Goal: Task Accomplishment & Management: Manage account settings

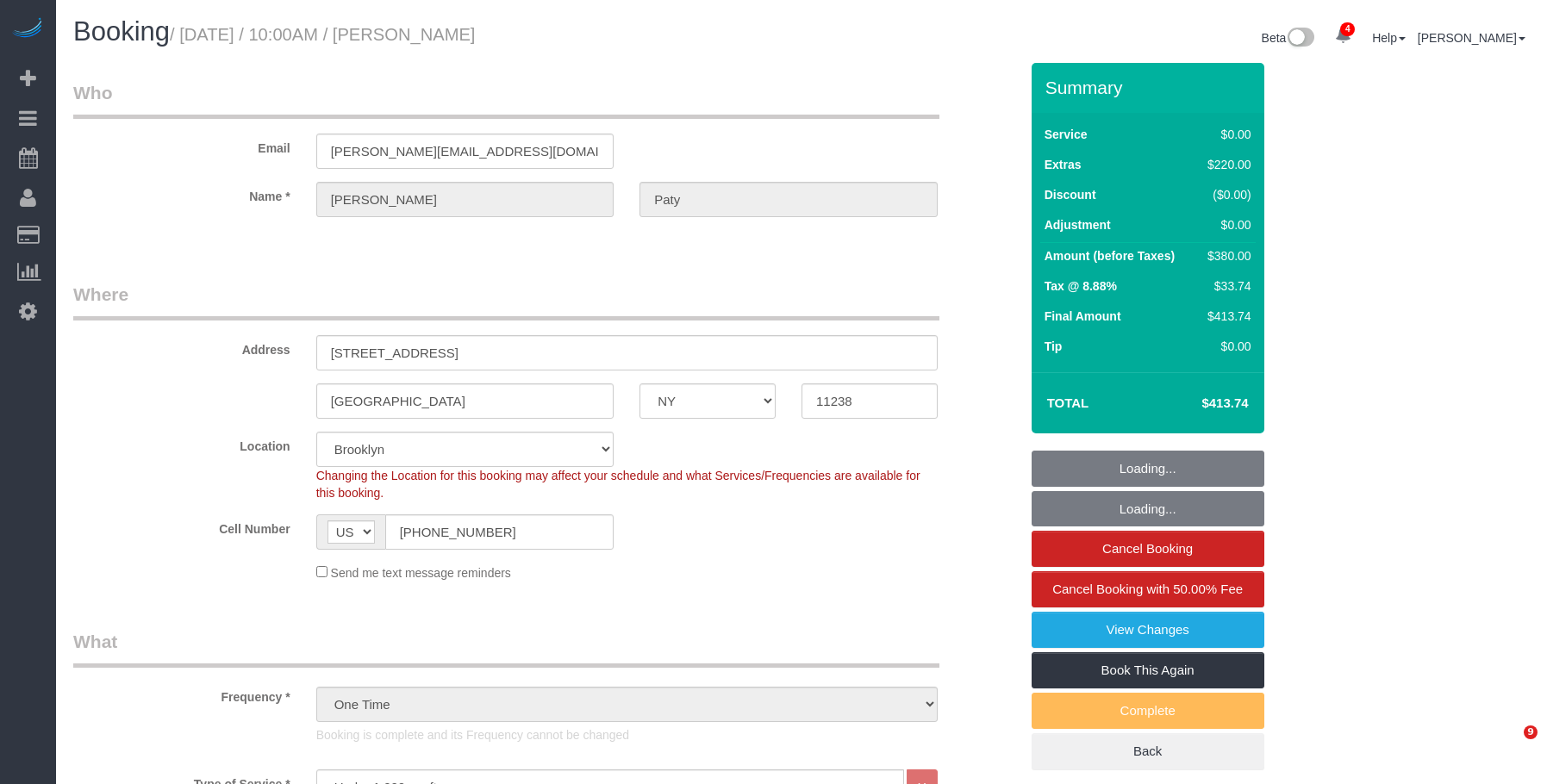
select select "NY"
select select "1"
select select "spot1"
select select "number:89"
select select "number:90"
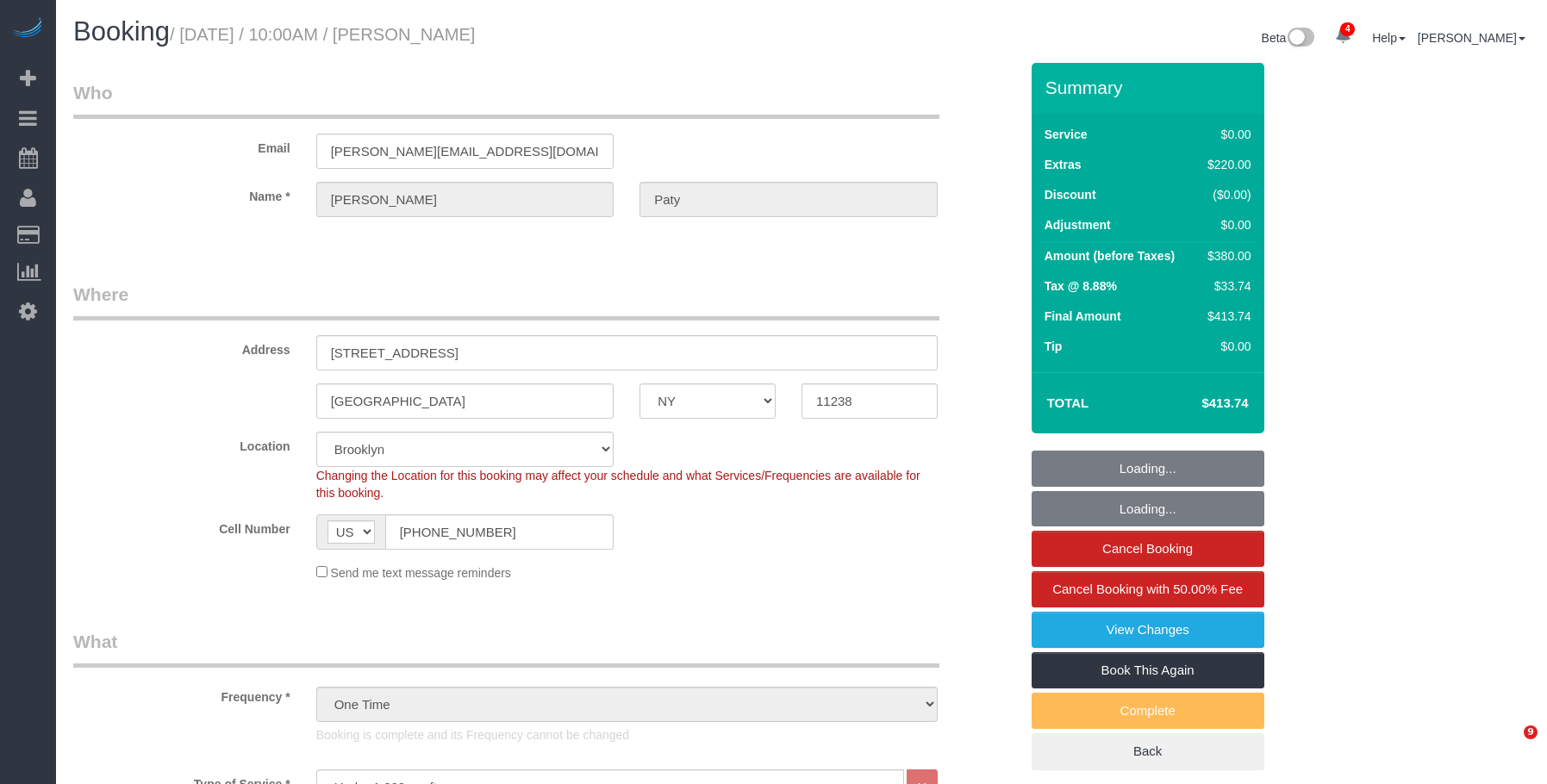
select select "number:15"
select select "number:5"
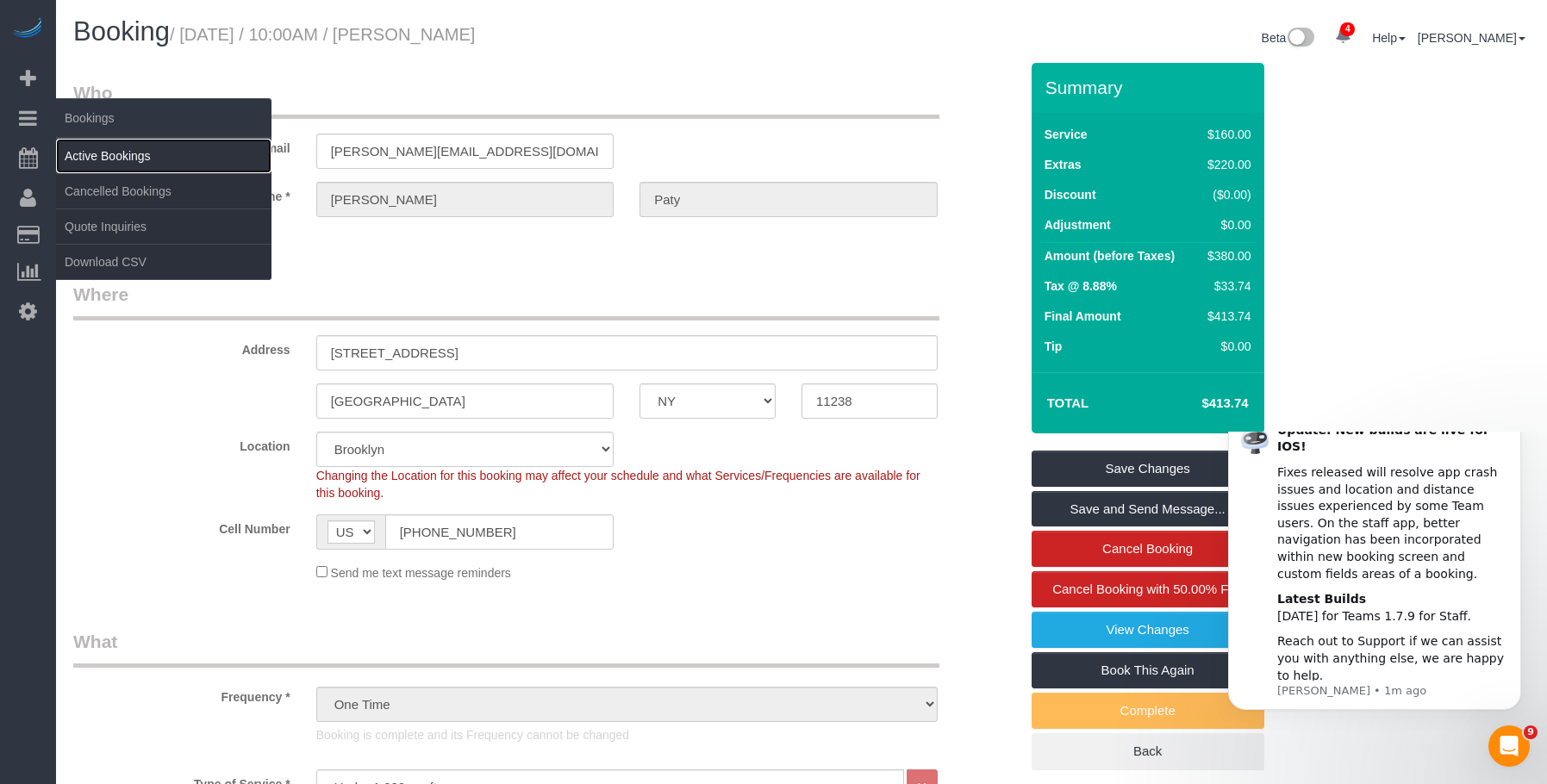
click at [106, 153] on link "Active Bookings" at bounding box center [163, 155] width 216 height 35
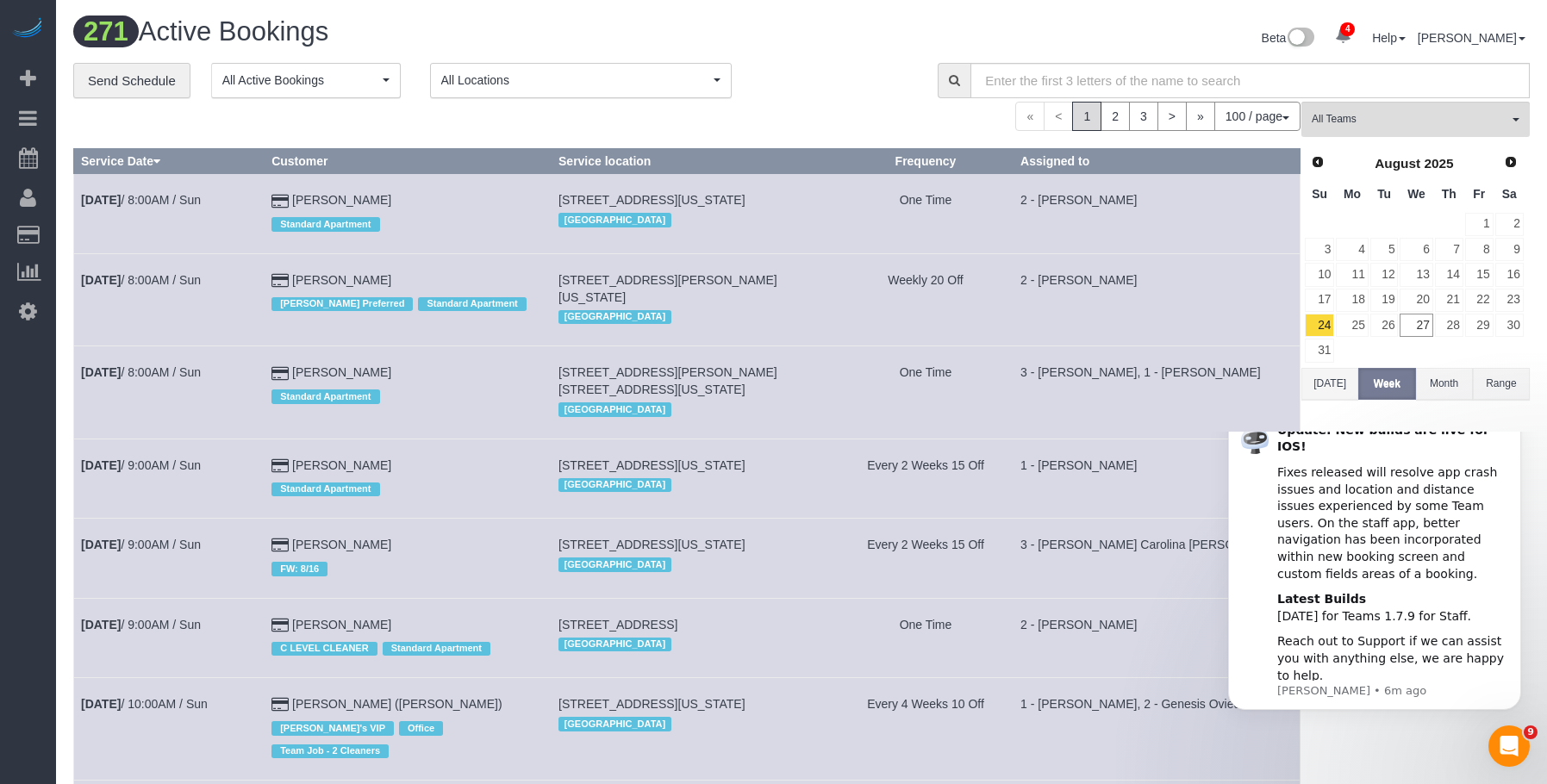
click at [1513, 421] on icon "Dismiss notification" at bounding box center [1516, 416] width 10 height 10
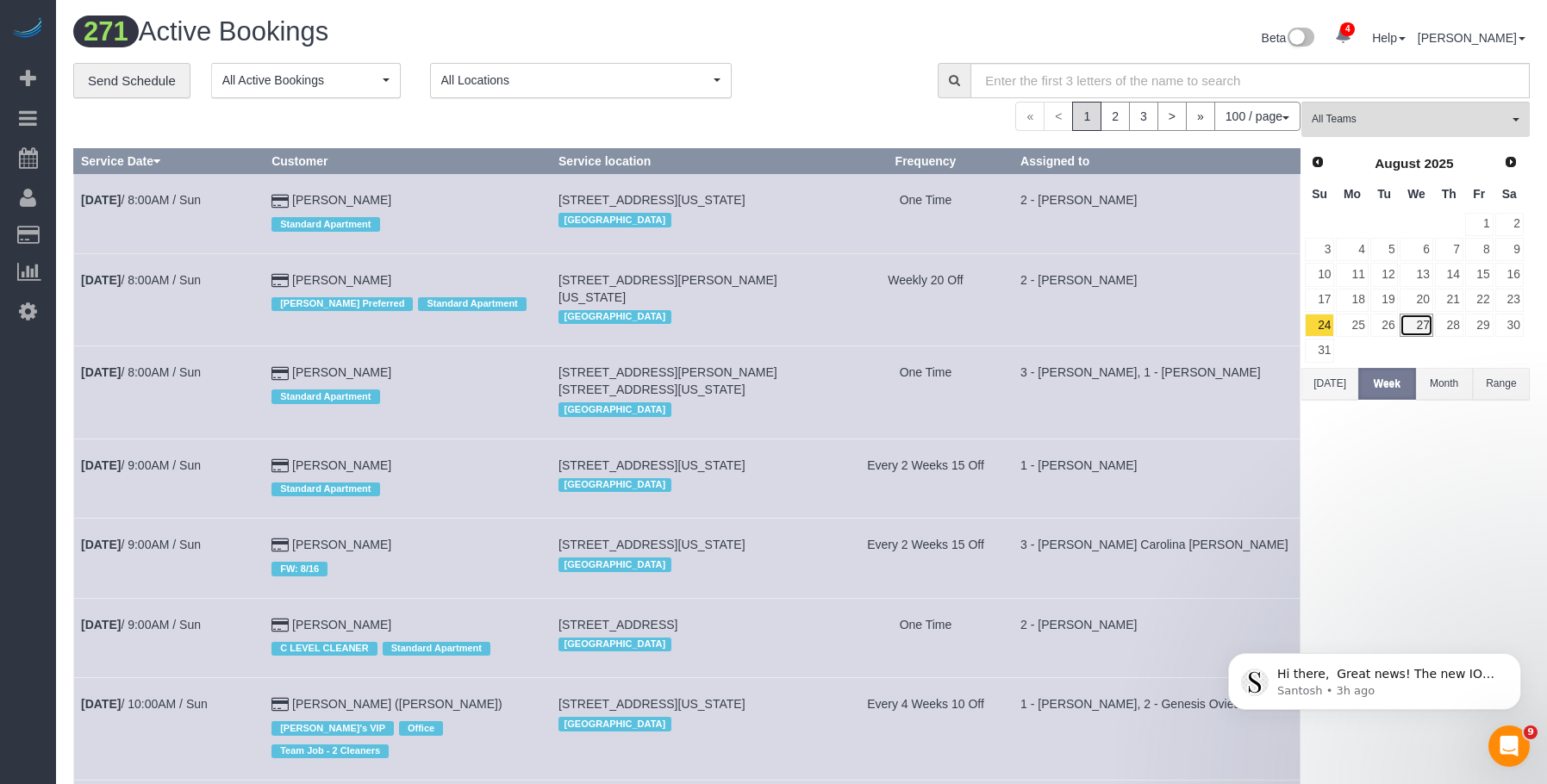
click at [1417, 324] on link "27" at bounding box center [1416, 325] width 33 height 23
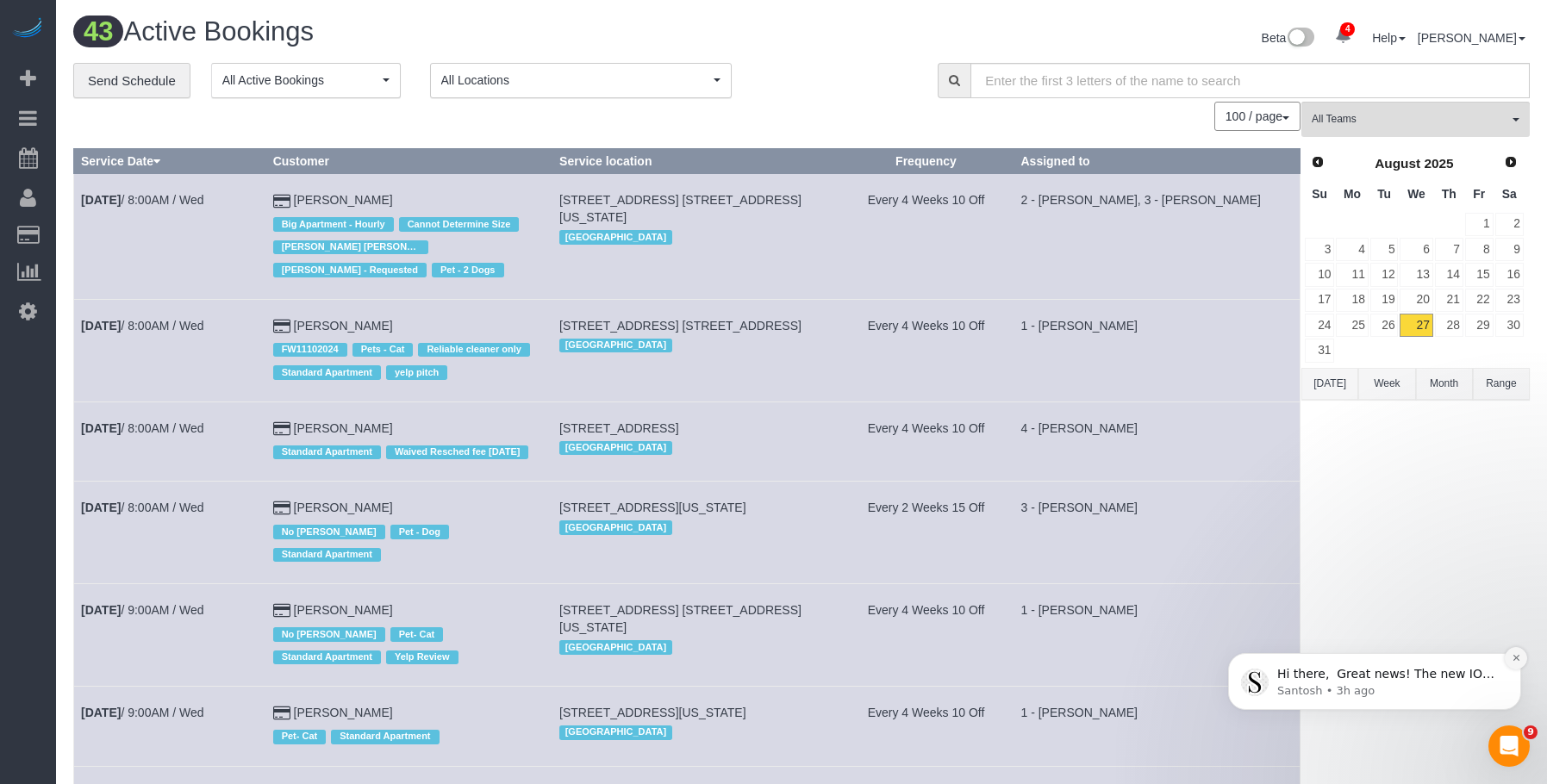
click at [1517, 656] on icon "Dismiss notification" at bounding box center [1516, 658] width 10 height 10
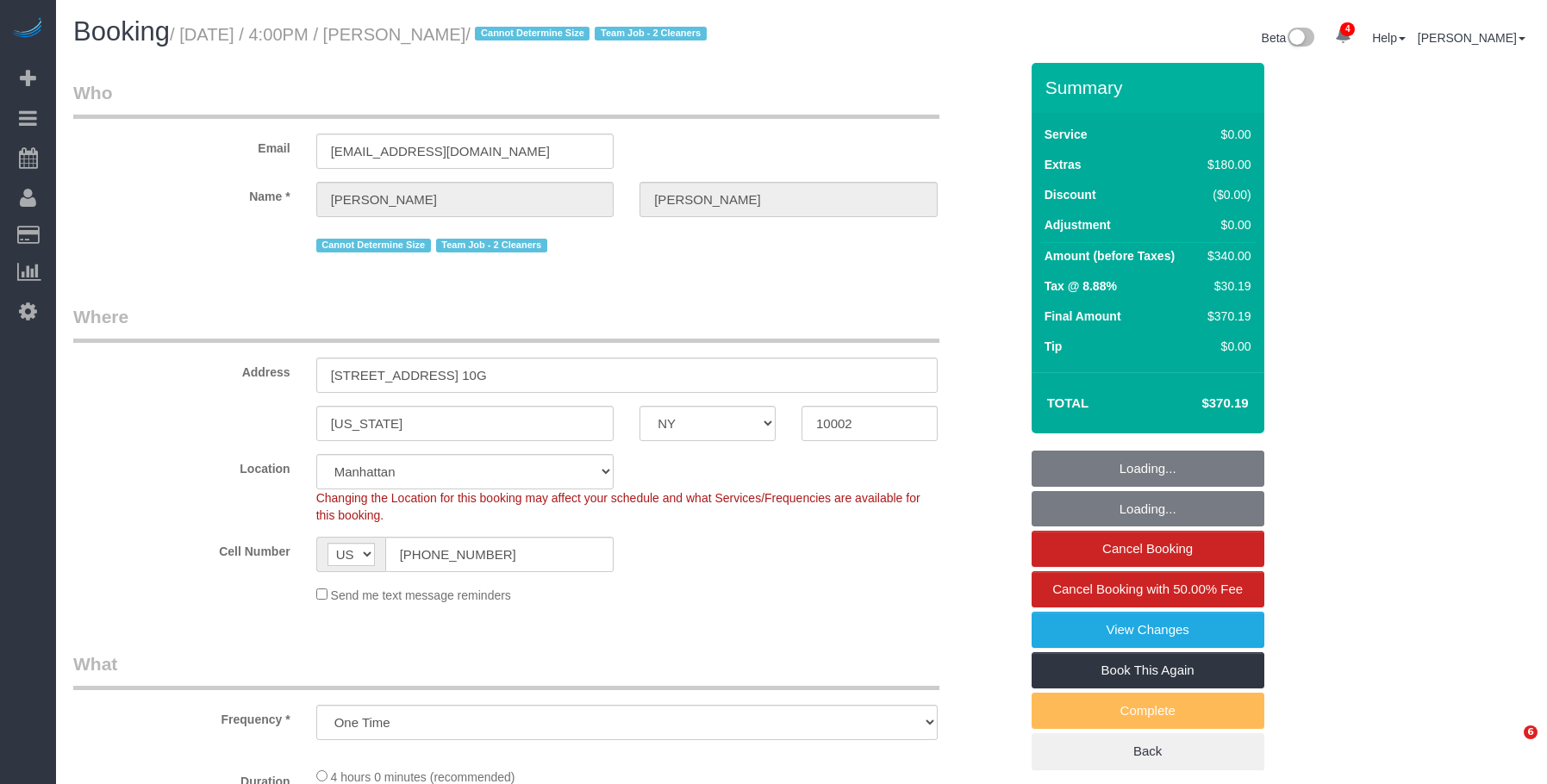
select select "NY"
select select "string:stripe-pm_1RjS4Z4VGloSiKo73pN9mV8I"
select select "number:89"
select select "number:90"
select select "number:15"
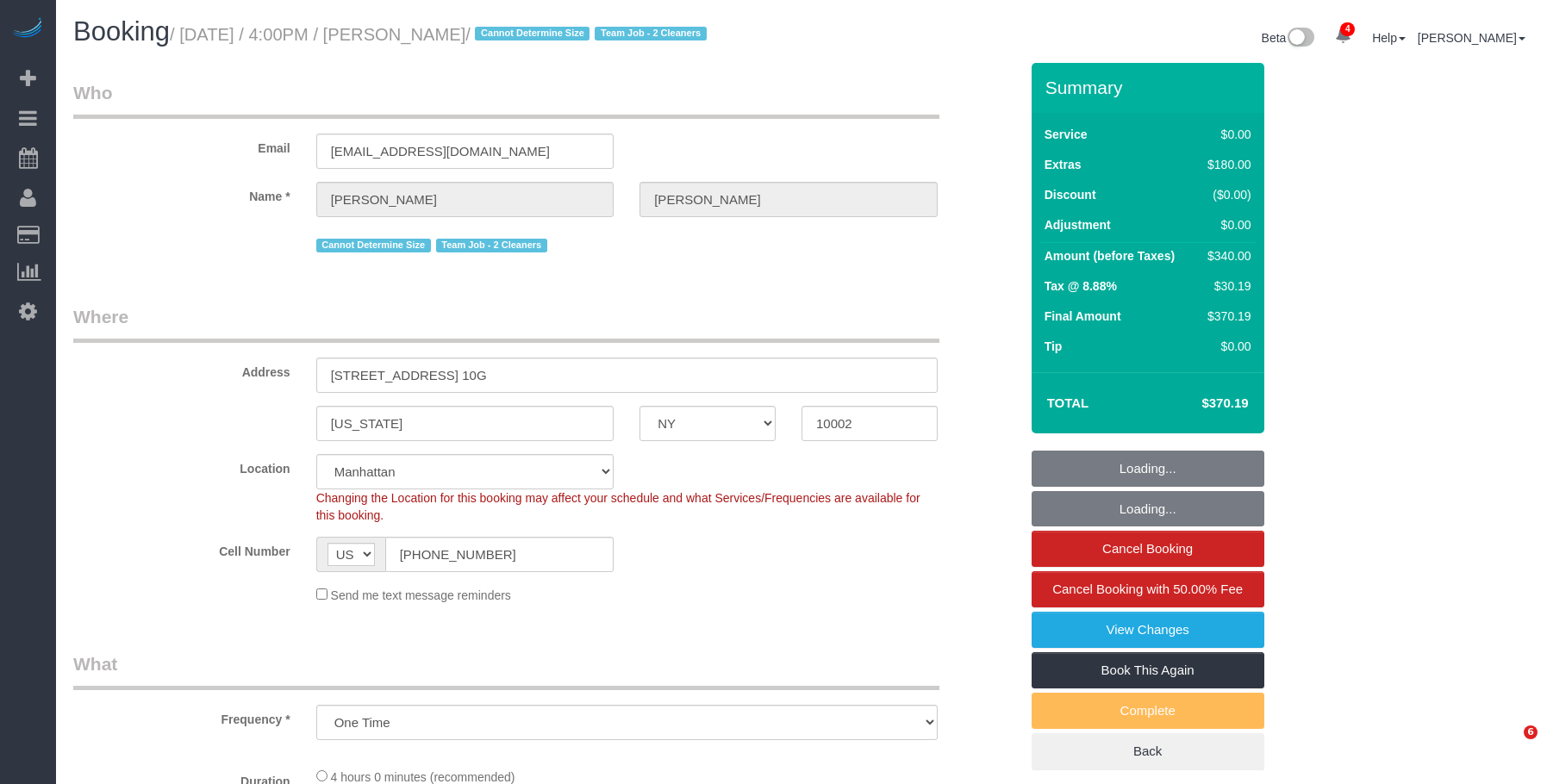
select select "number:5"
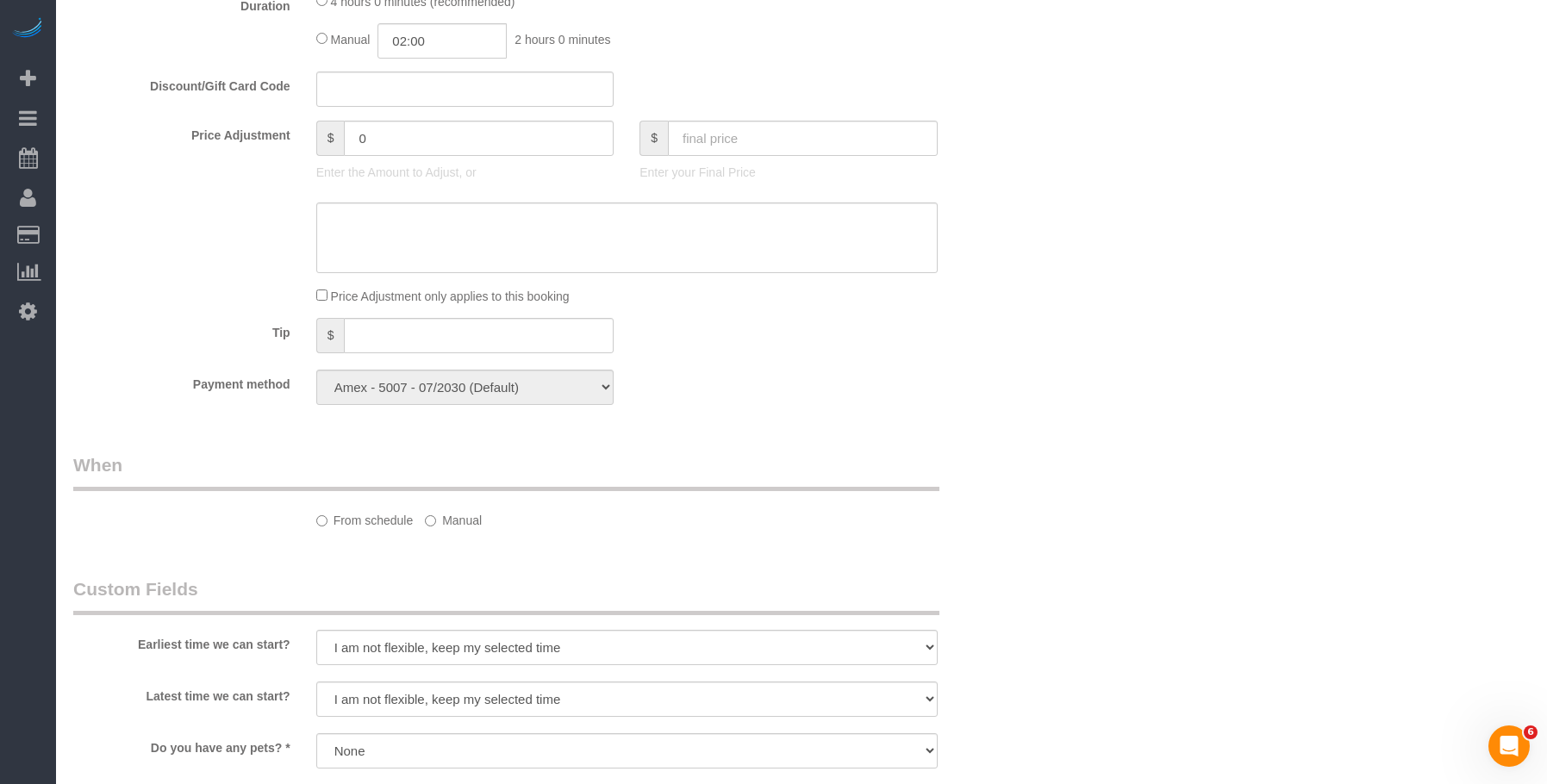
select select "1"
select select "spot1"
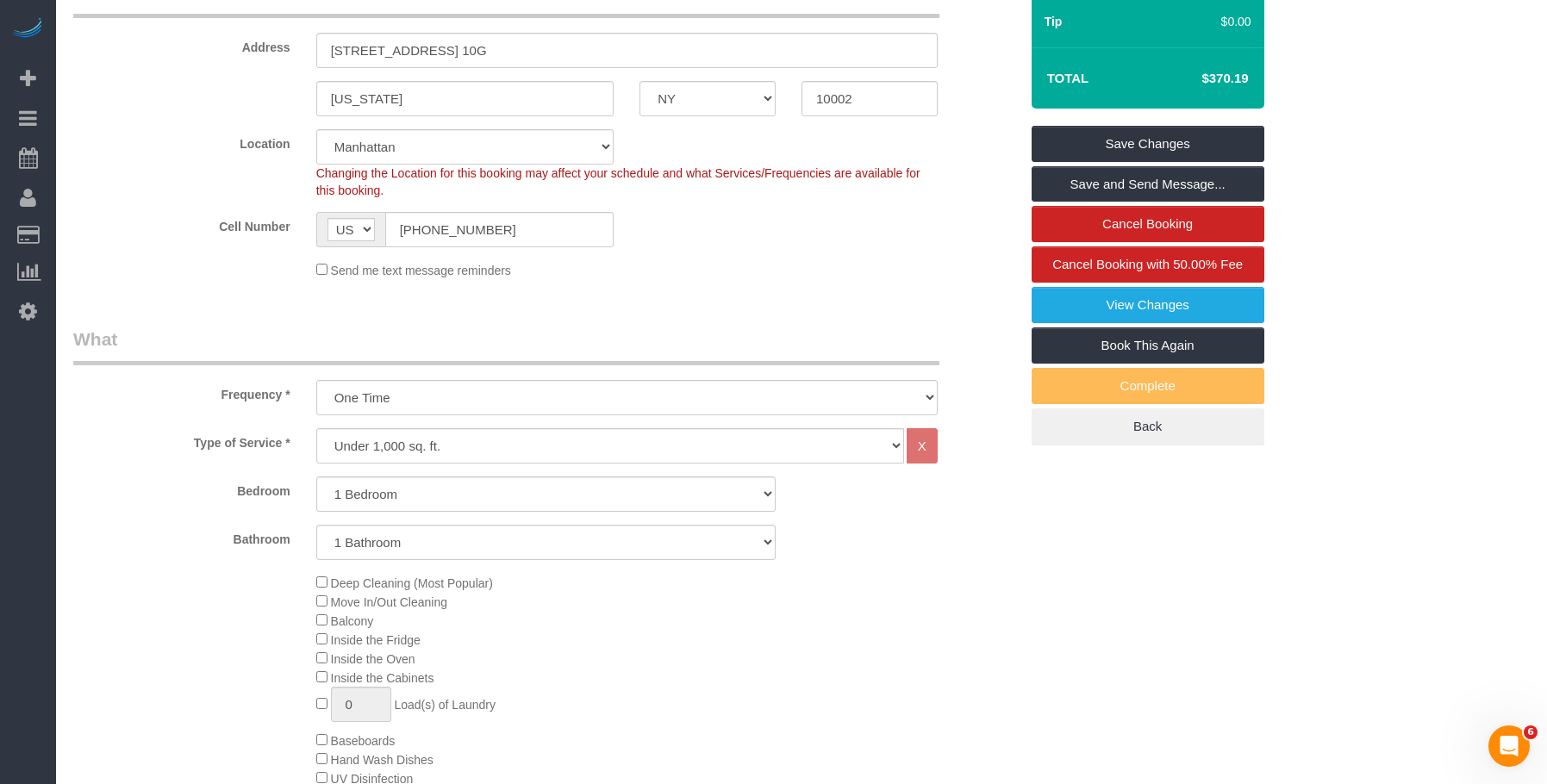
scroll to position [154, 0]
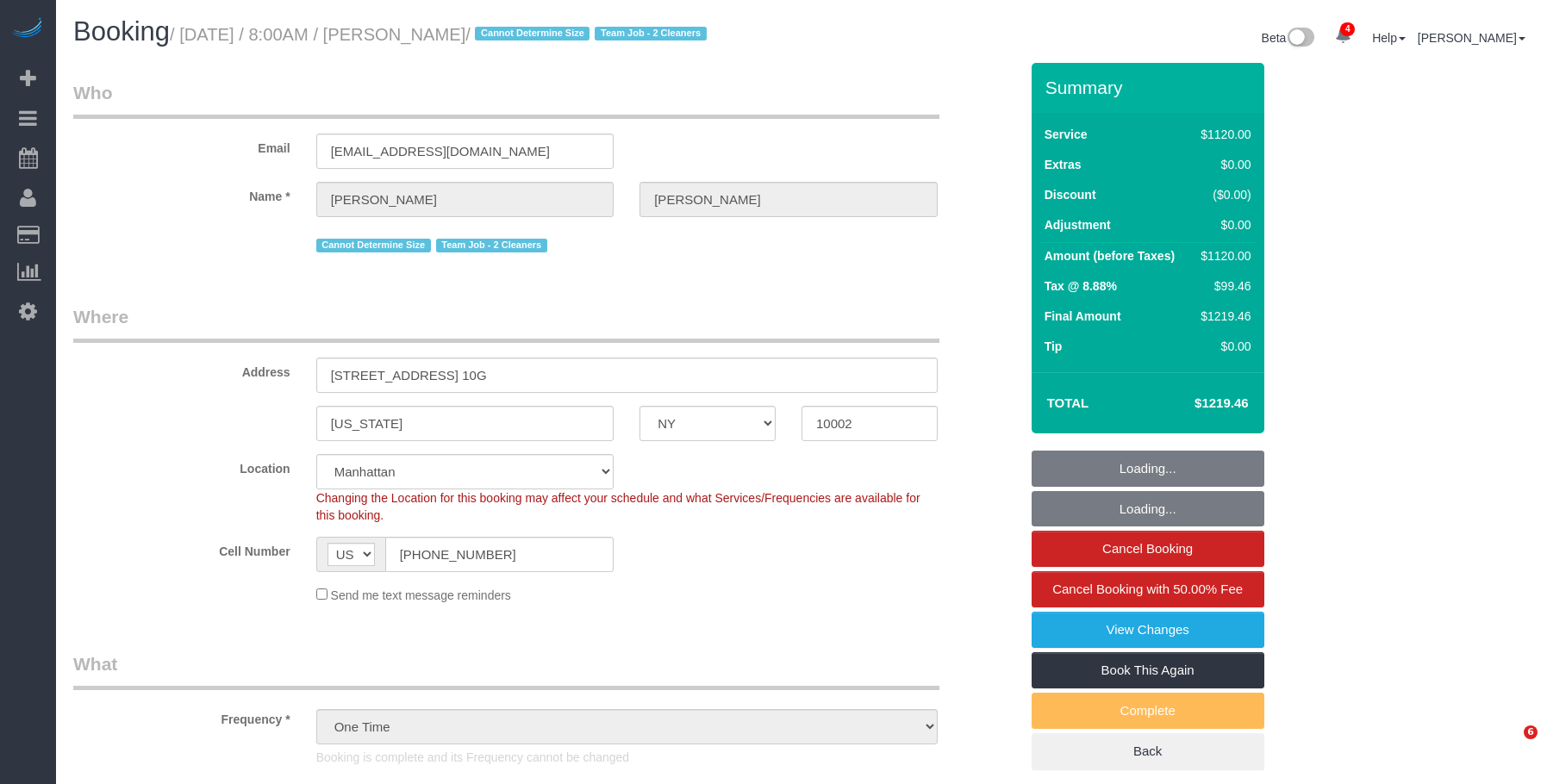
select select "NY"
select select "2"
select select "420"
select select "string:stripe-pm_1Qf7dj4VGloSiKo7vgkZCOPr"
select select "spot1"
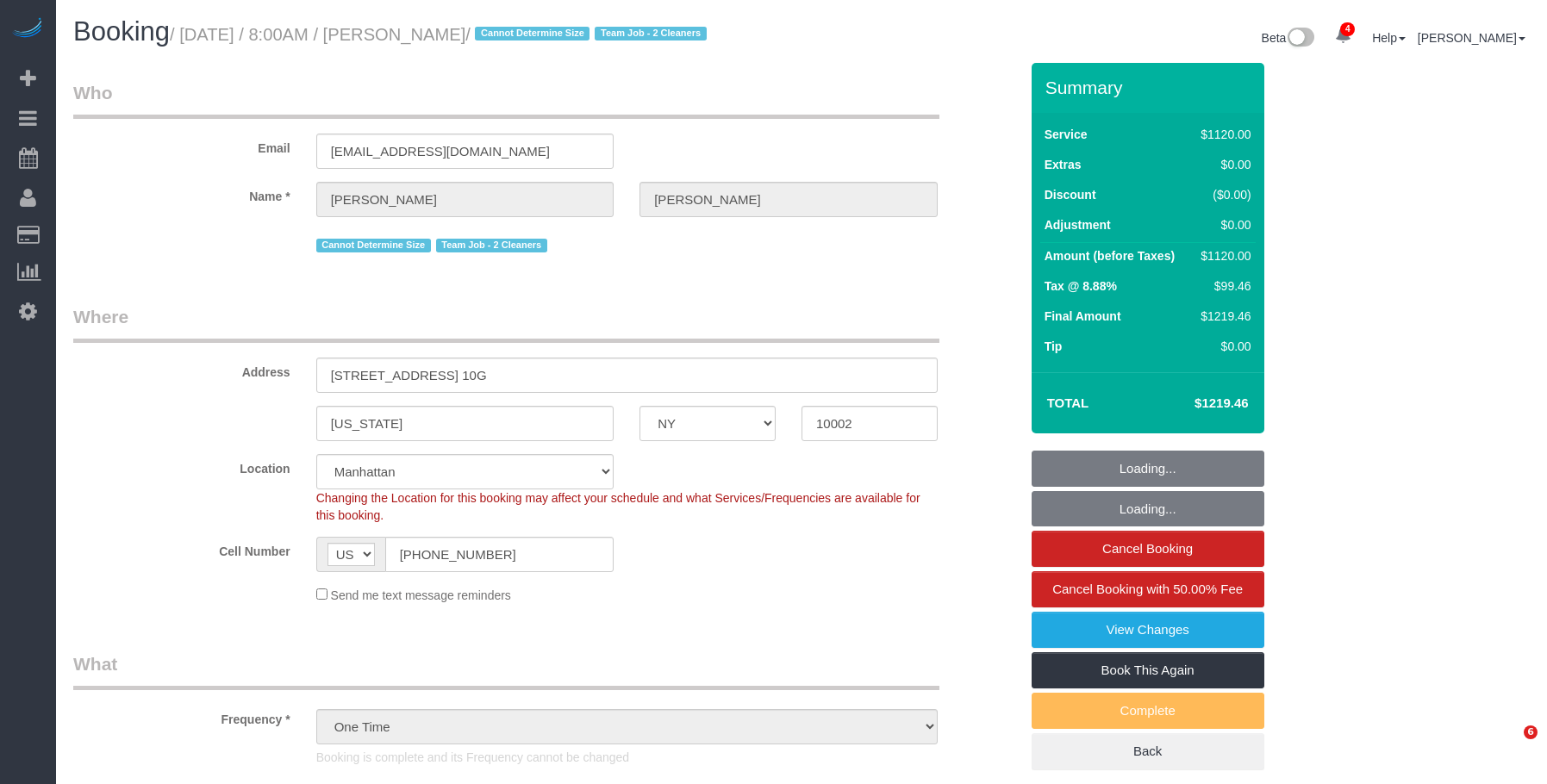
select select "number:56"
select select "number:70"
select select "number:15"
select select "number:5"
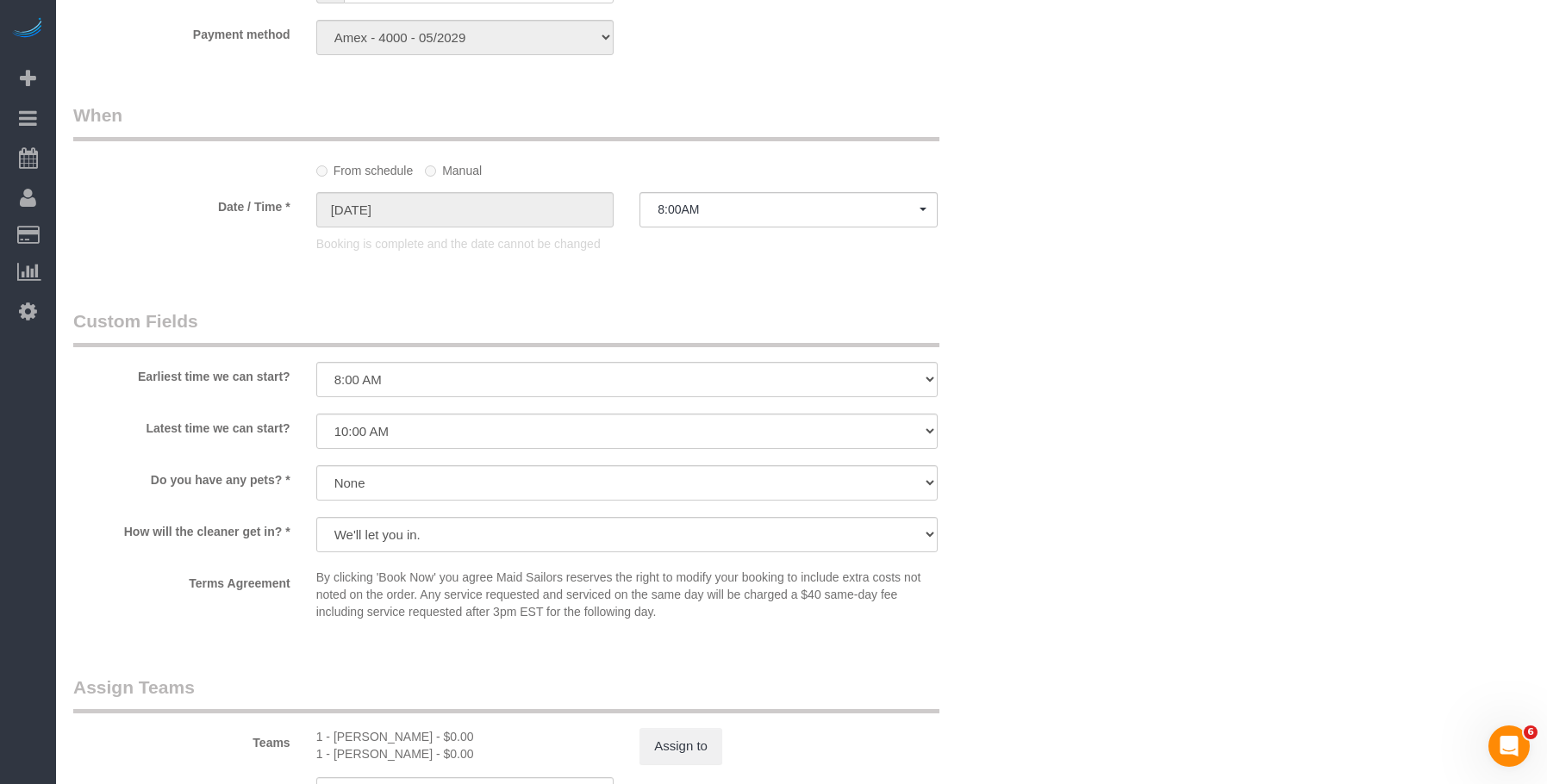
scroll to position [1286, 0]
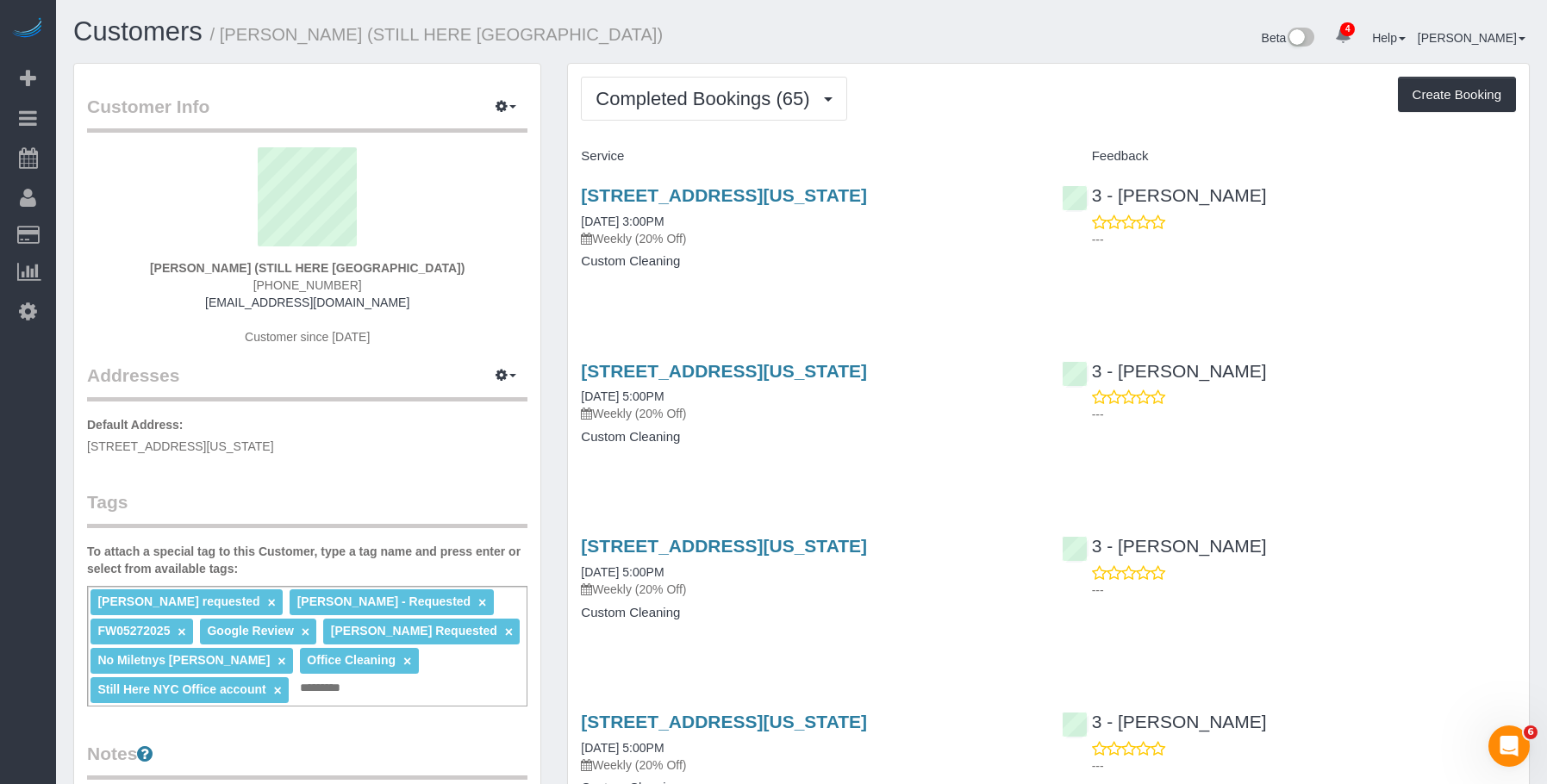
click at [892, 264] on h4 "Custom Cleaning" at bounding box center [808, 261] width 455 height 15
click at [867, 186] on link "[STREET_ADDRESS][US_STATE]" at bounding box center [724, 195] width 286 height 20
drag, startPoint x: 366, startPoint y: 37, endPoint x: 495, endPoint y: 31, distance: 129.1
click at [495, 31] on small "/ William Jewkes (STILL HERE NYC)" at bounding box center [437, 34] width 454 height 19
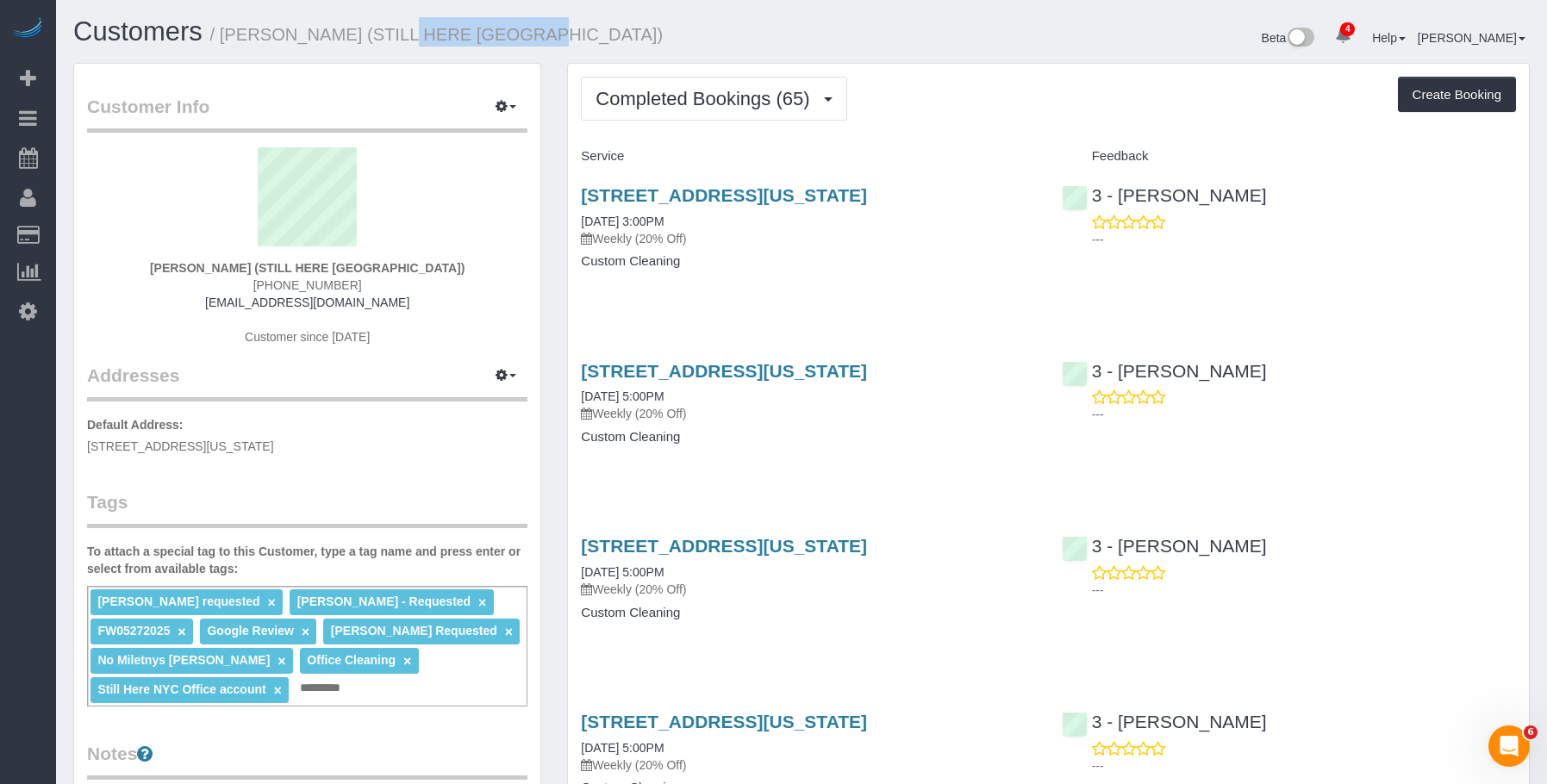
copy small "STILL HERE NYC"
click at [425, 34] on small "/ William Jewkes (STILL HERE NYC)" at bounding box center [437, 34] width 454 height 19
click at [369, 31] on small "/ William Jewkes (STILL HERE NYC)" at bounding box center [437, 34] width 454 height 19
drag, startPoint x: 355, startPoint y: 36, endPoint x: 454, endPoint y: 39, distance: 99.0
click at [454, 39] on small "/ William Jewkes (STILL HERE NYC)" at bounding box center [437, 34] width 454 height 19
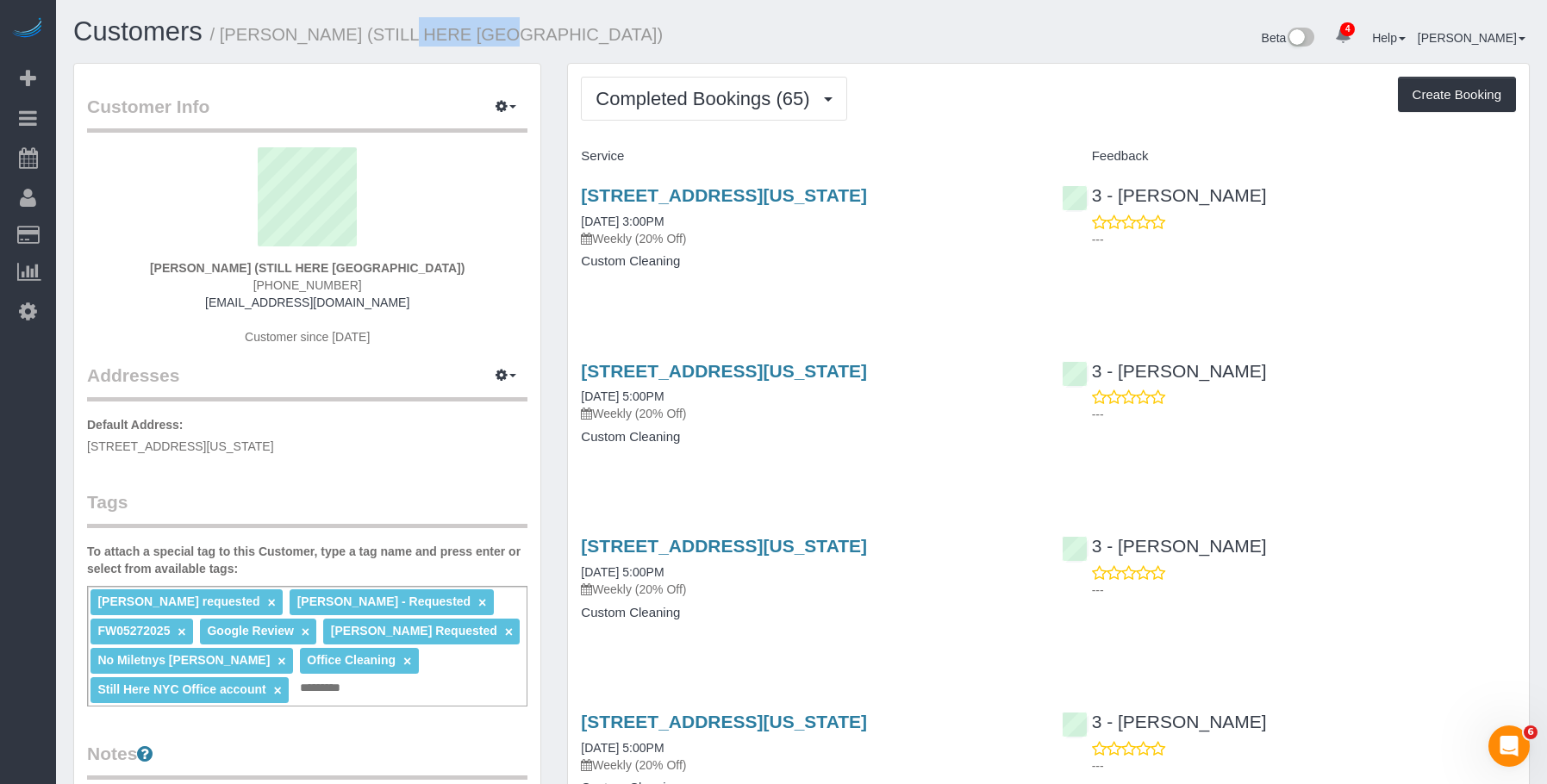
copy small "STILL HERE"
click at [399, 36] on small "/ William Jewkes (STILL HERE NYC)" at bounding box center [437, 34] width 454 height 19
drag, startPoint x: 360, startPoint y: 35, endPoint x: 494, endPoint y: 33, distance: 134.0
click at [494, 33] on small "/ William Jewkes (STILL HERE NYC)" at bounding box center [437, 34] width 454 height 19
drag, startPoint x: 826, startPoint y: 243, endPoint x: 840, endPoint y: 234, distance: 16.6
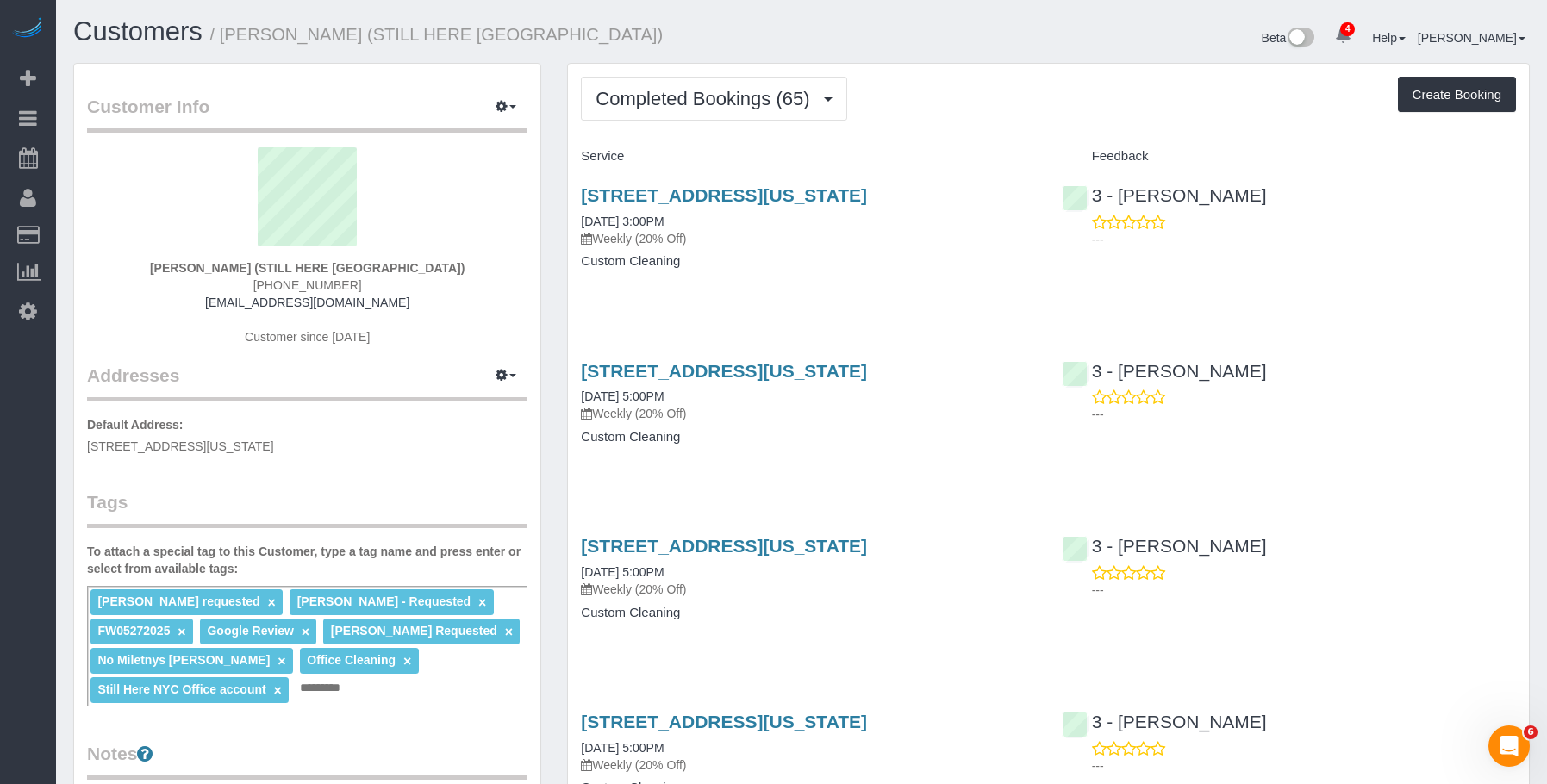
click at [826, 243] on p "Weekly (20% Off)" at bounding box center [808, 238] width 455 height 17
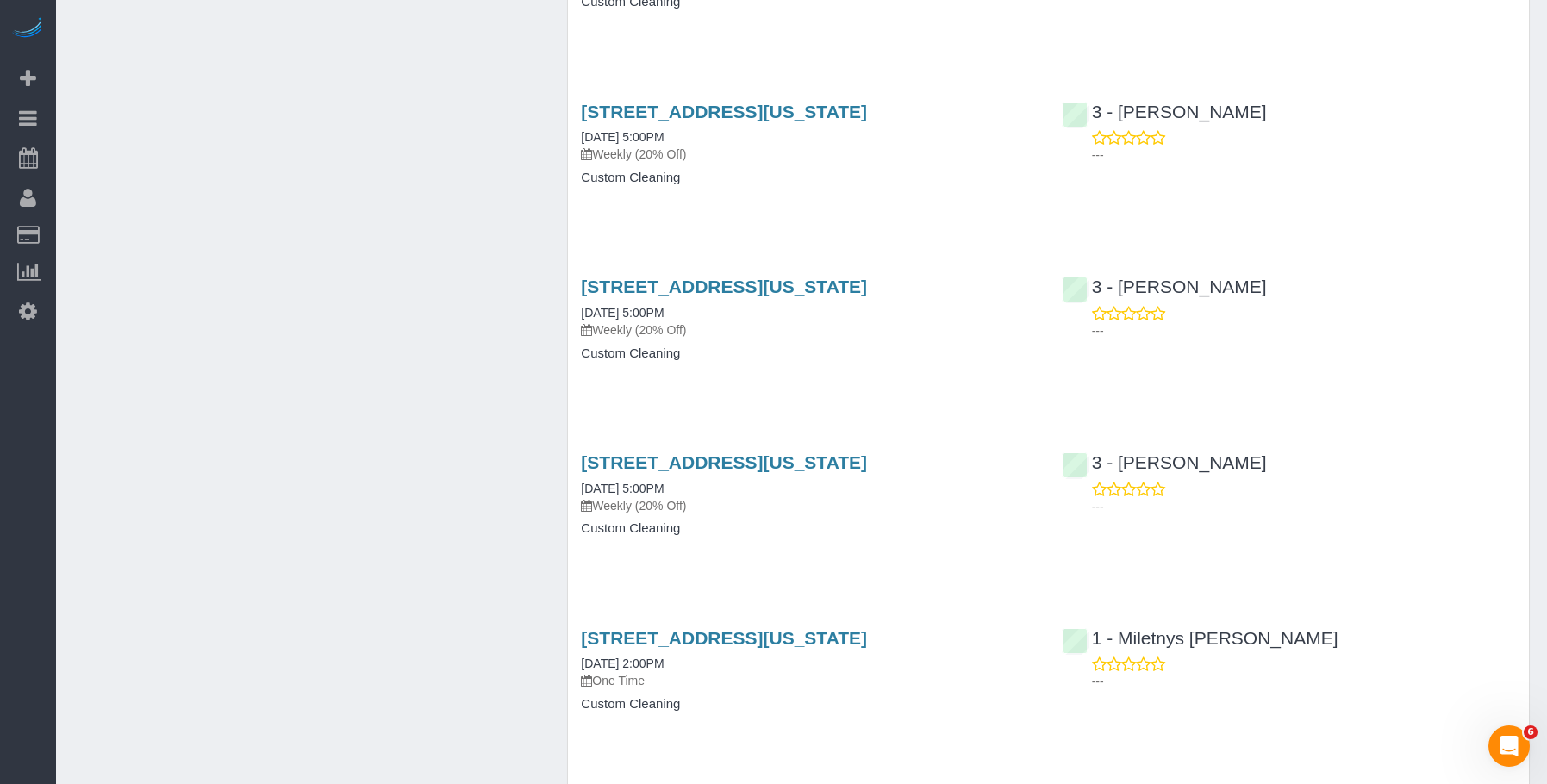
scroll to position [10883, 0]
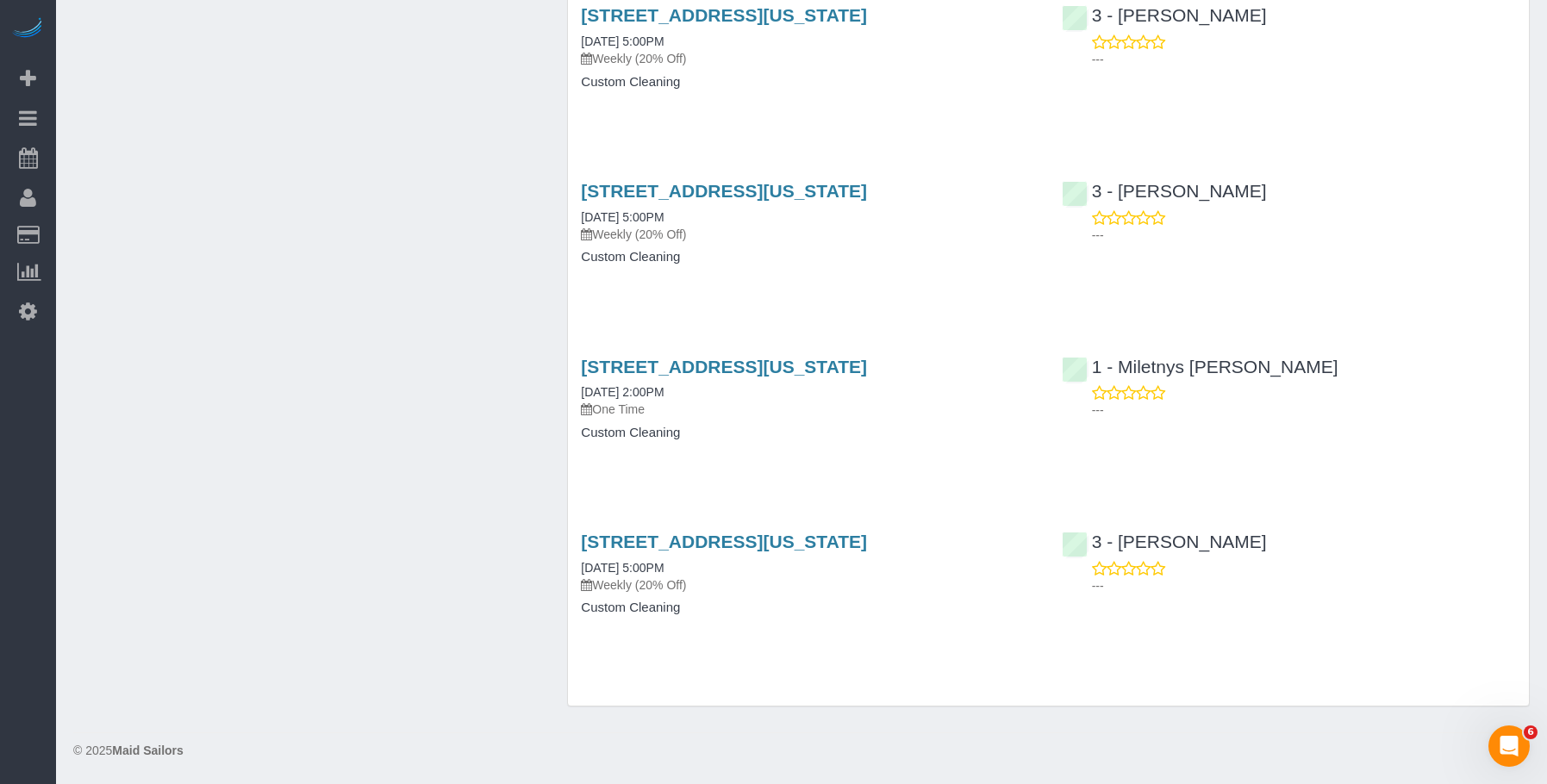
click at [917, 616] on div "167 Canal Street, 3rd Floor, New York, NY 10013 12/27/2024 5:00PM Weekly (20% O…" at bounding box center [808, 582] width 480 height 132
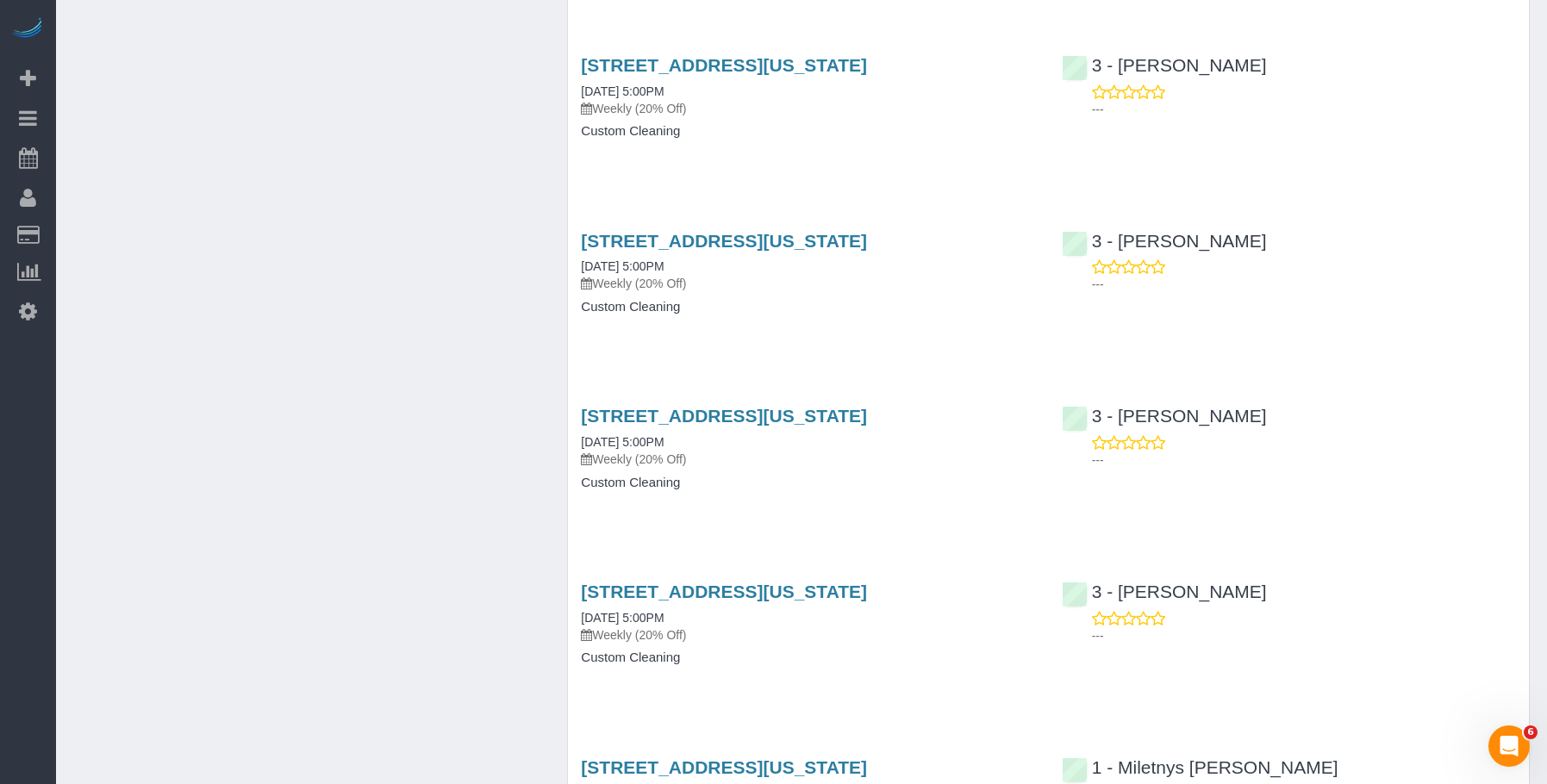
scroll to position [10538, 0]
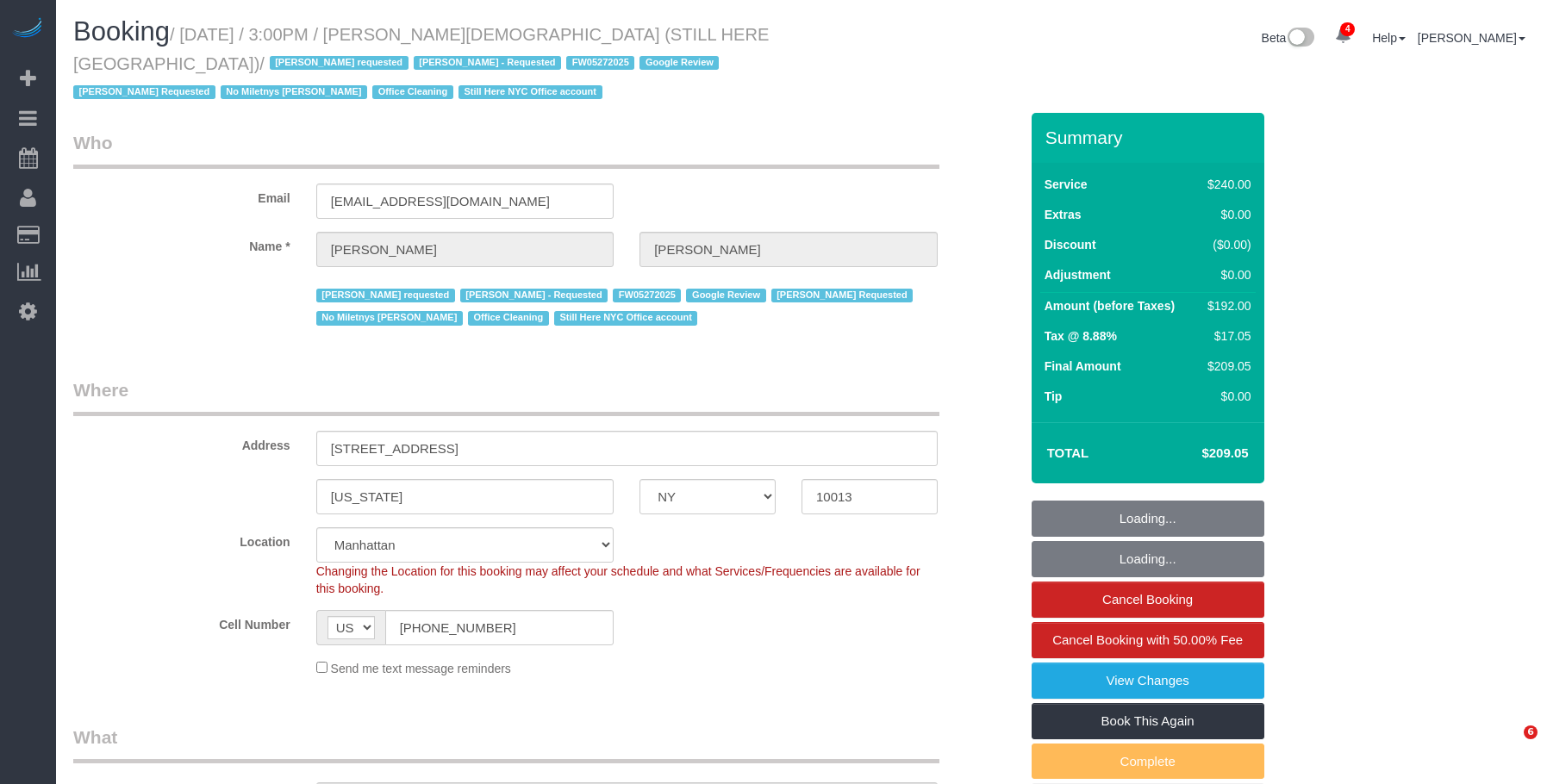
select select "NY"
select select "180"
select select "spot1"
select select "number:89"
select select "number:90"
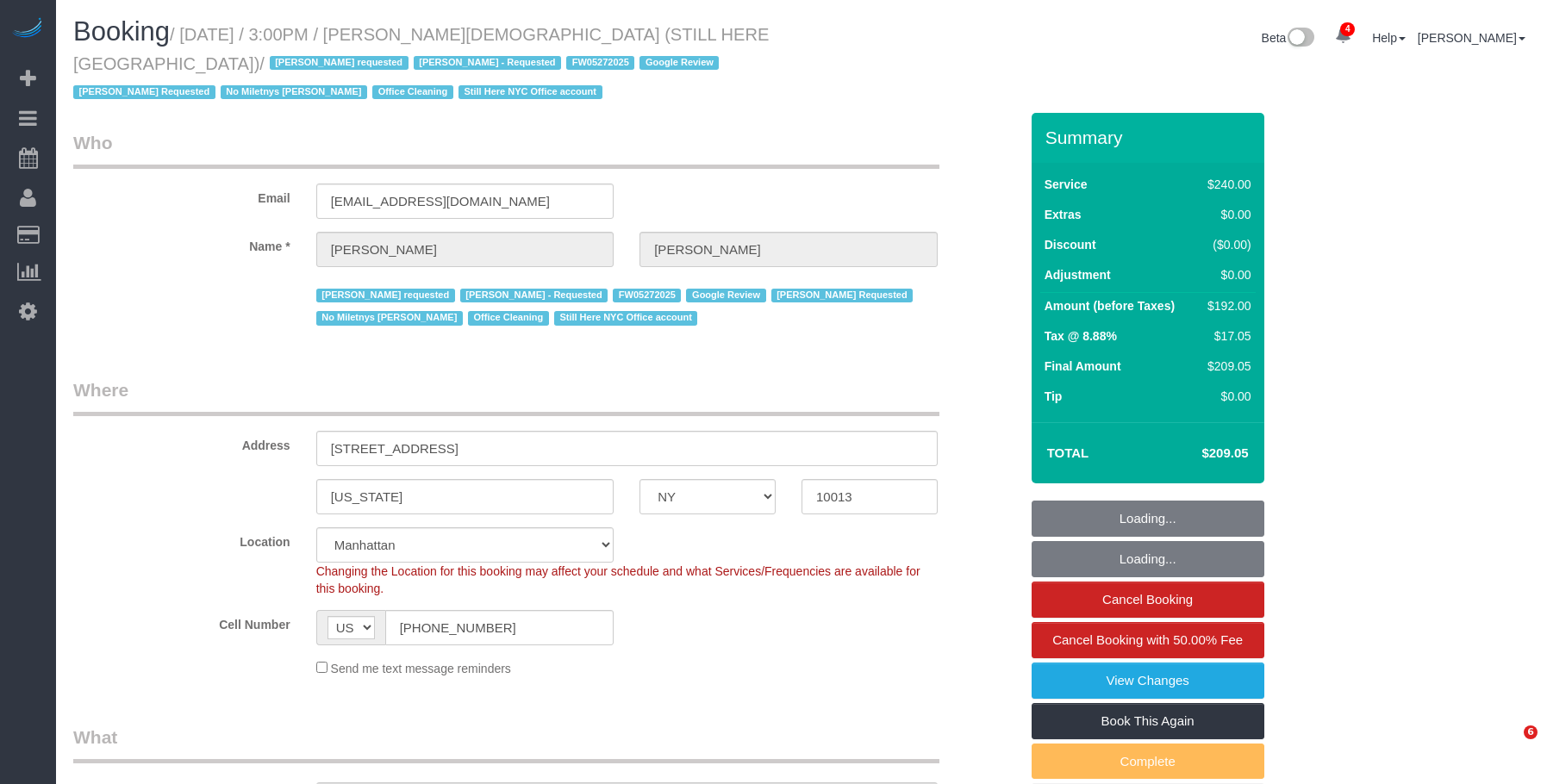
select select "number:15"
select select "number:5"
select select "object:1376"
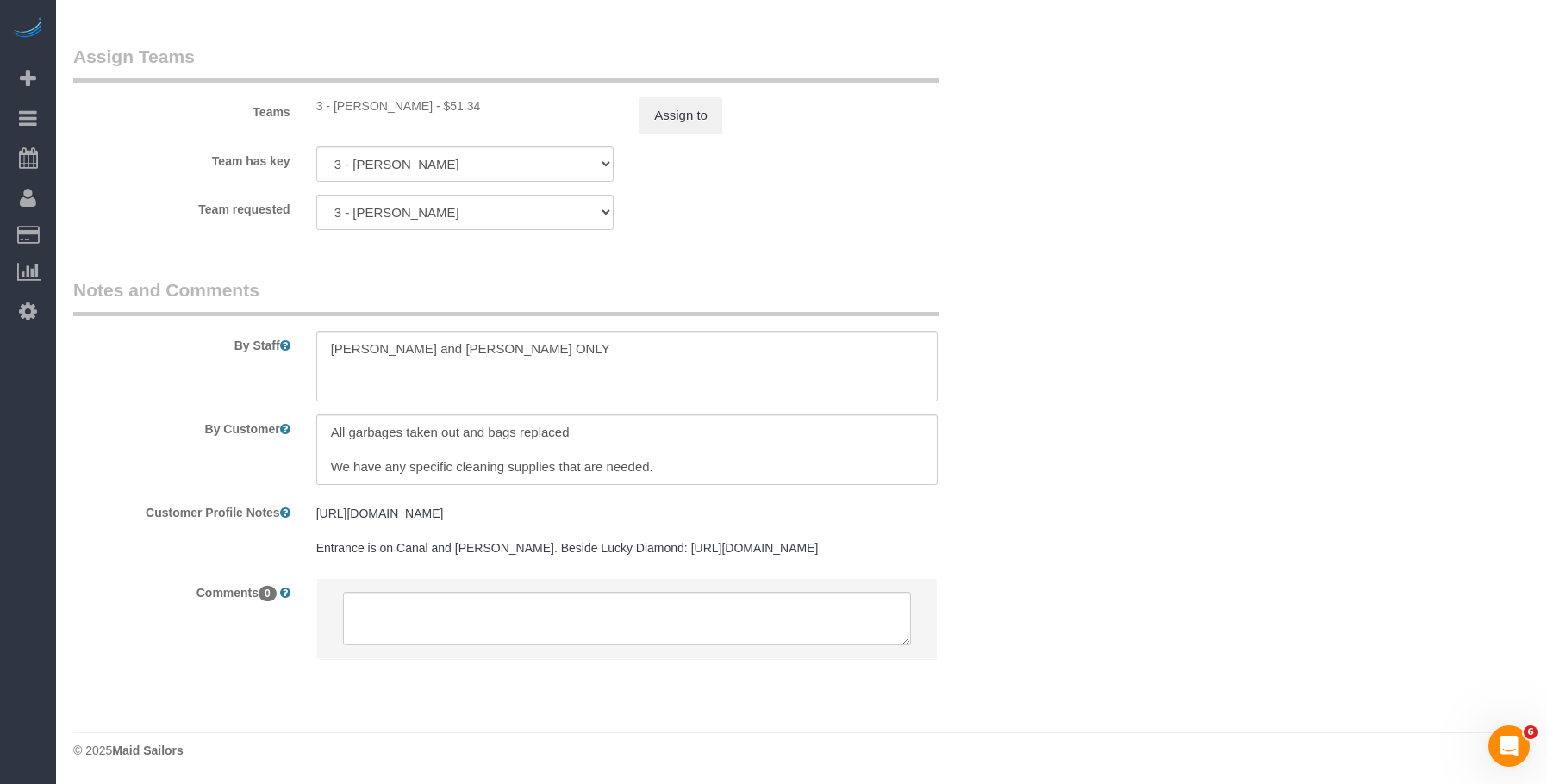
scroll to position [275, 0]
click at [678, 424] on textarea at bounding box center [627, 450] width 622 height 71
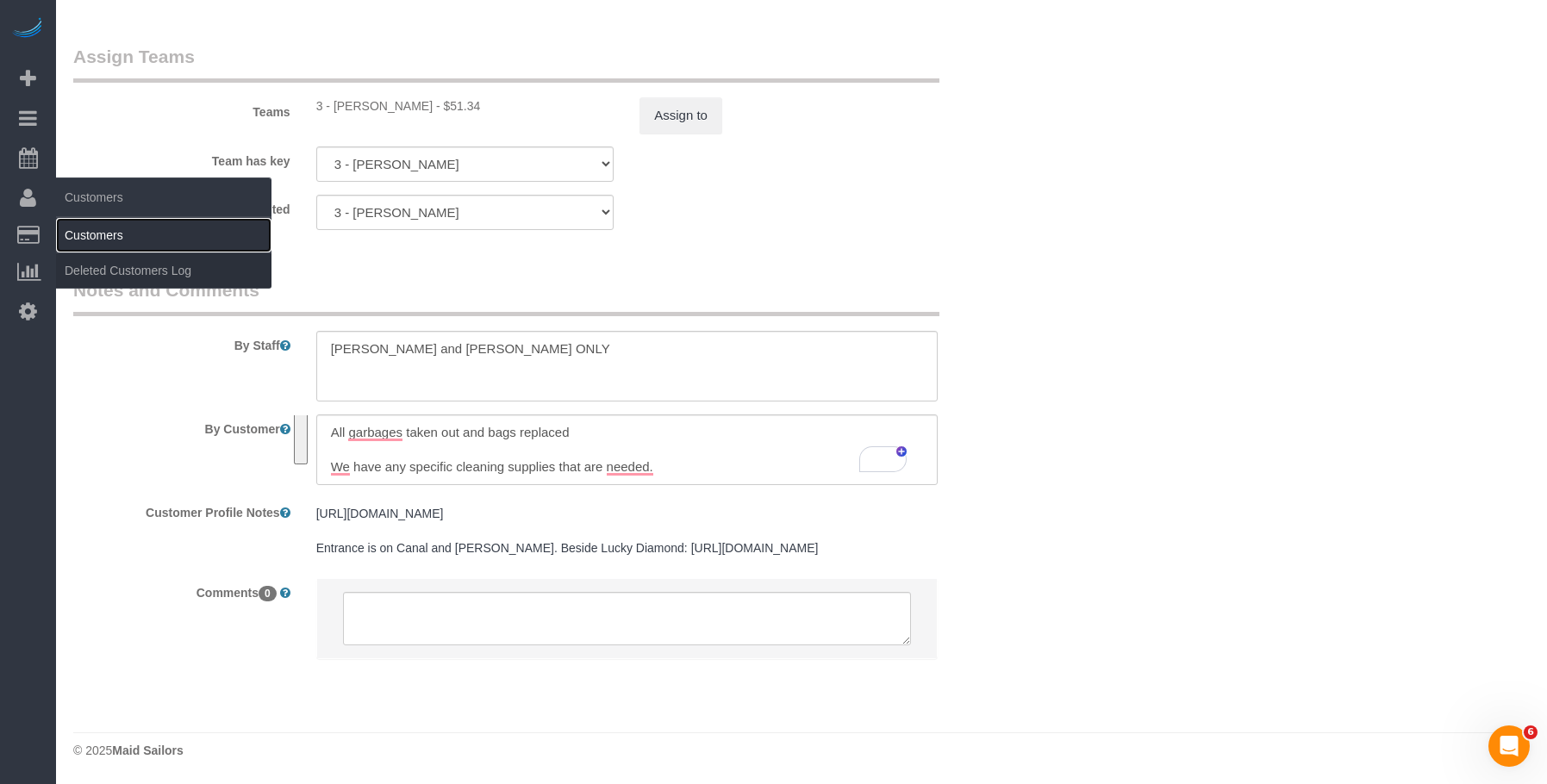
click at [98, 229] on link "Customers" at bounding box center [163, 235] width 216 height 35
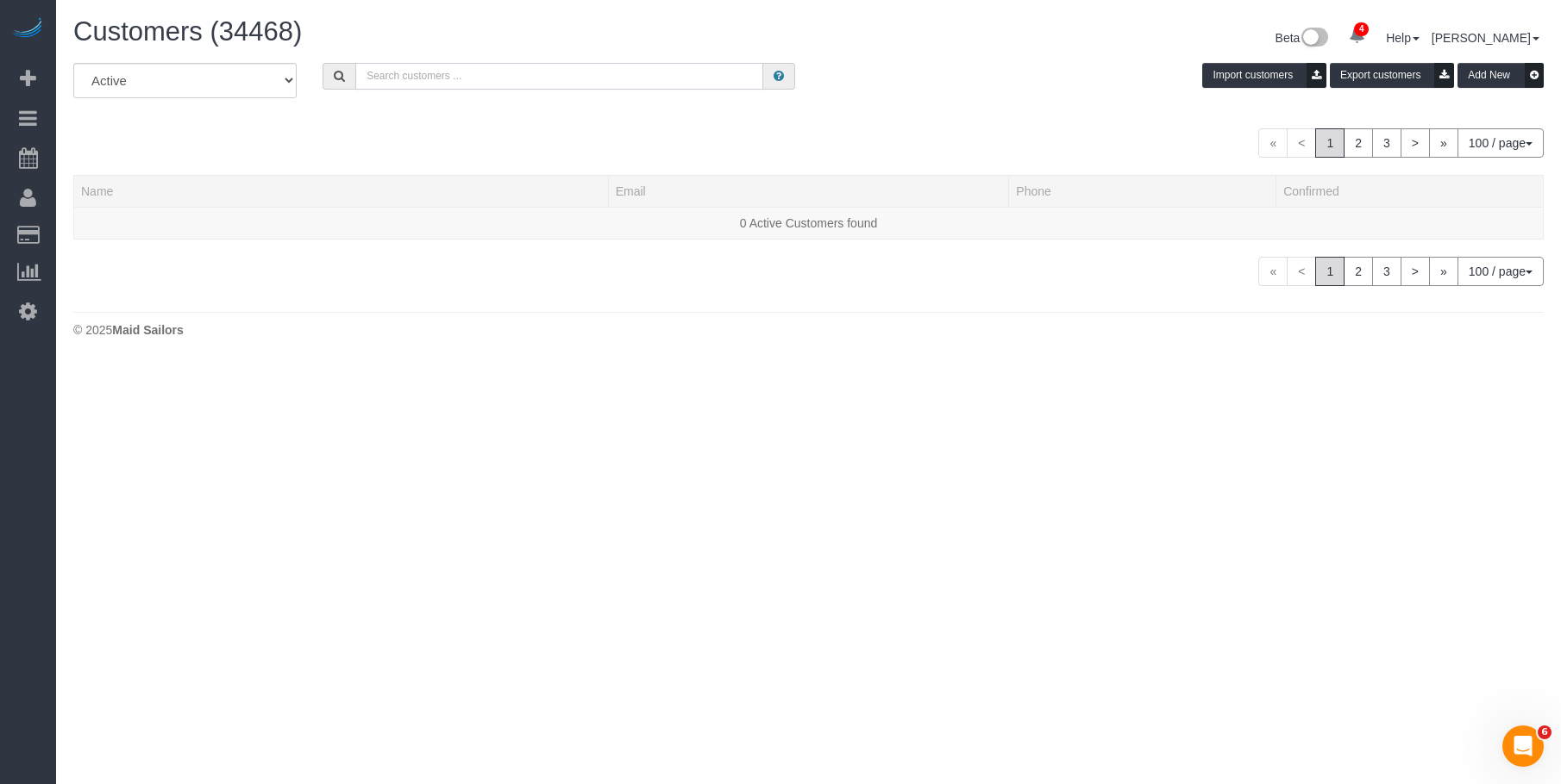
click at [487, 84] on input "text" at bounding box center [559, 76] width 408 height 27
paste input "STILL HERE NYC"
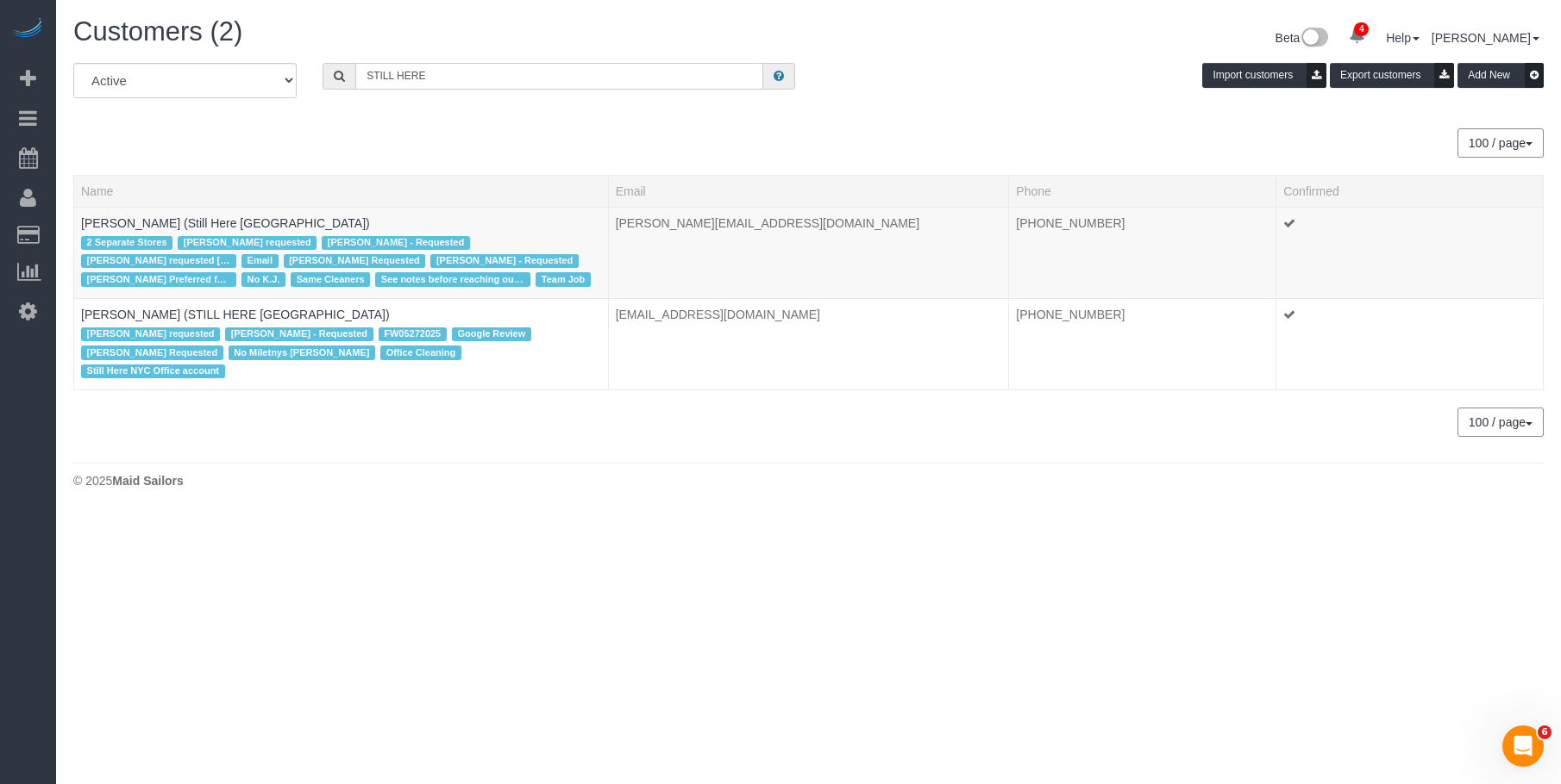
type input "STILL HERE"
click at [536, 558] on body "4 Beta Your Notifications You have 0 alerts × You have 5 to charge for 08/26/20…" at bounding box center [780, 392] width 1561 height 784
click at [209, 220] on link "Francesca Racanelli (Still Here NYC)" at bounding box center [225, 224] width 289 height 14
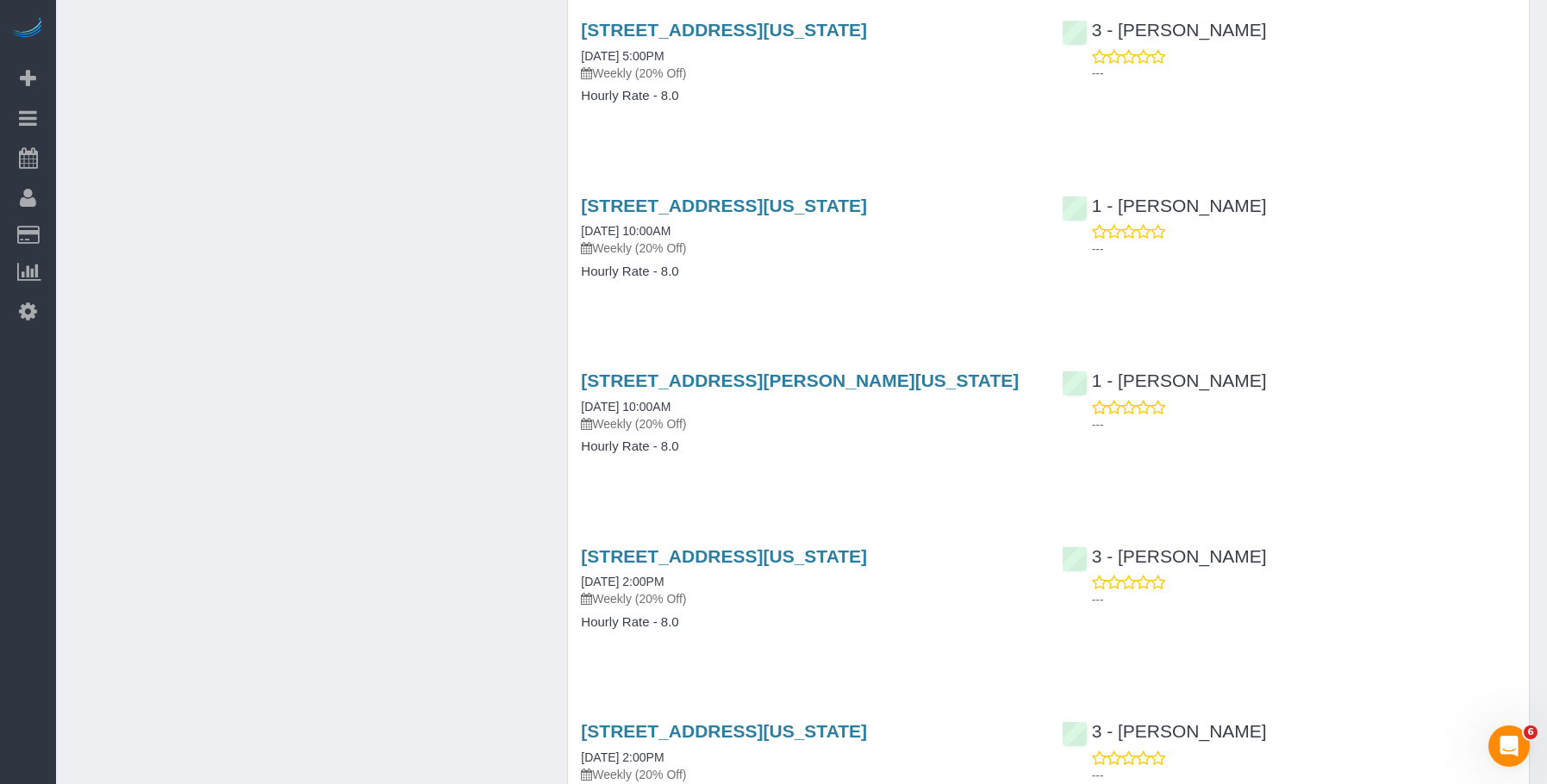
scroll to position [13672, 0]
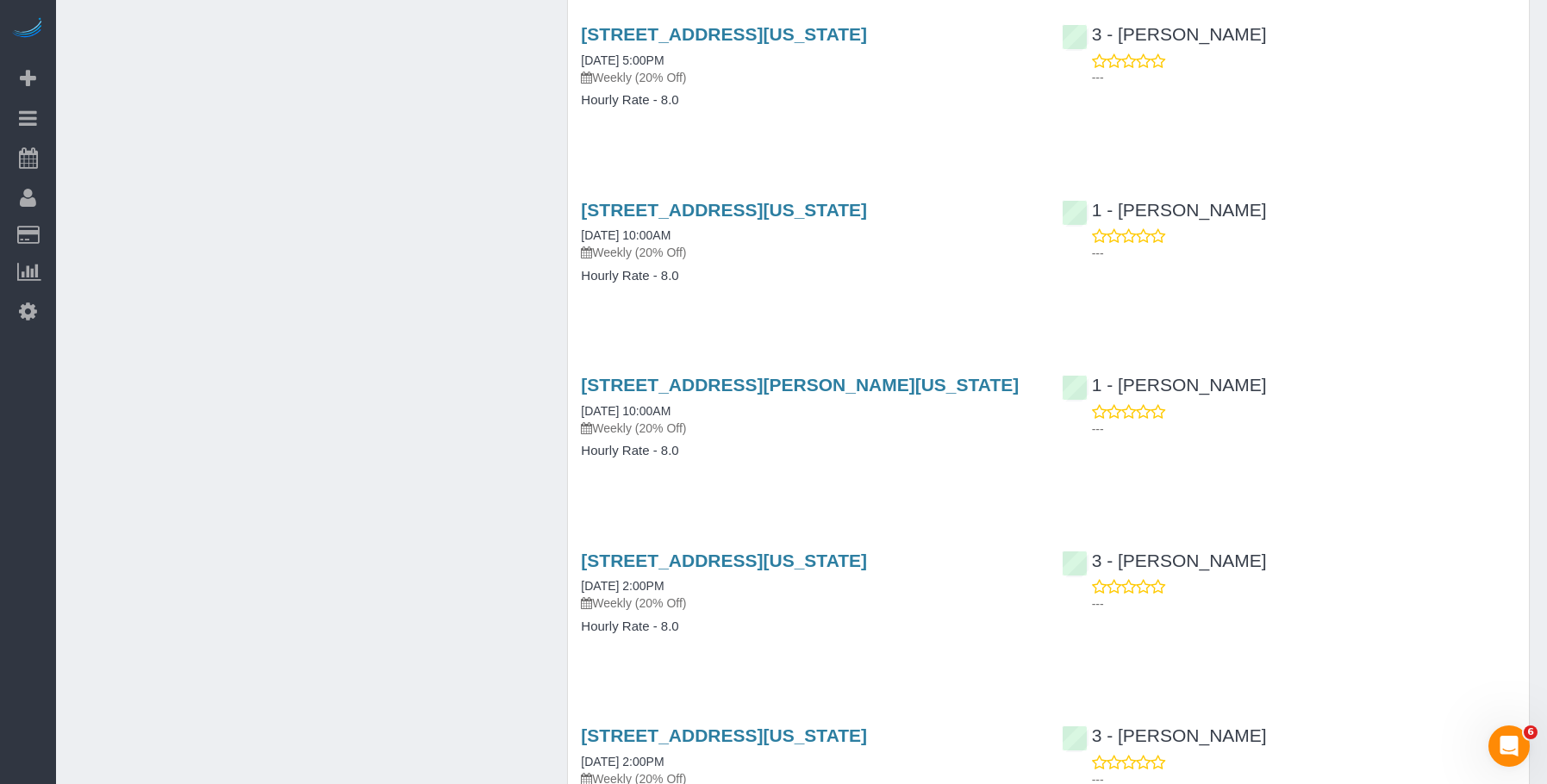
drag, startPoint x: 569, startPoint y: 25, endPoint x: 1003, endPoint y: 25, distance: 434.0
click at [1003, 25] on div "167 Canal Street, 3rd Floor, New York, NY 10013 12/10/2024 5:00PM Weekly (20% O…" at bounding box center [808, 75] width 480 height 132
copy link "167 Canal Street, 3rd Floor, New York, NY 10013"
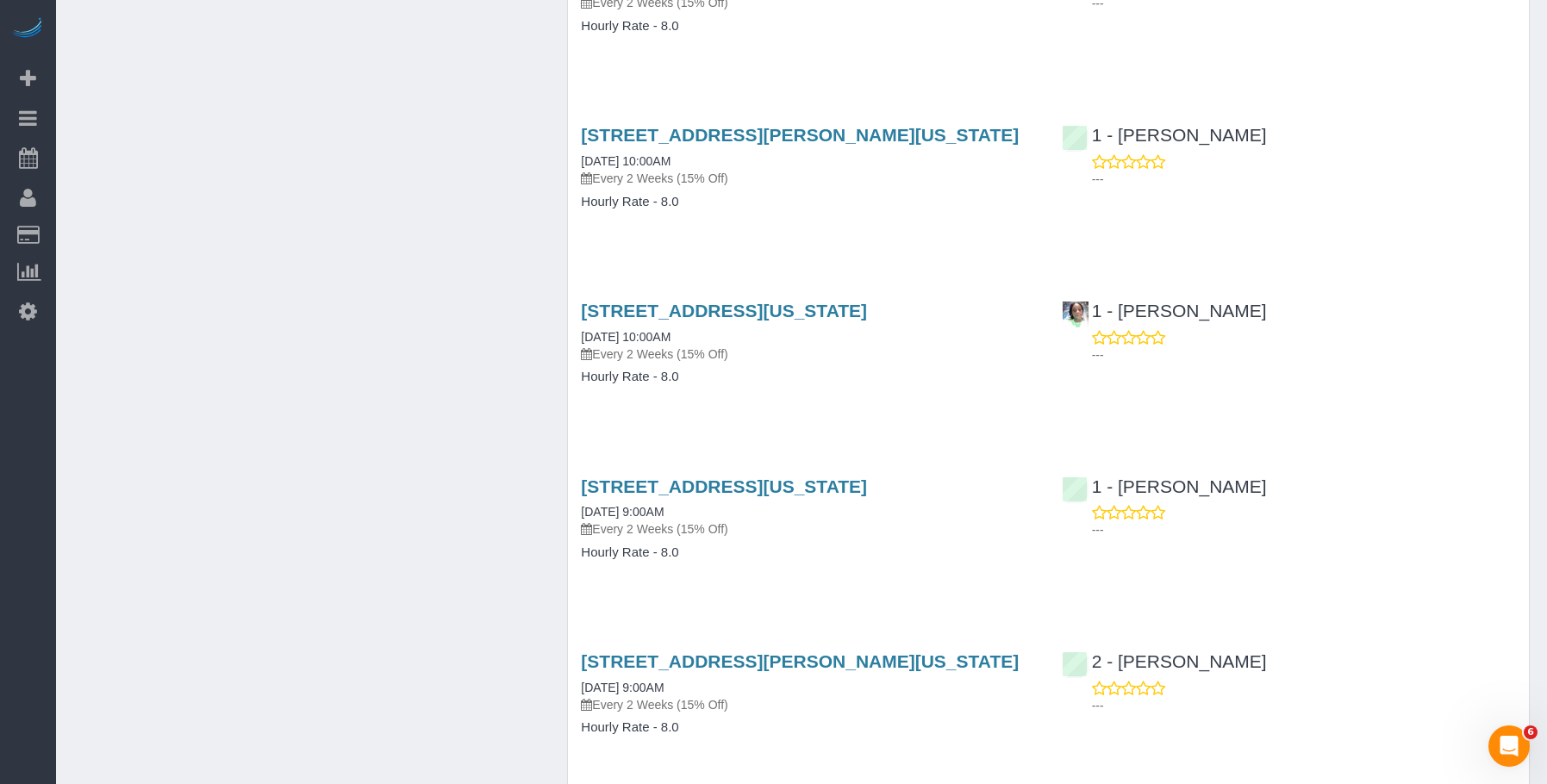
scroll to position [22184, 0]
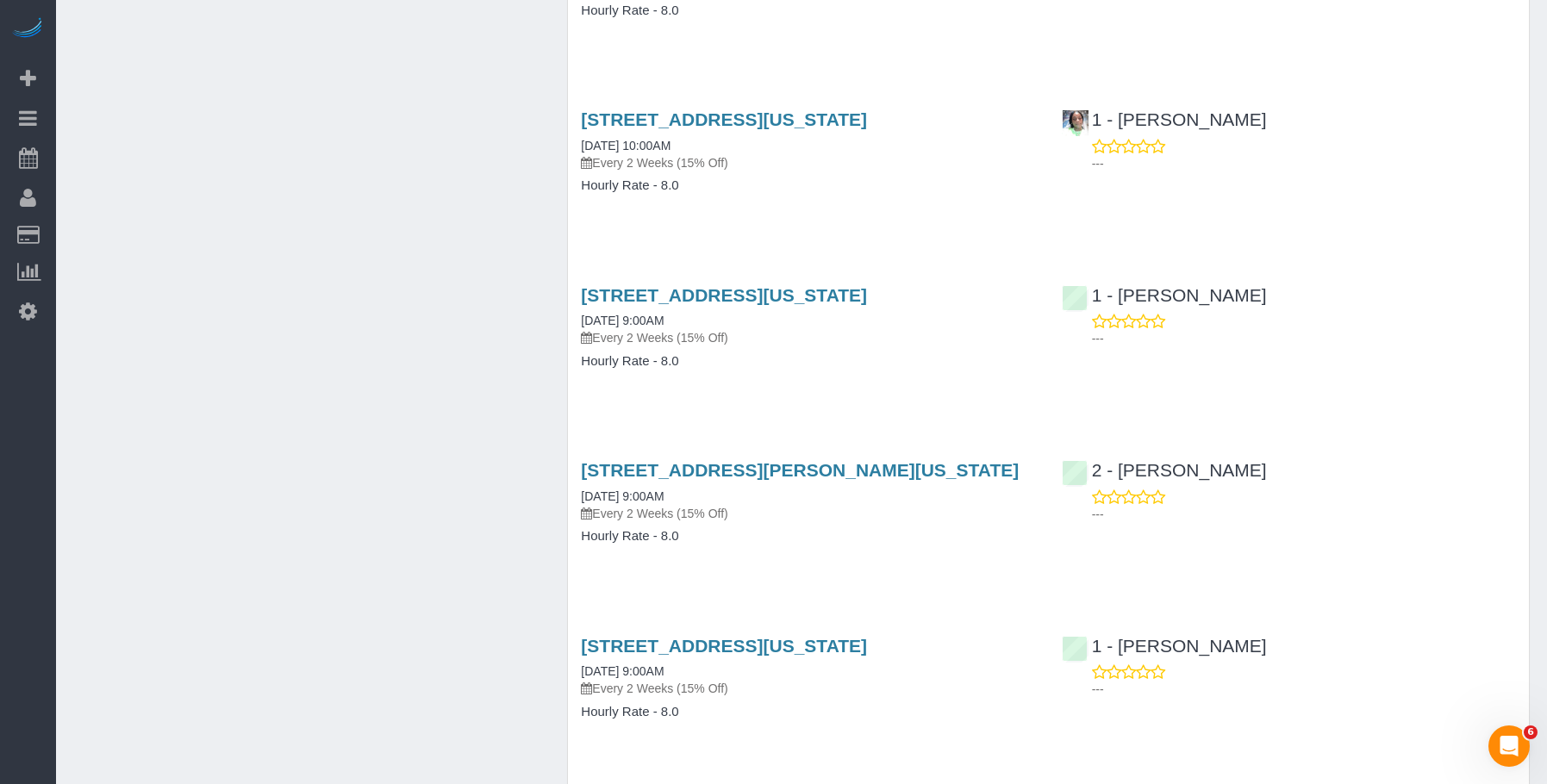
click at [1375, 302] on div "1 - Ingrid Malasi ---" at bounding box center [1289, 313] width 480 height 84
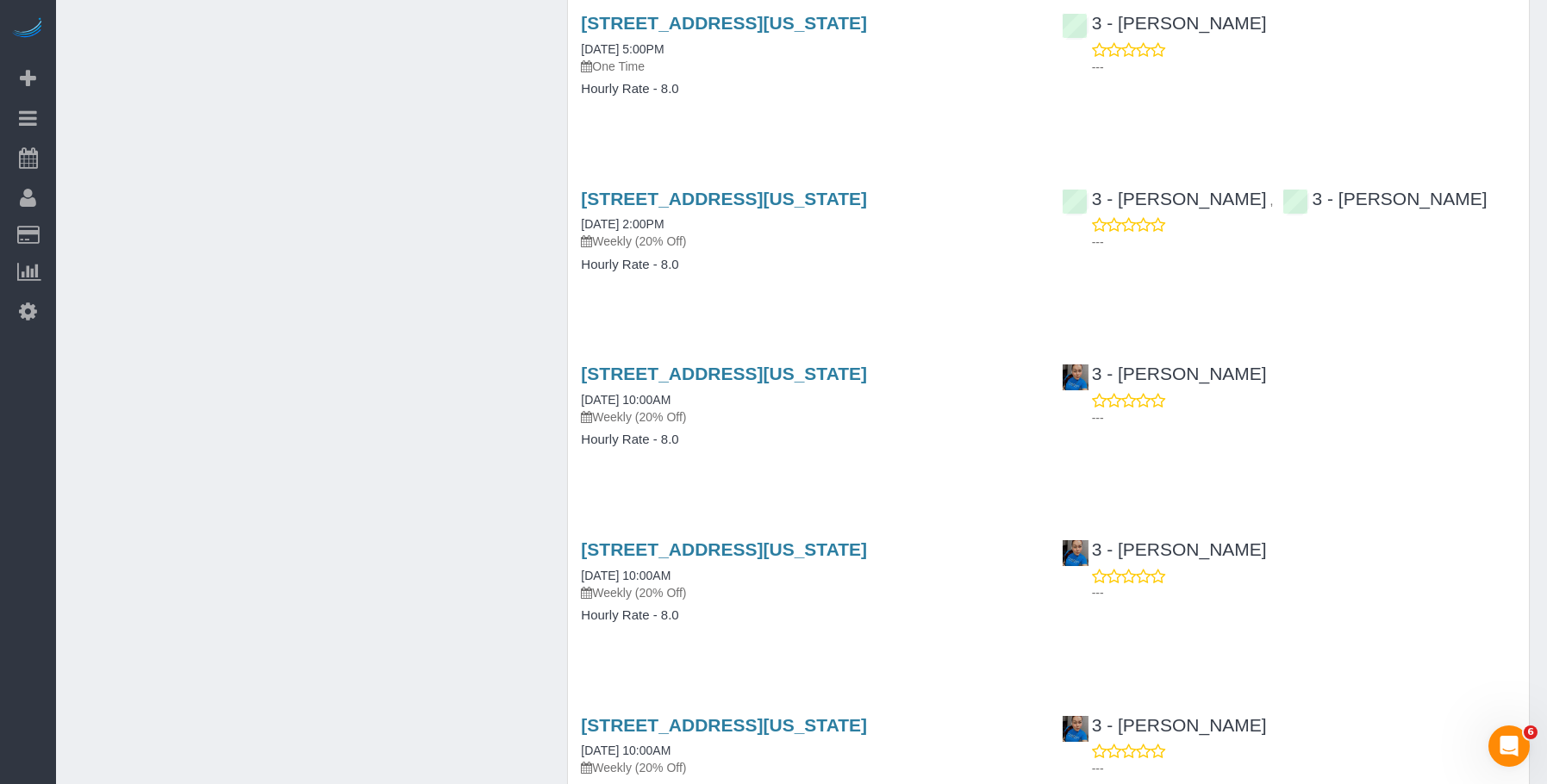
scroll to position [18597, 0]
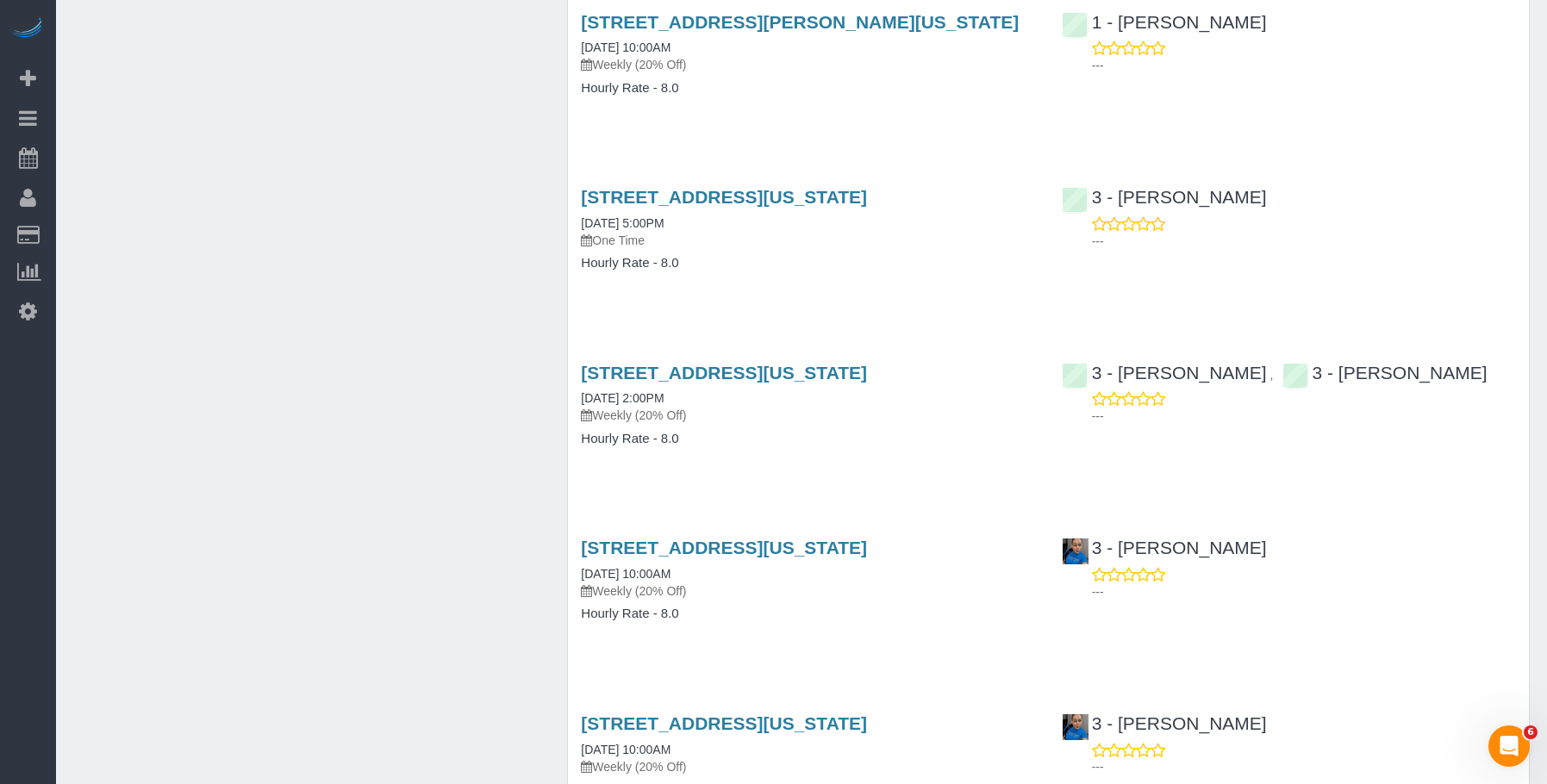
click at [771, 429] on div "167 Canal Street, 3rd Floor, New York, NY 10013 10/19/2024 2:00PM Weekly (20% O…" at bounding box center [808, 414] width 480 height 132
click at [718, 198] on link "167 Canal Street, 3rd Floor, New York, NY 10013" at bounding box center [724, 197] width 286 height 20
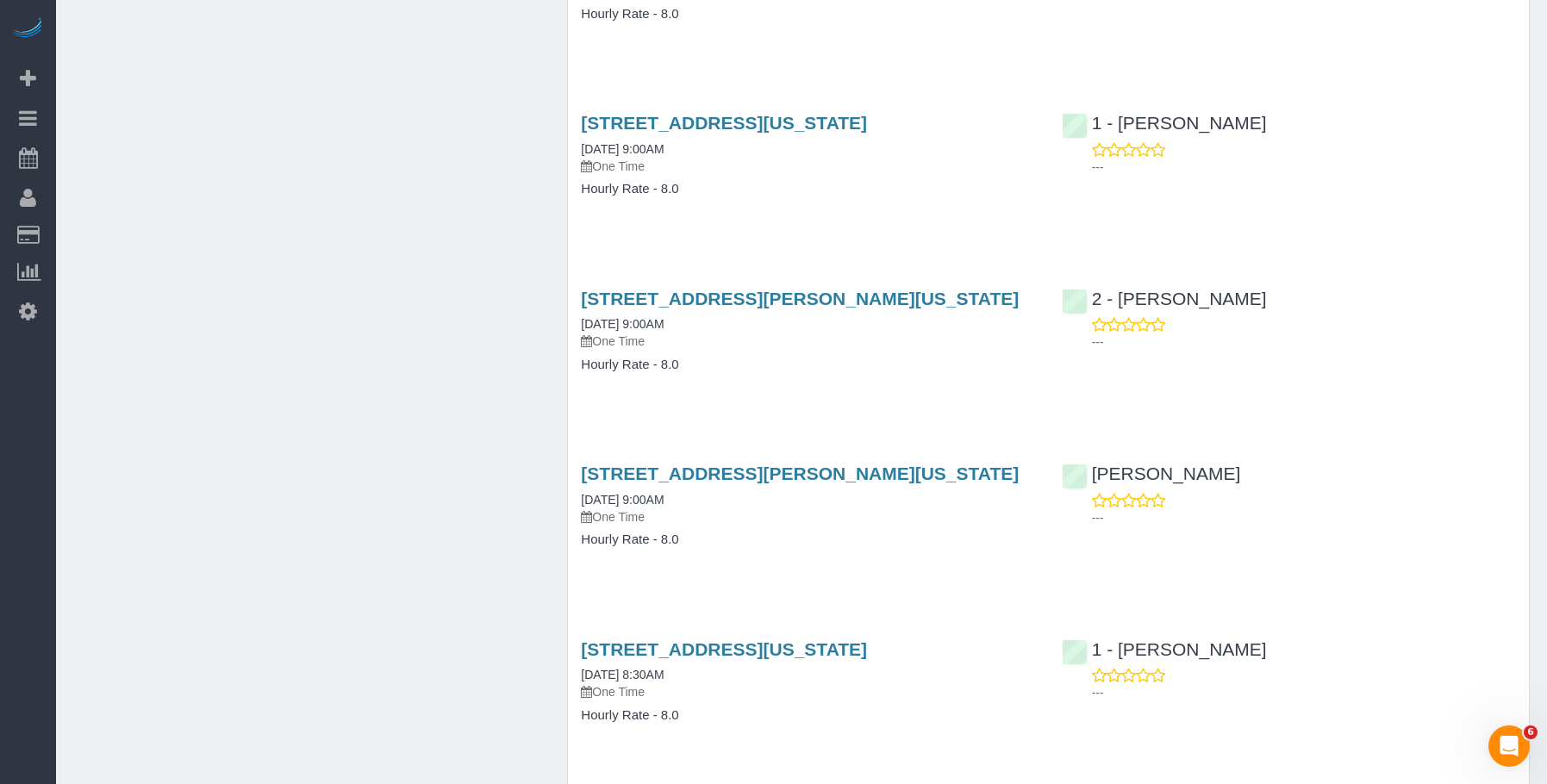
scroll to position [23164, 0]
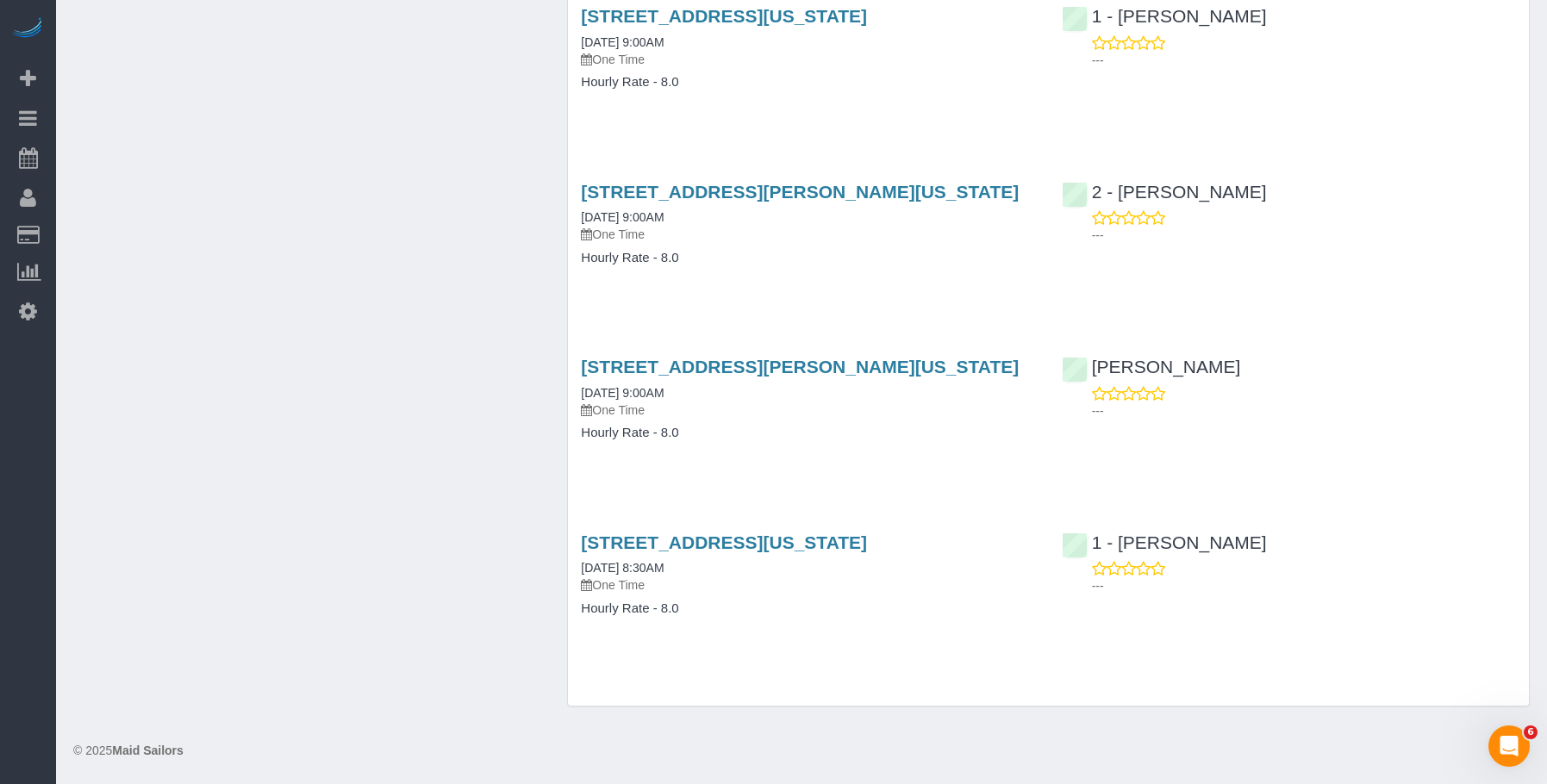
click at [815, 650] on div "905 Madison Avenue, New York, NY 10021 04/08/2024 8:30AM One Time Hourly Rate -…" at bounding box center [808, 583] width 480 height 132
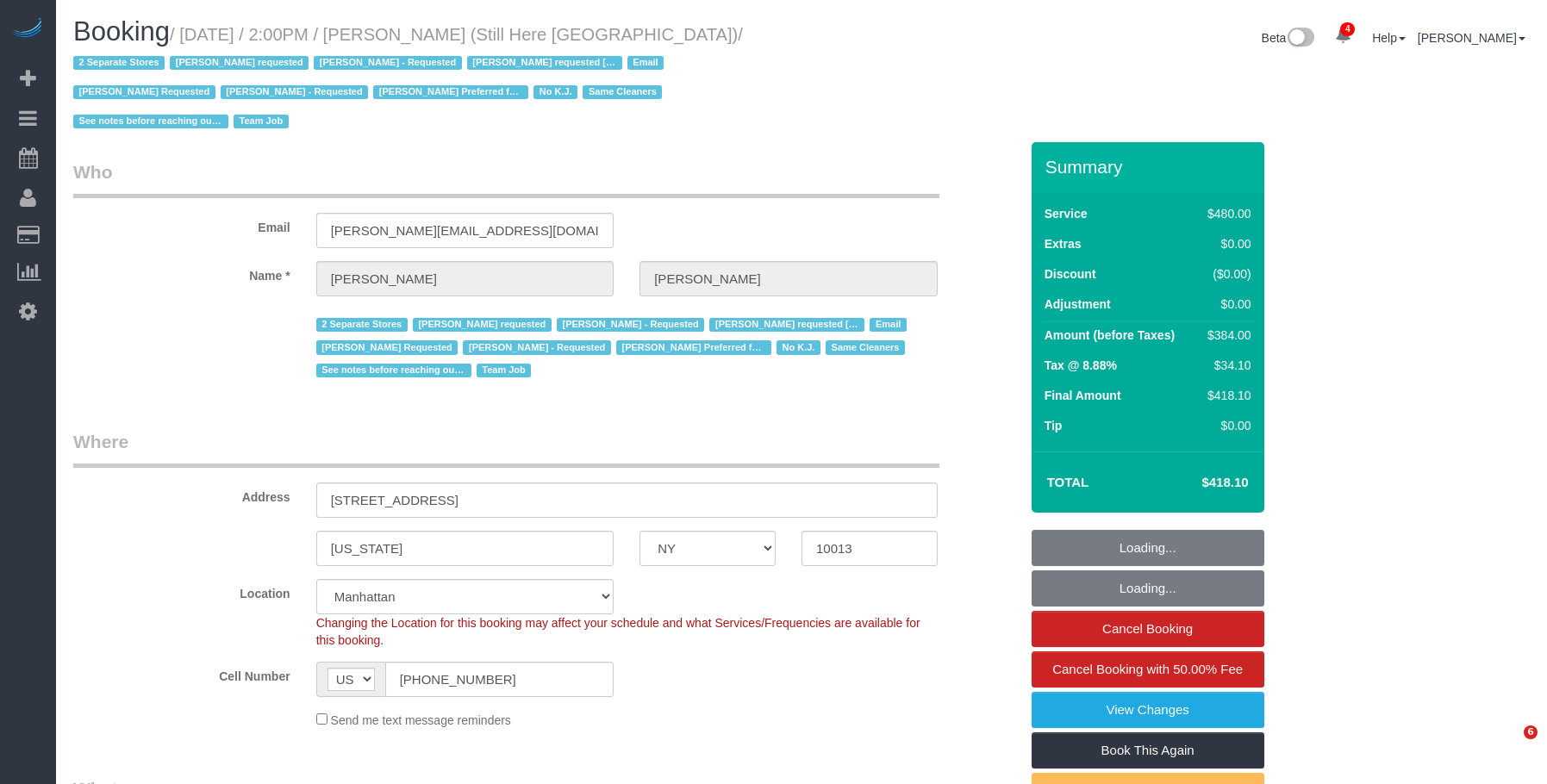
select select "NY"
select select "2"
select select "180"
select select "string:stripe-pm_1Oyz8t4VGloSiKo71skqOF54"
select select "spot1"
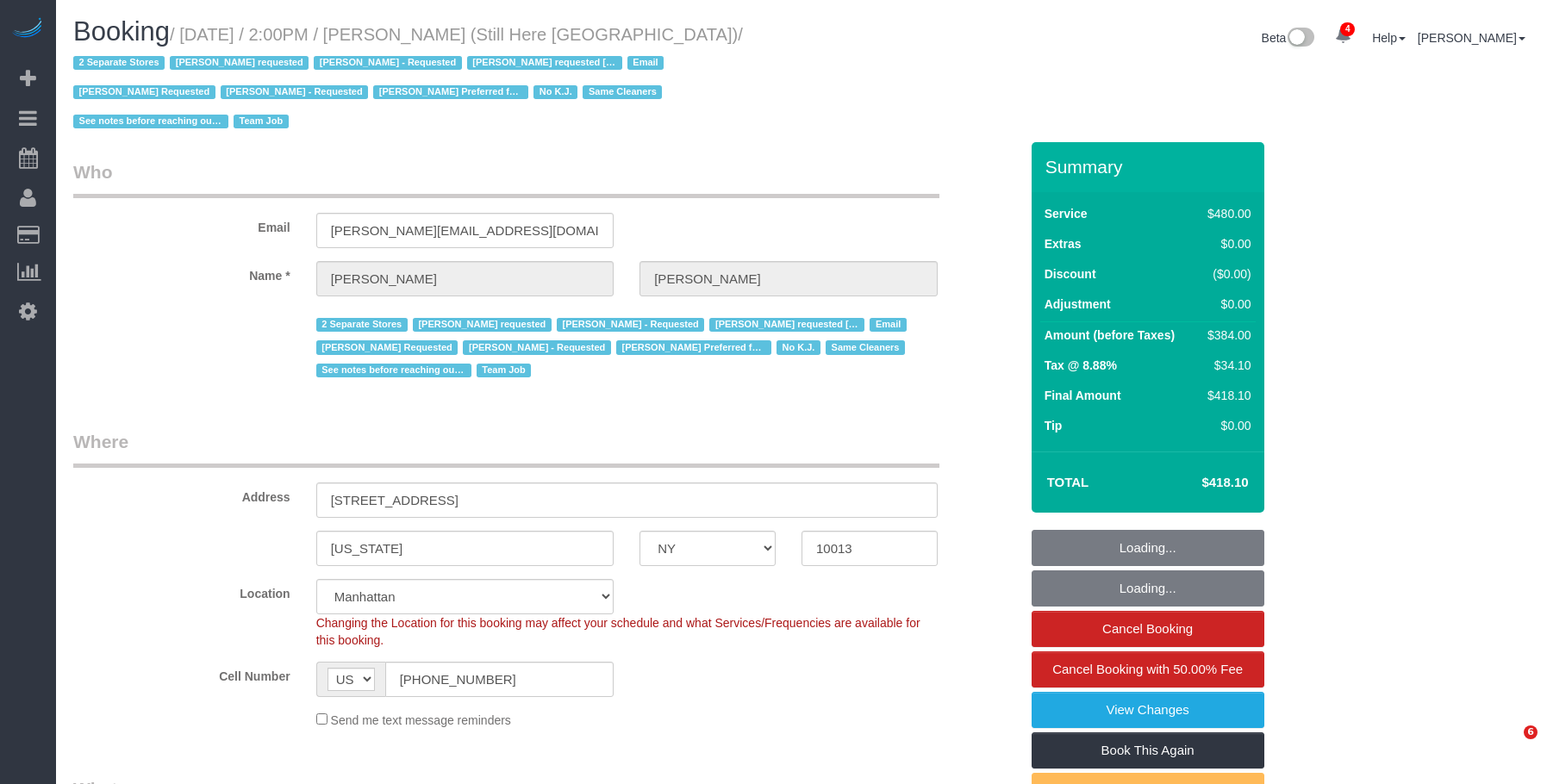
select select "number:89"
select select "number:90"
select select "number:15"
select select "number:5"
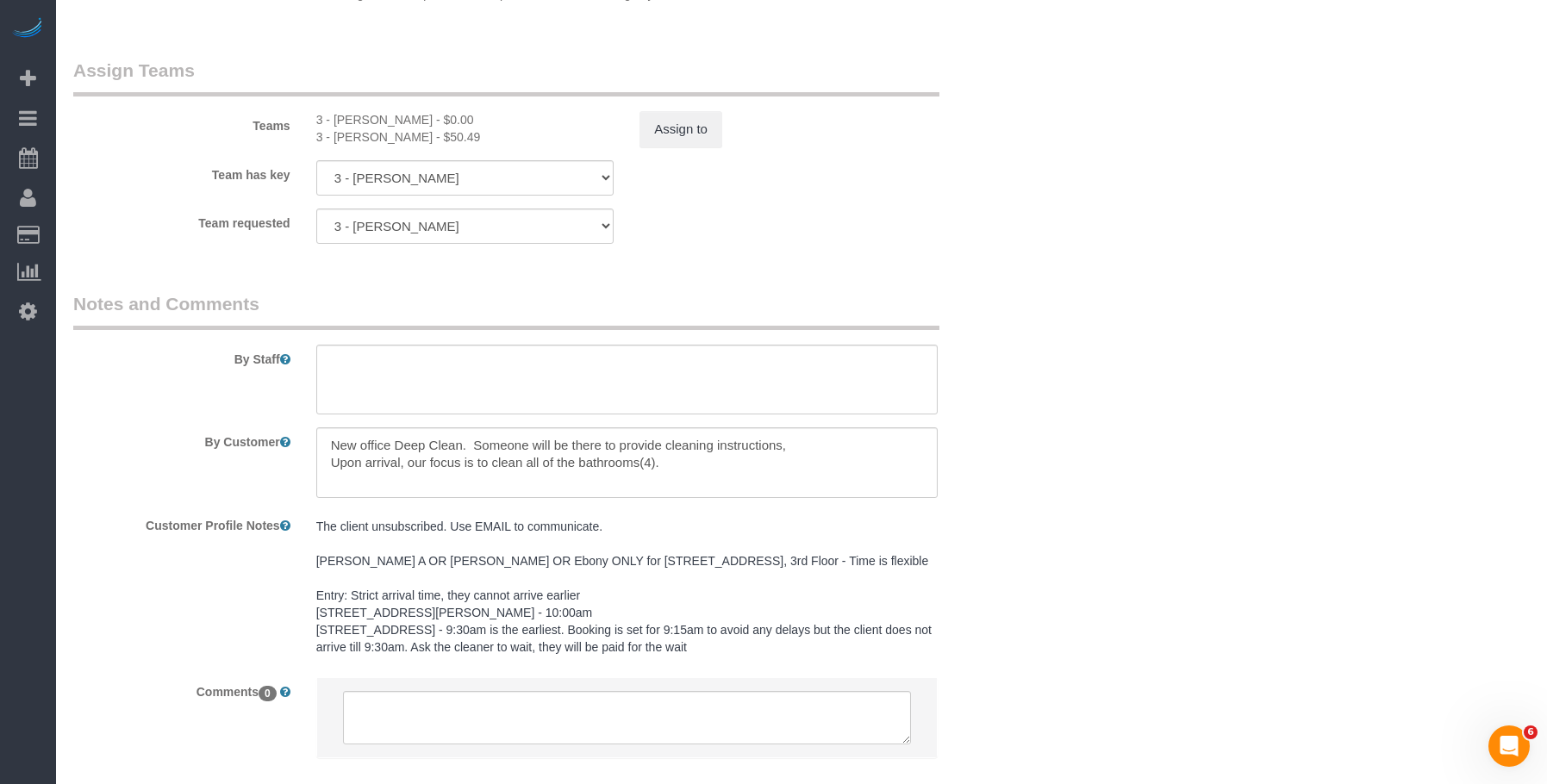
scroll to position [2139, 0]
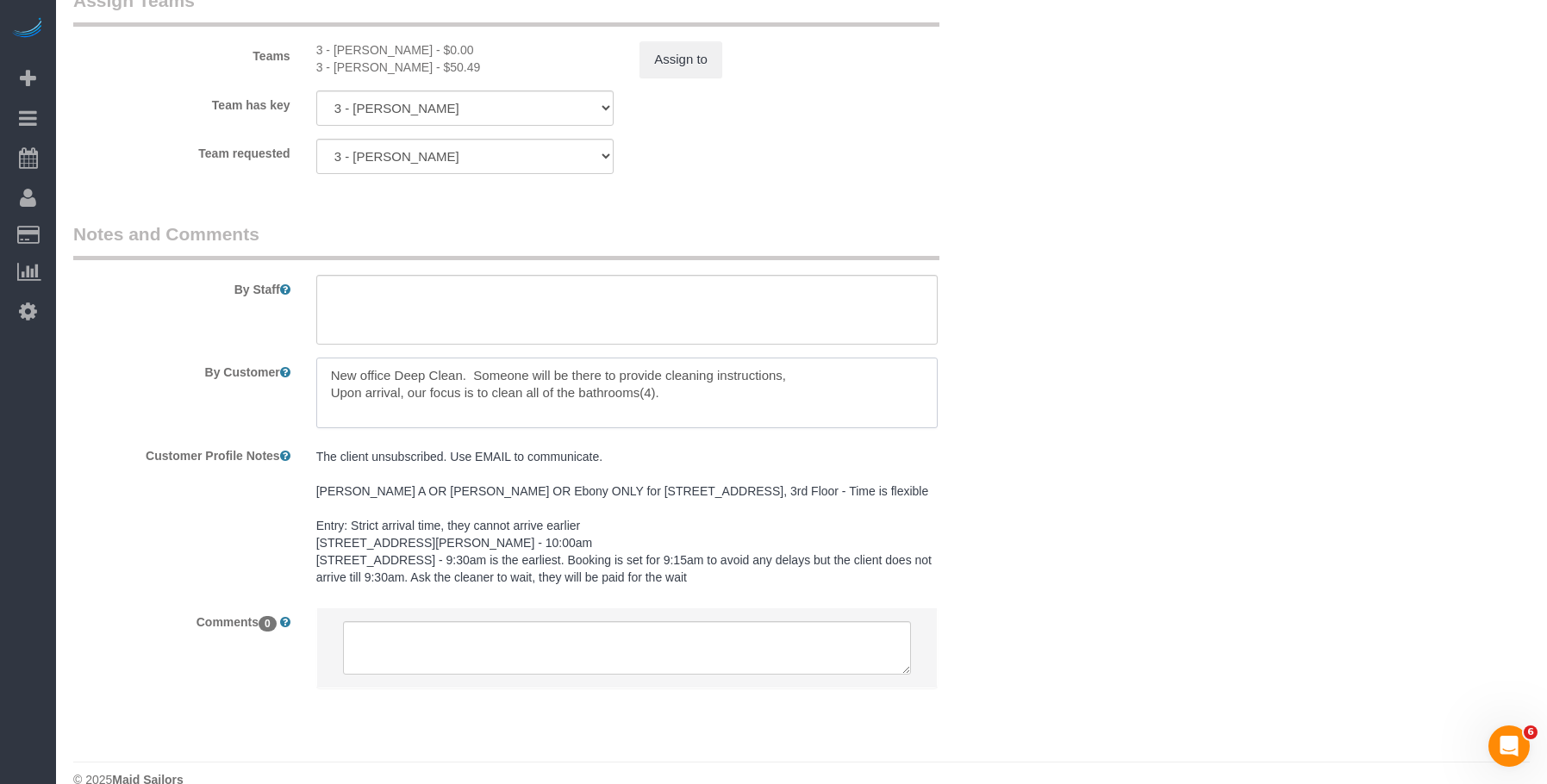
drag, startPoint x: 289, startPoint y: 275, endPoint x: 328, endPoint y: 274, distance: 39.0
click at [278, 274] on sui-booking-comments "By Staff By Customer Customer Profile Notes The client unsubscribed. Use EMAIL …" at bounding box center [546, 463] width 946 height 485
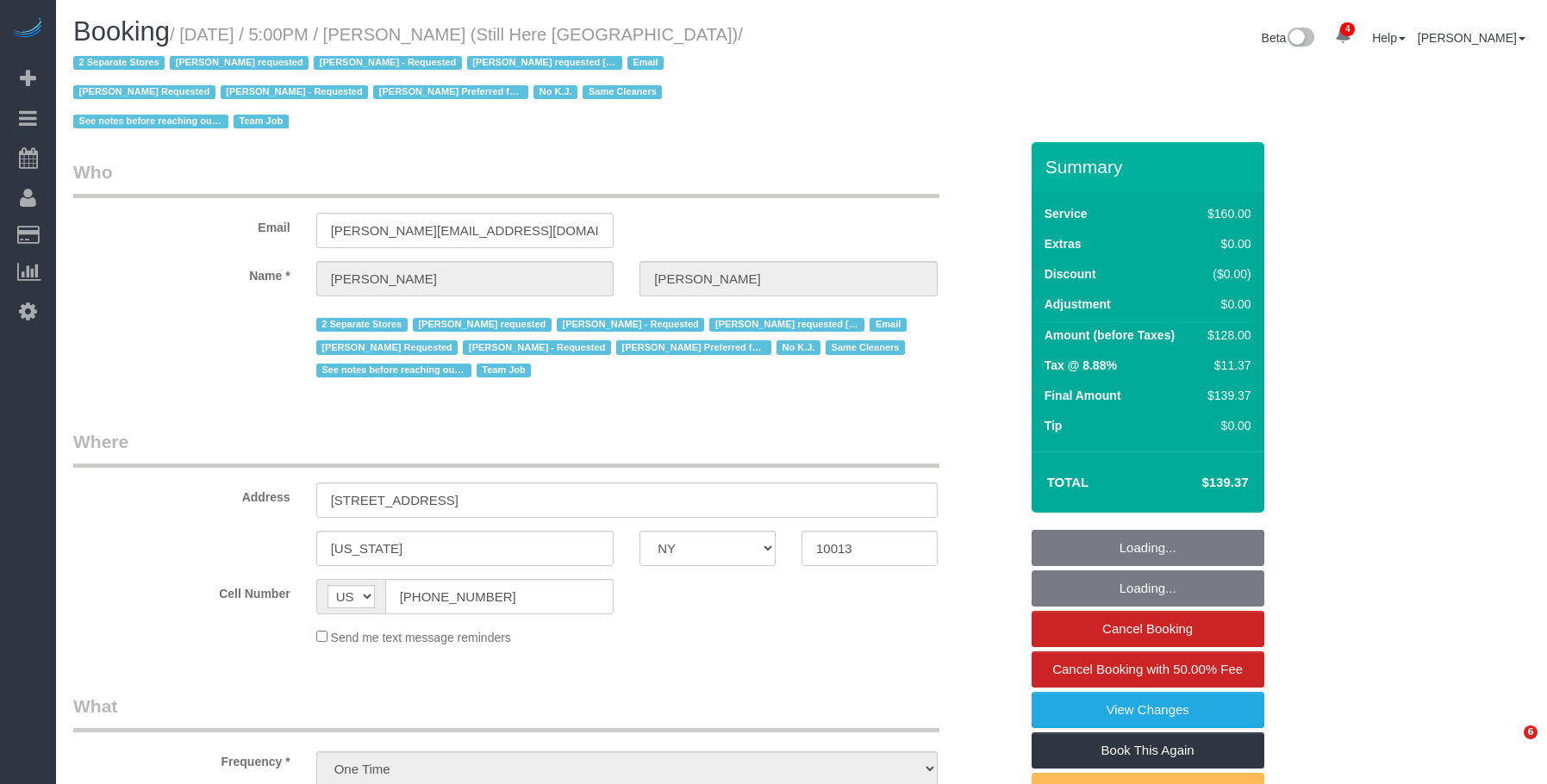
select select "NY"
select select "number:89"
select select "number:90"
select select "number:15"
select select "number:5"
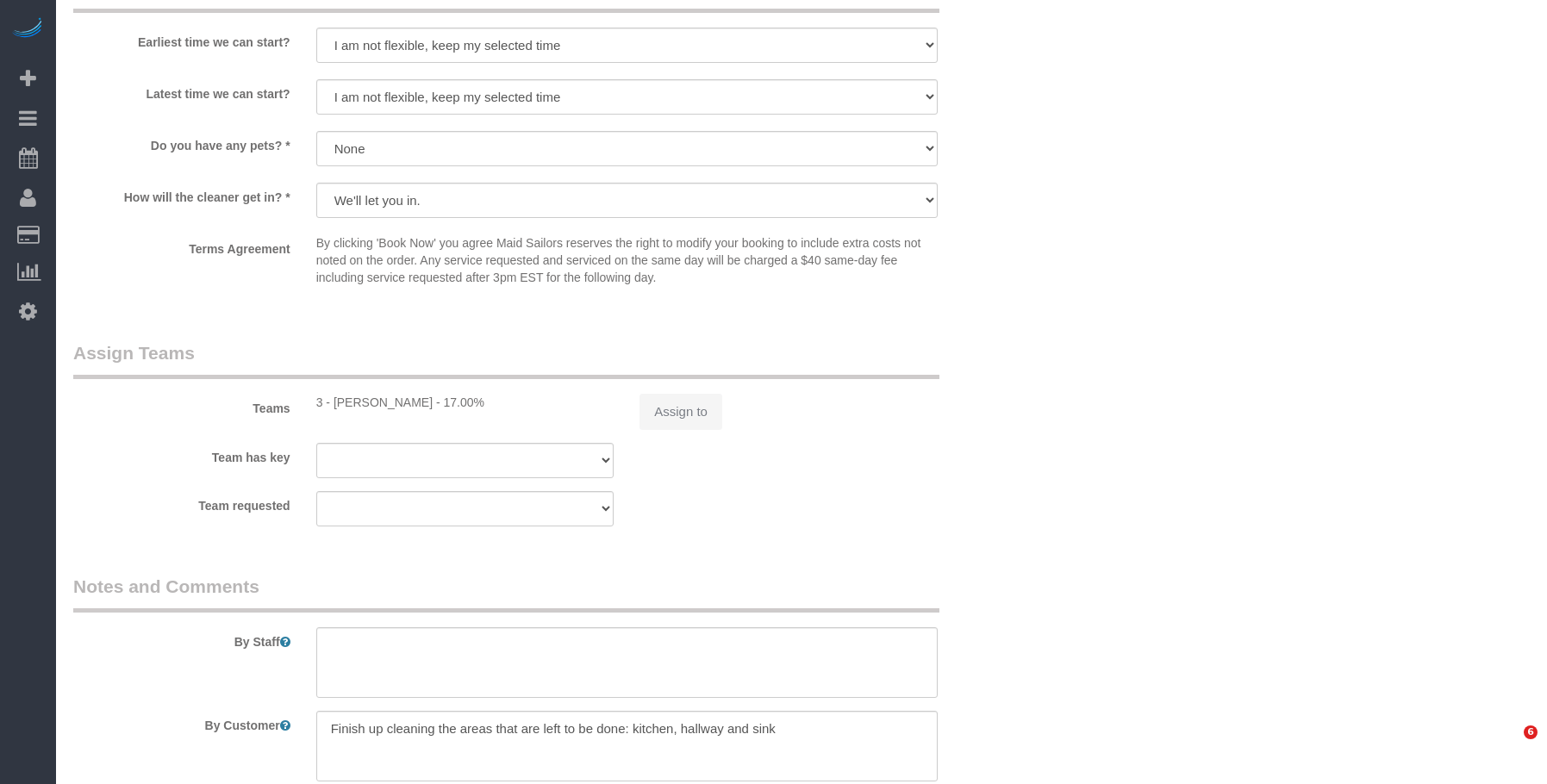
select select "120"
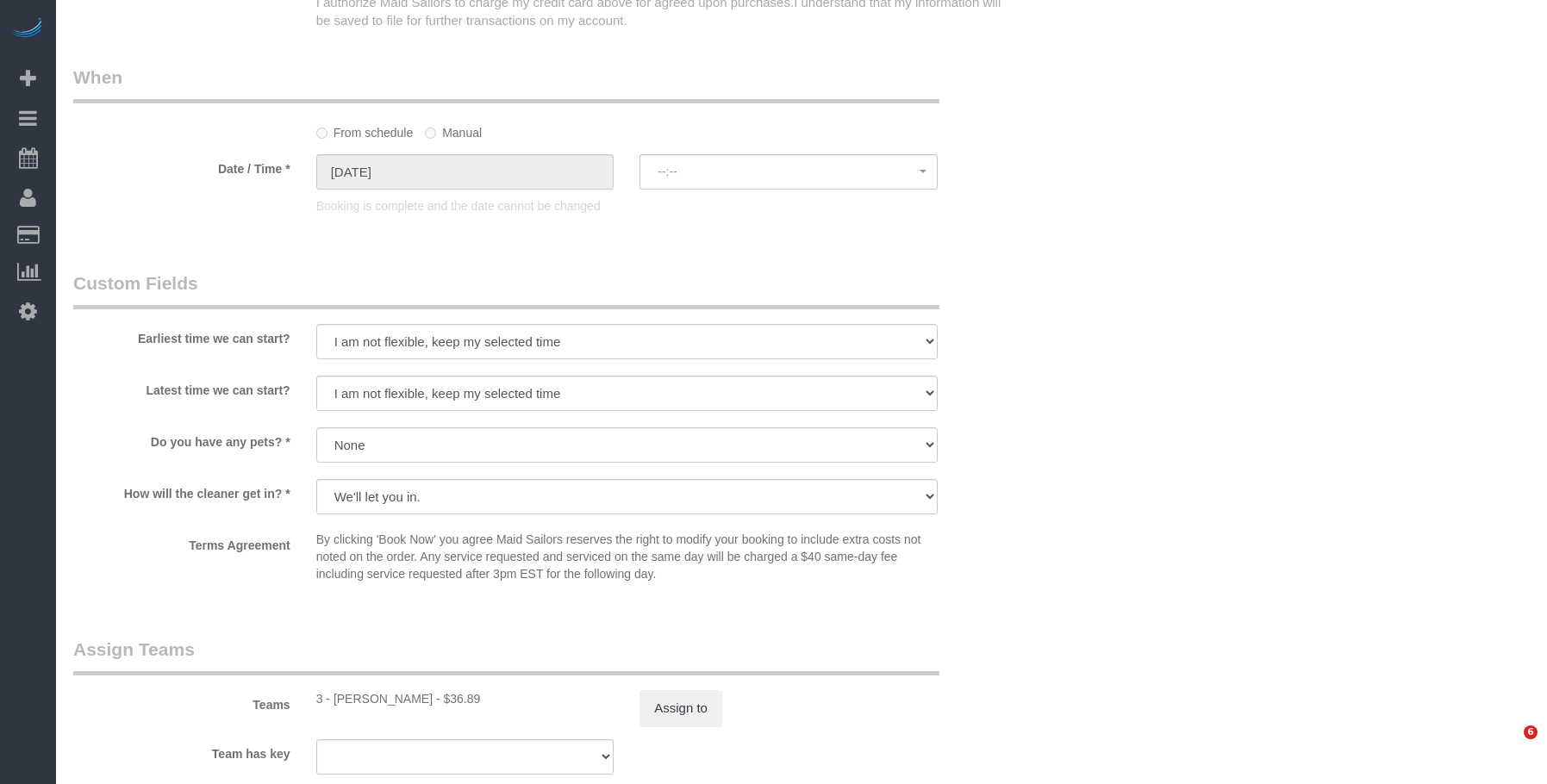
select select "object:1409"
select select "string:stripe-pm_1Oyz8t4VGloSiKo71skqOF54"
select select "spot1"
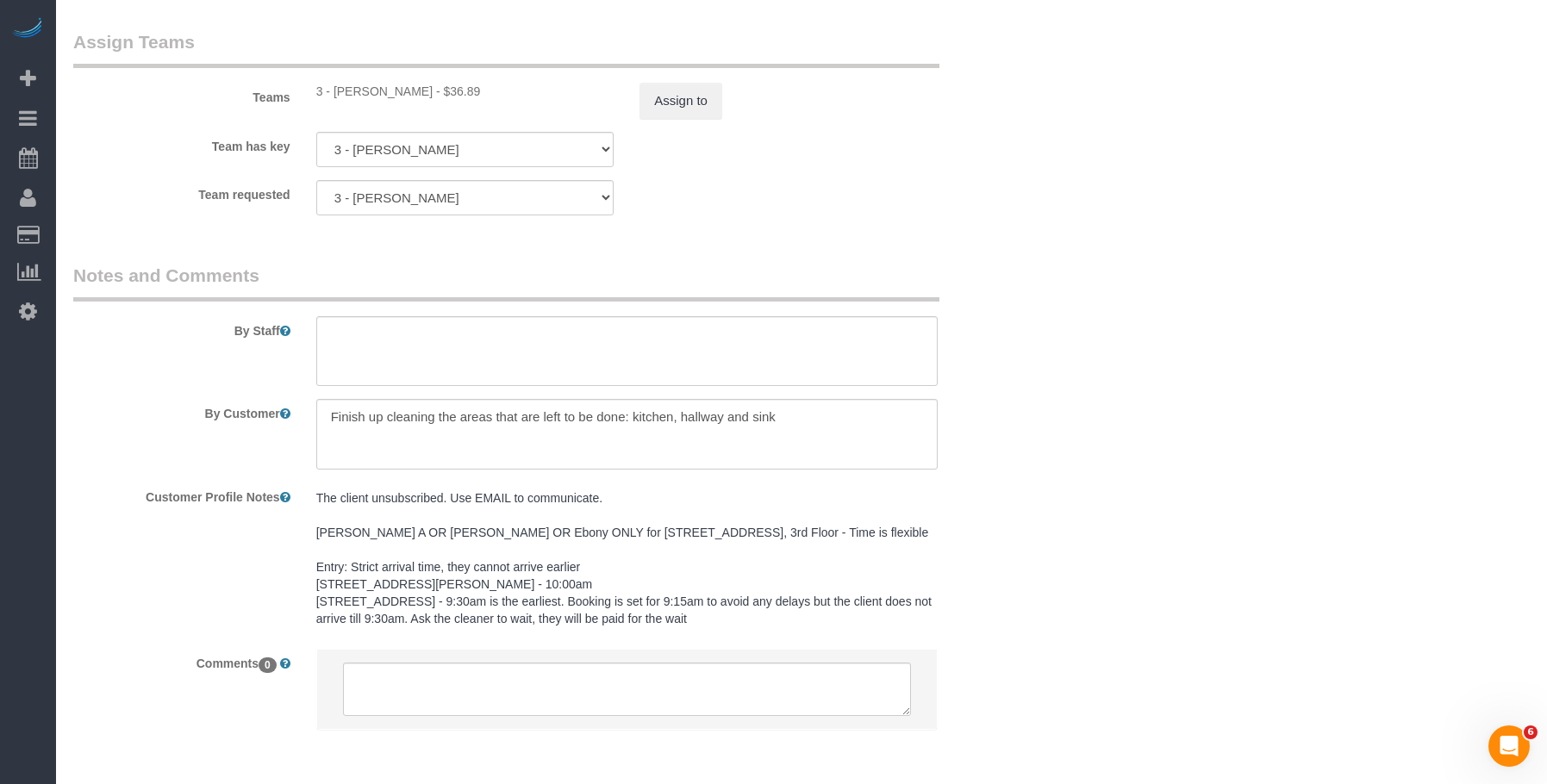
scroll to position [2109, 0]
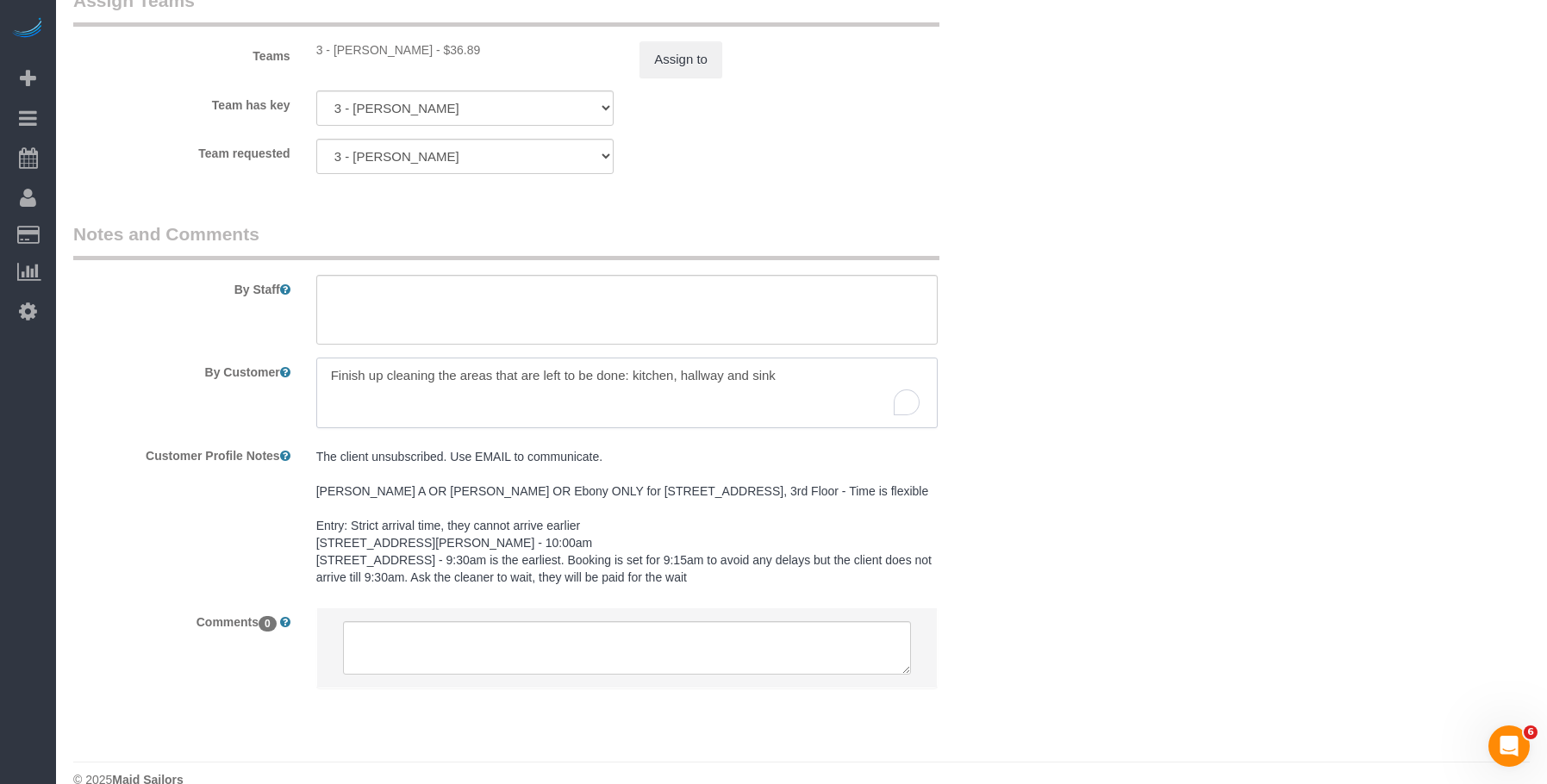
drag, startPoint x: 411, startPoint y: 335, endPoint x: 250, endPoint y: 337, distance: 161.0
click at [250, 358] on div "By Customer" at bounding box center [546, 393] width 972 height 71
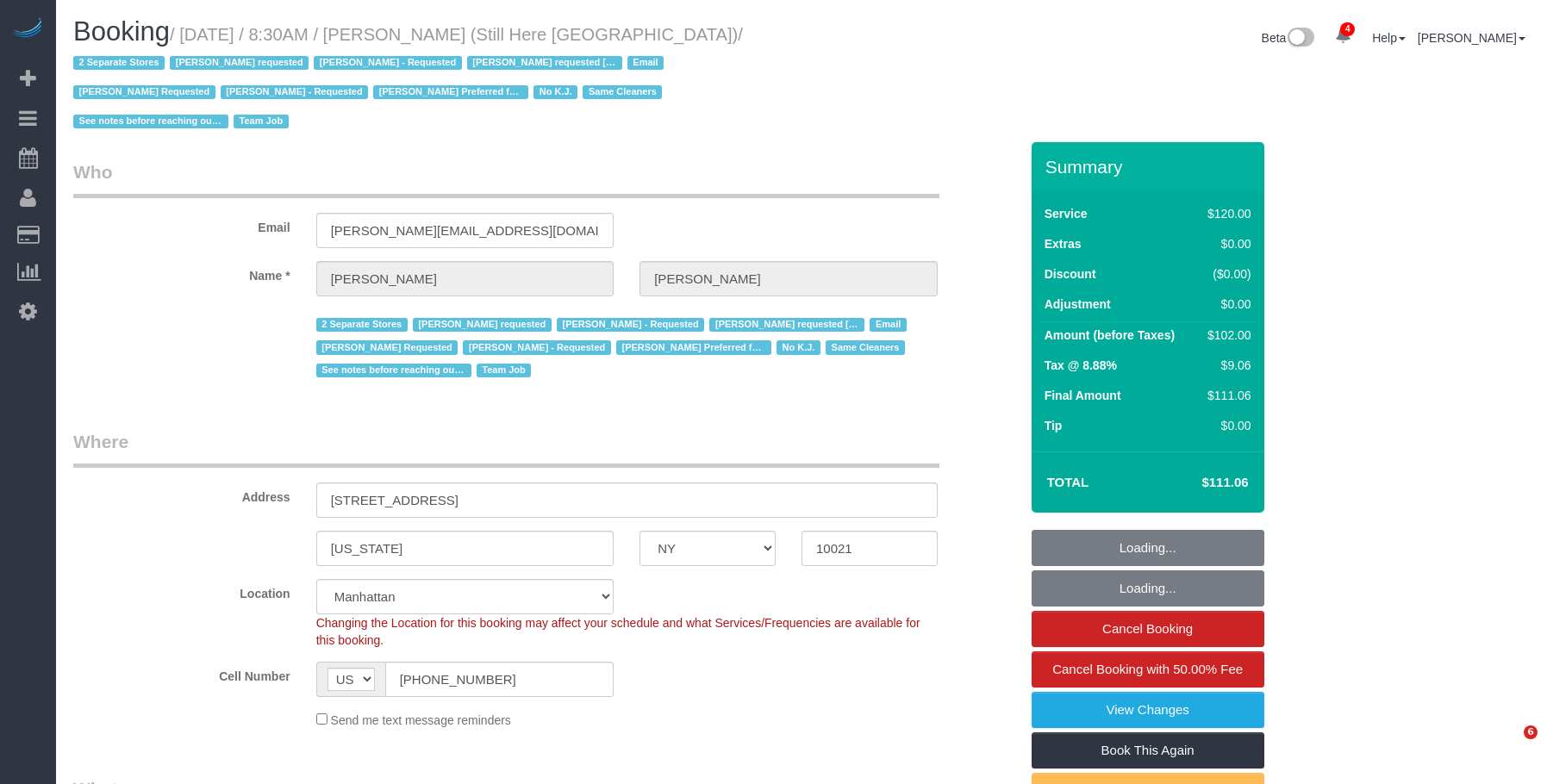
select select "NY"
select select "string:stripe-pm_1Oyz8t4VGloSiKo71skqOF54"
select select "number:89"
select select "number:90"
select select "number:15"
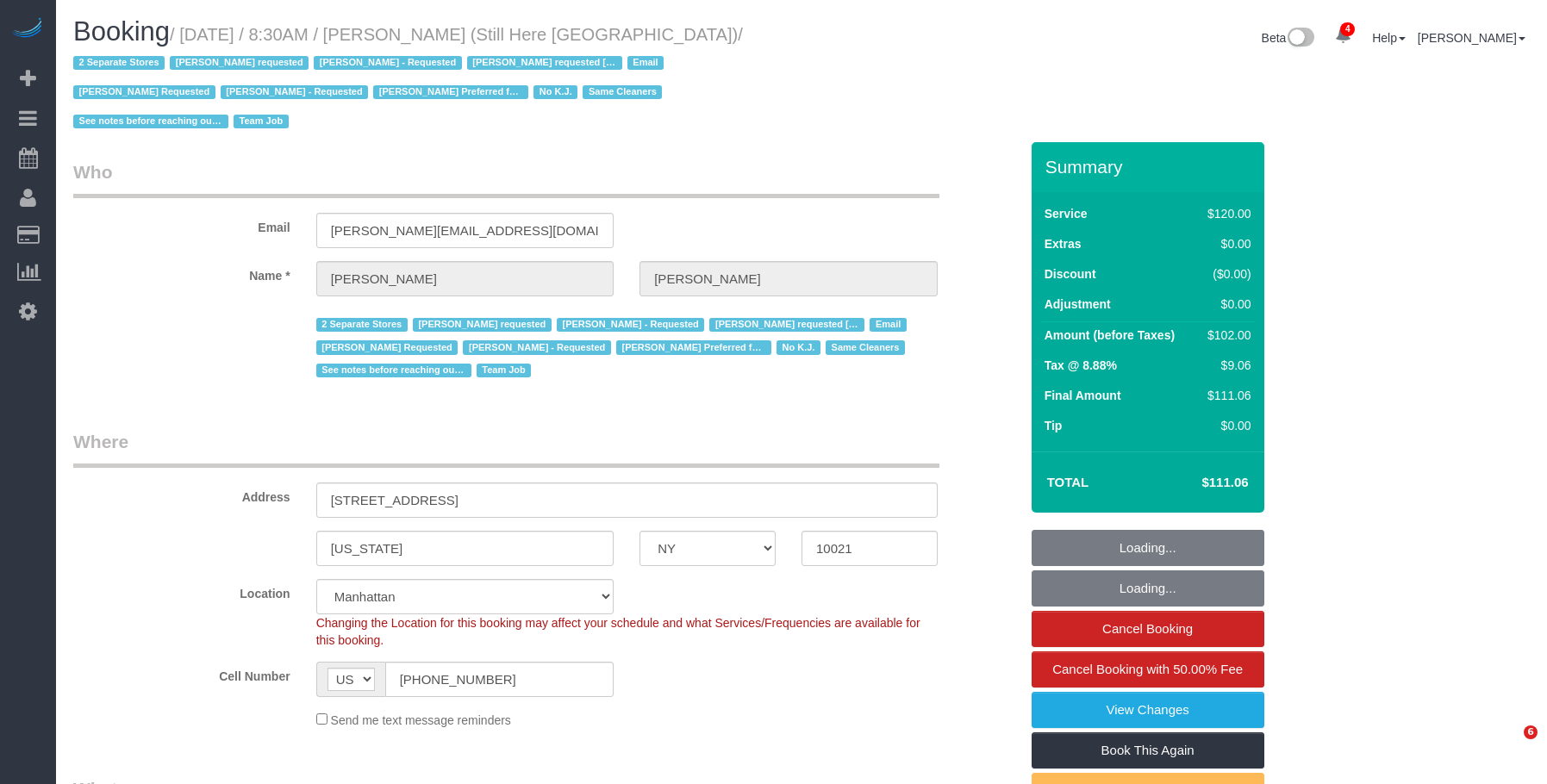
select select "number:5"
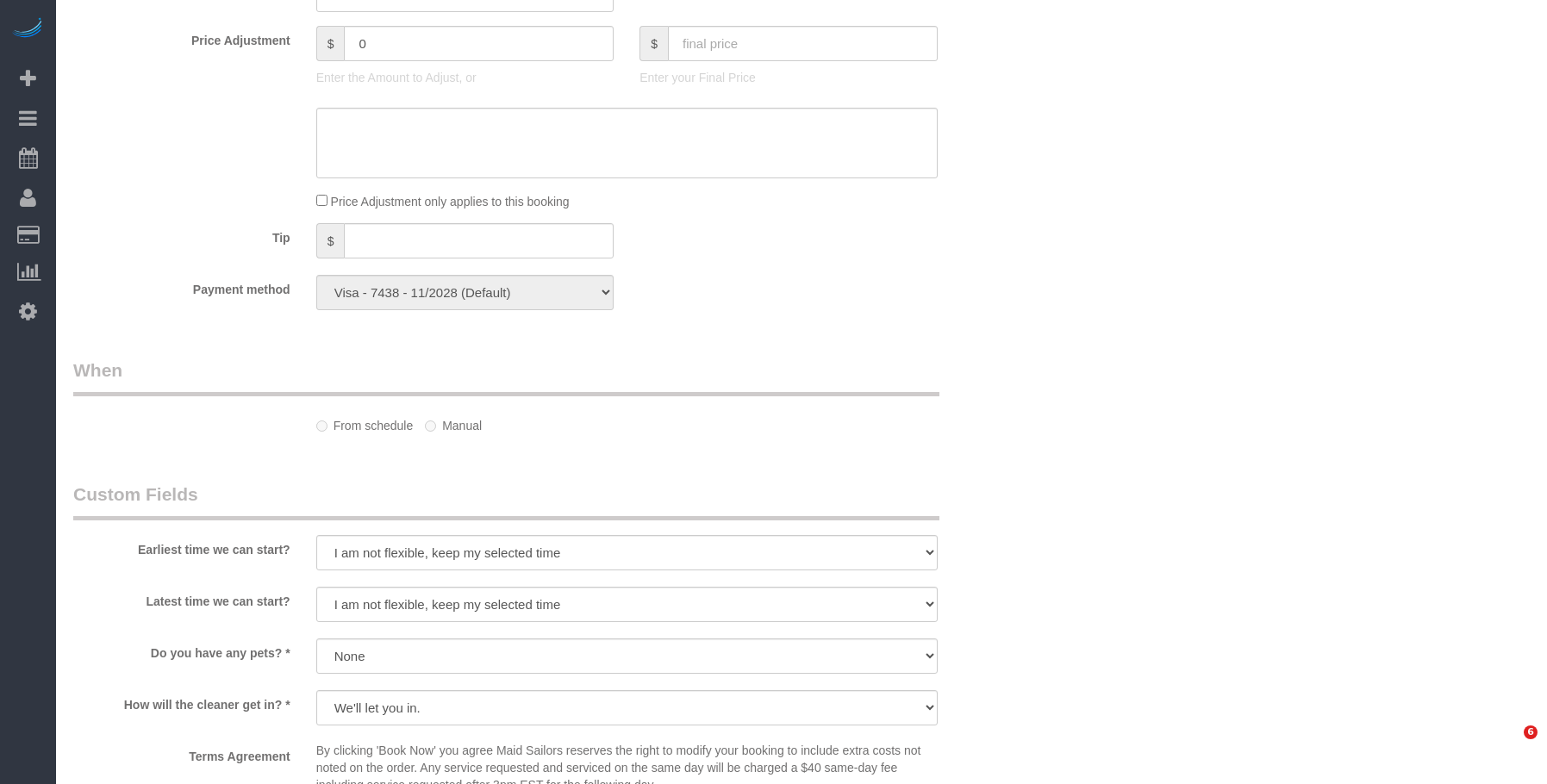
select select "object:1003"
select select "90"
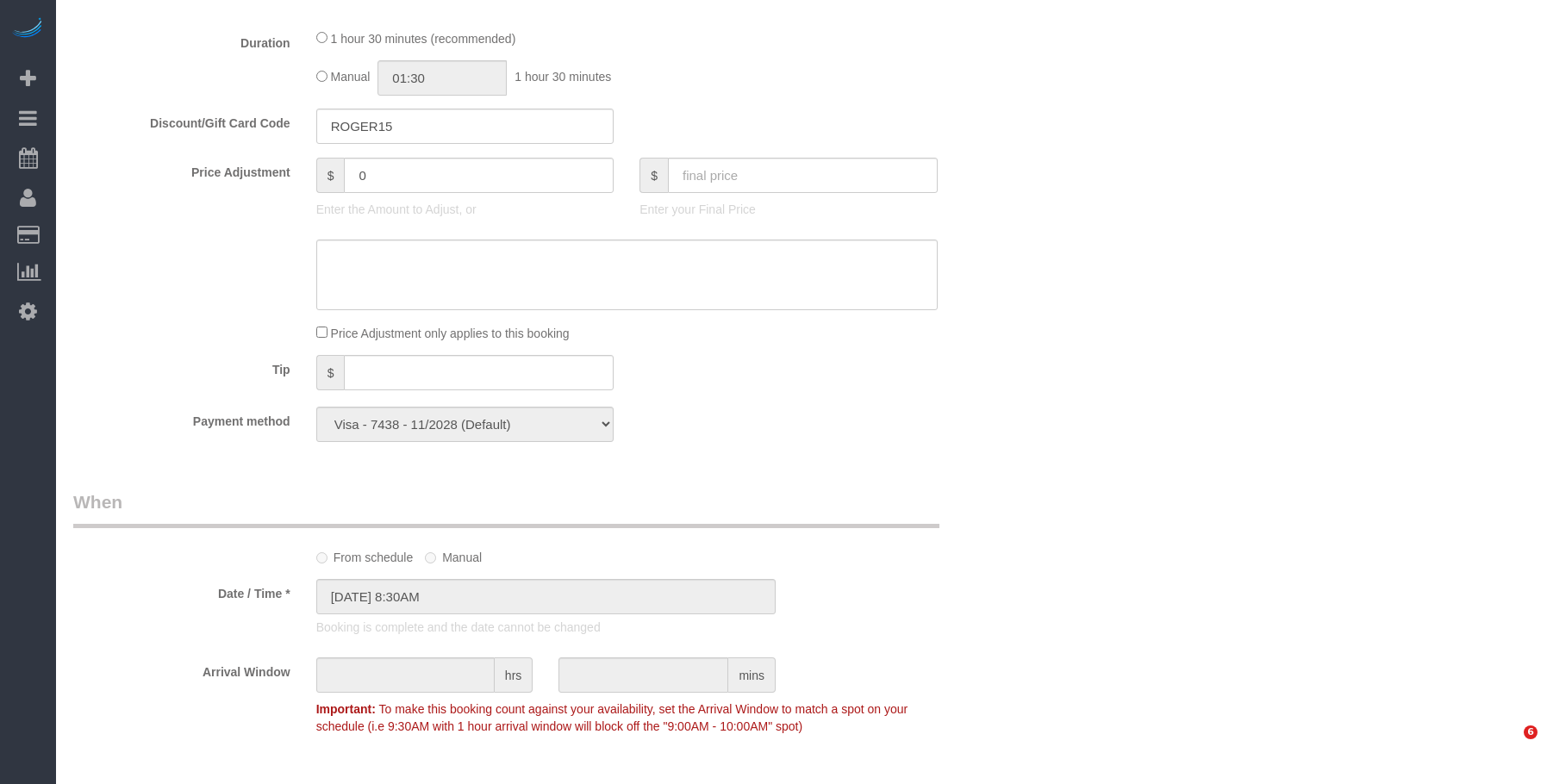
select select "object:1421"
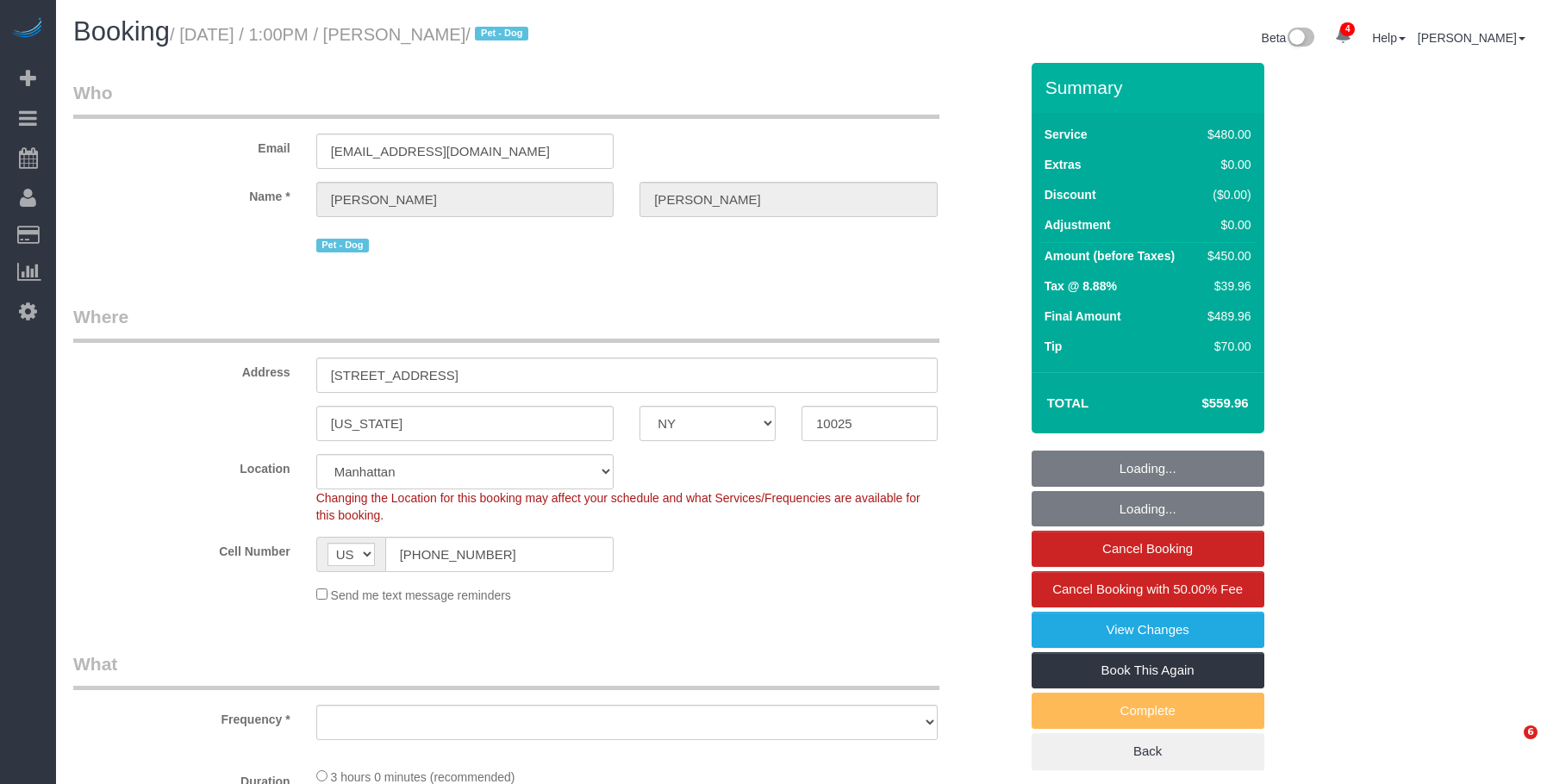
select select "NY"
select select "2"
select select "180"
select select "object:747"
select select "number:89"
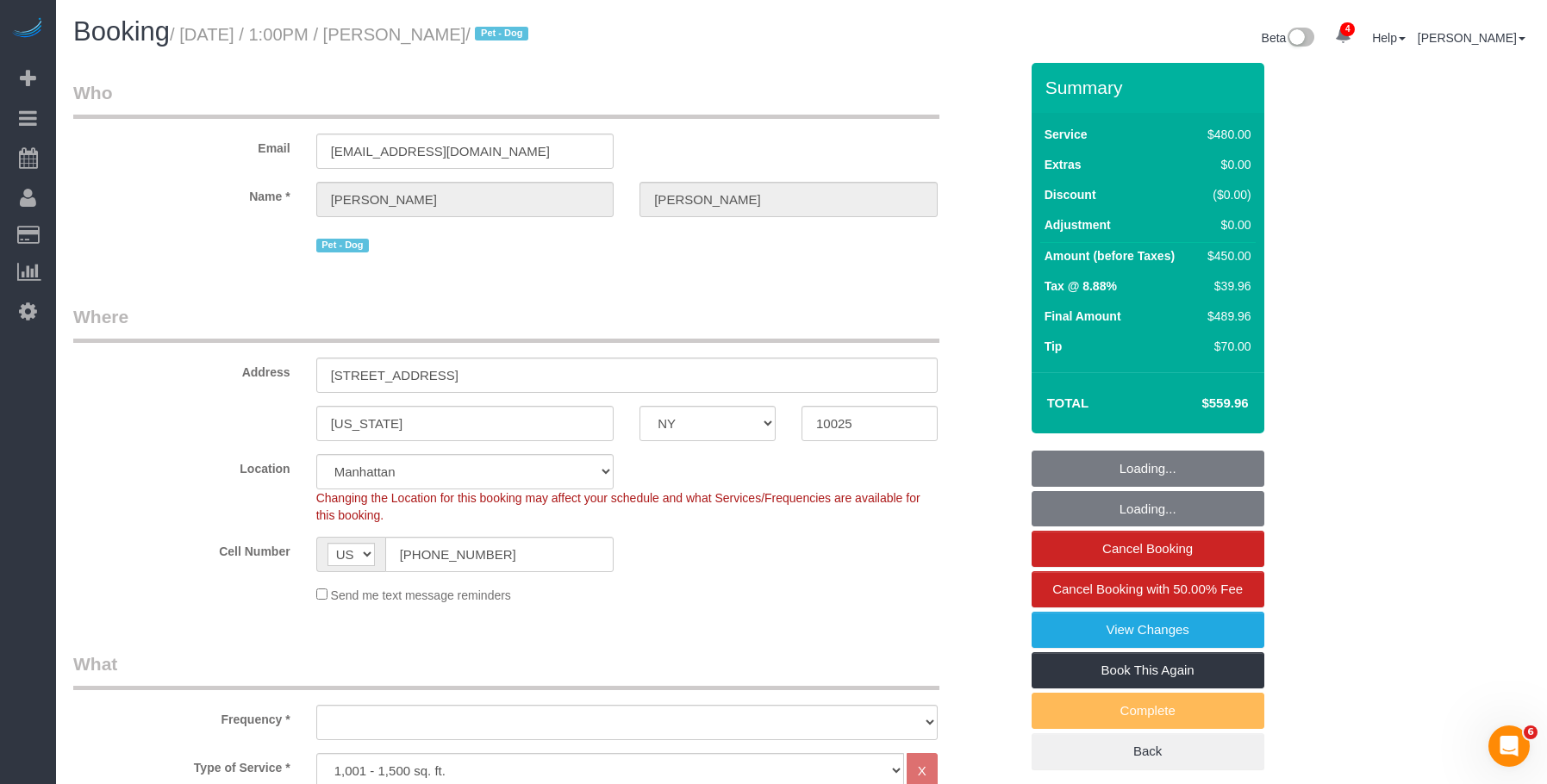
select select "number:90"
select select "number:15"
select select "number:5"
select select "object:1296"
click at [506, 28] on small "/ August 27, 2025 / 1:00PM / Michele Curry / Pet - Dog" at bounding box center [352, 34] width 364 height 19
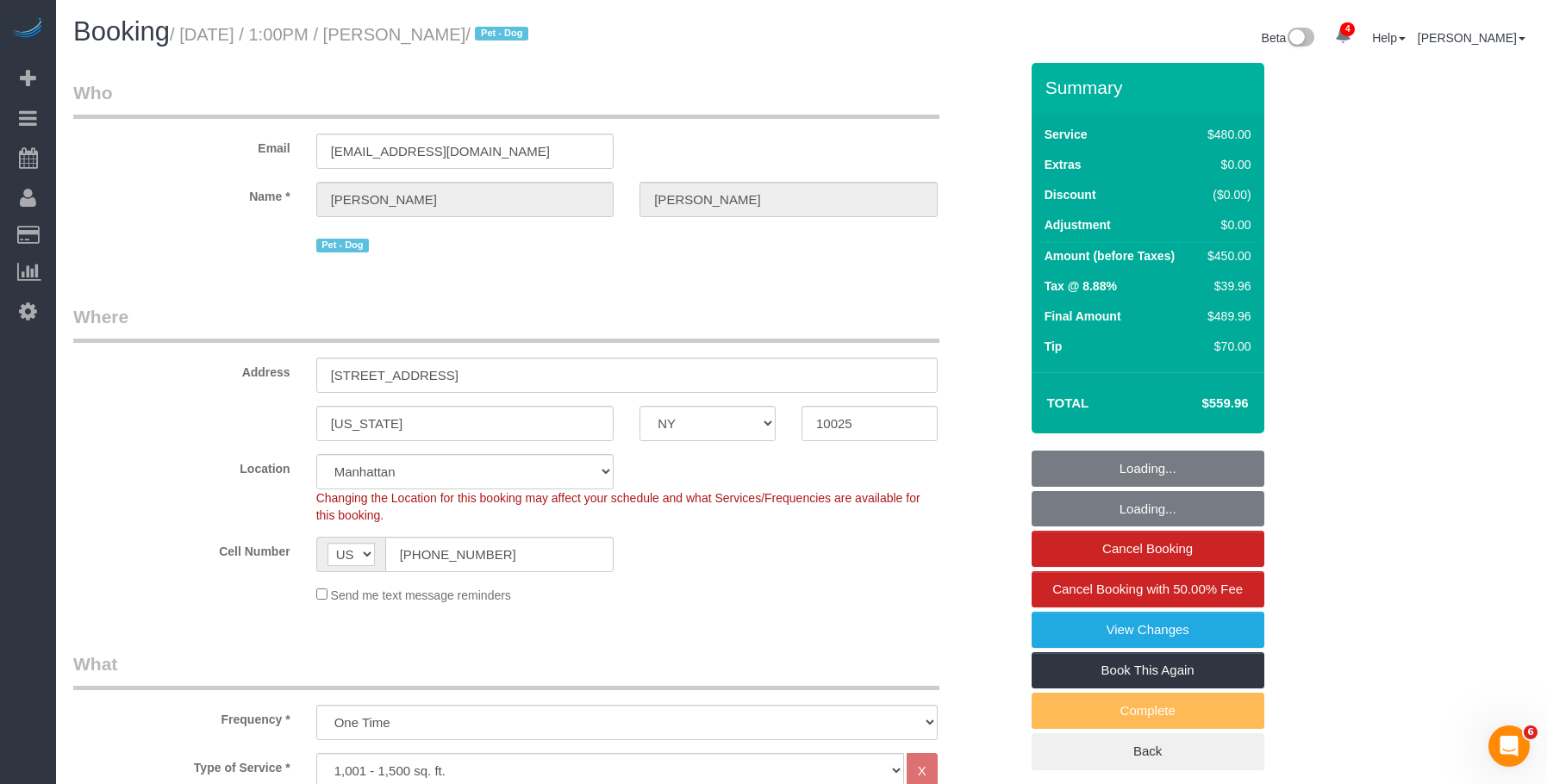
select select "string:stripe-pm_1ROnzY4VGloSiKo7iZH3n0OD"
select select "spot1"
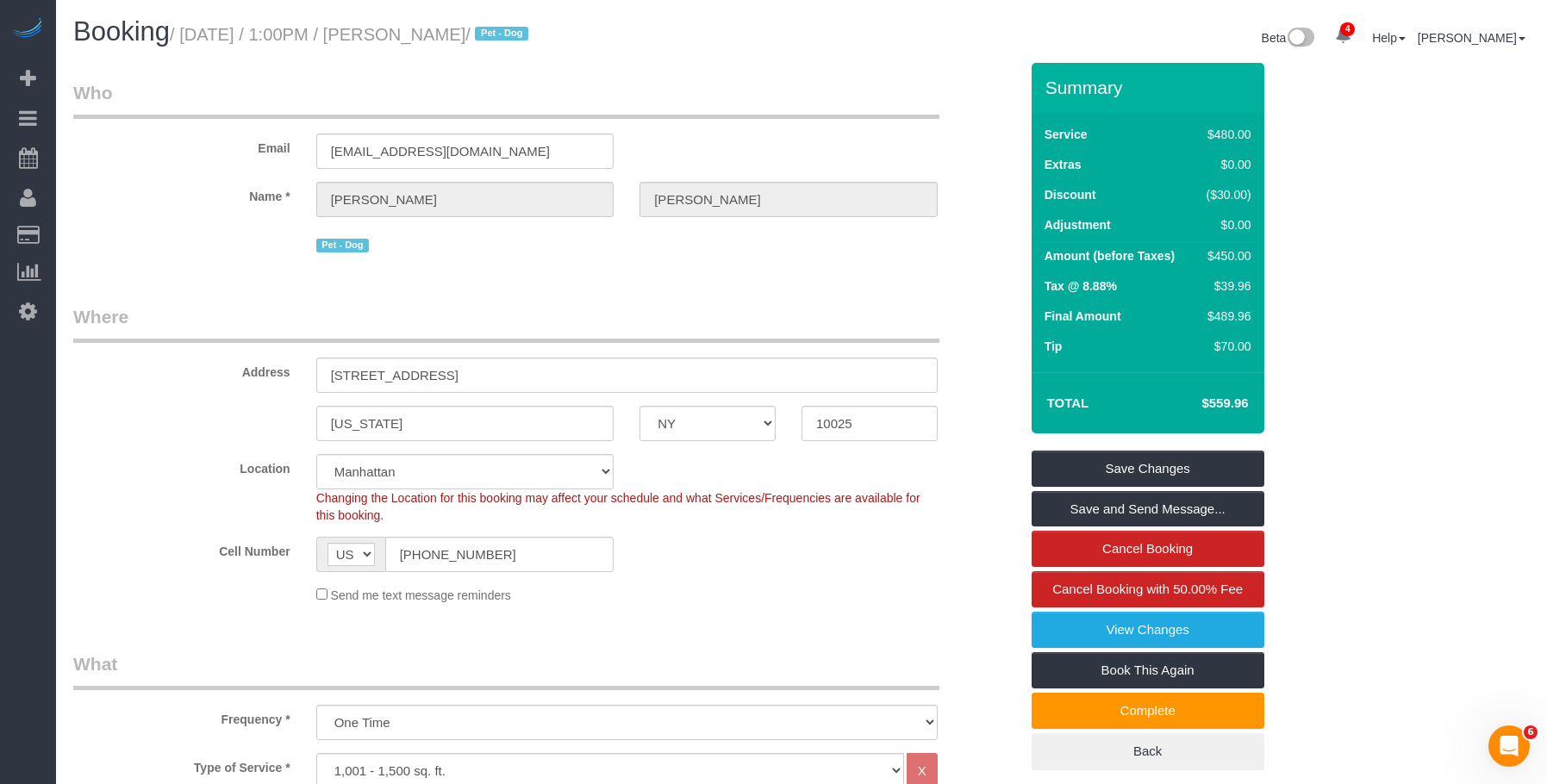
drag, startPoint x: 784, startPoint y: 95, endPoint x: 788, endPoint y: 196, distance: 101.1
click at [785, 95] on legend "Who" at bounding box center [506, 99] width 866 height 39
drag, startPoint x: 790, startPoint y: 63, endPoint x: 827, endPoint y: 16, distance: 59.8
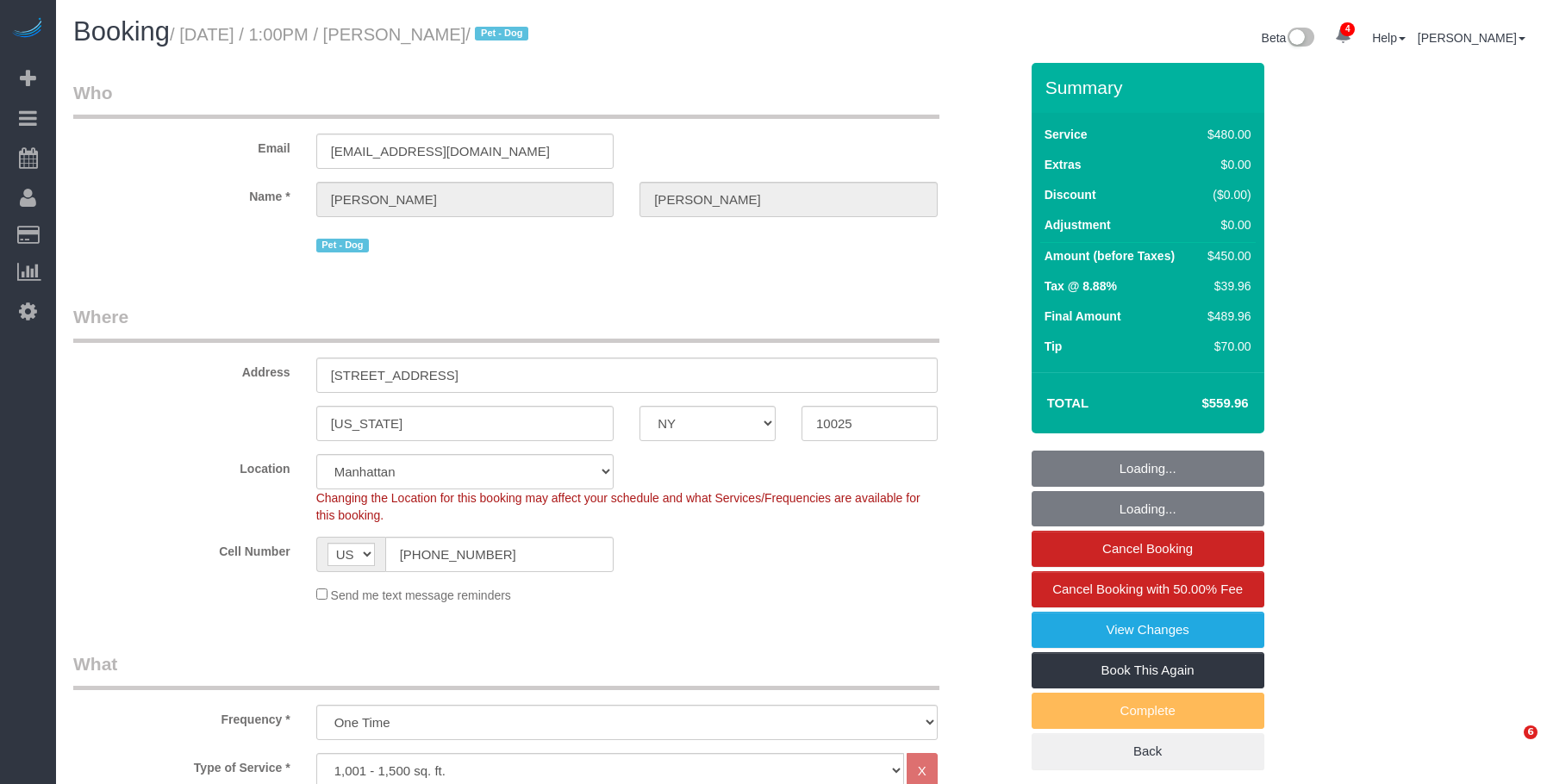
select select "NY"
select select "2"
select select "180"
select select "spot1"
select select "number:89"
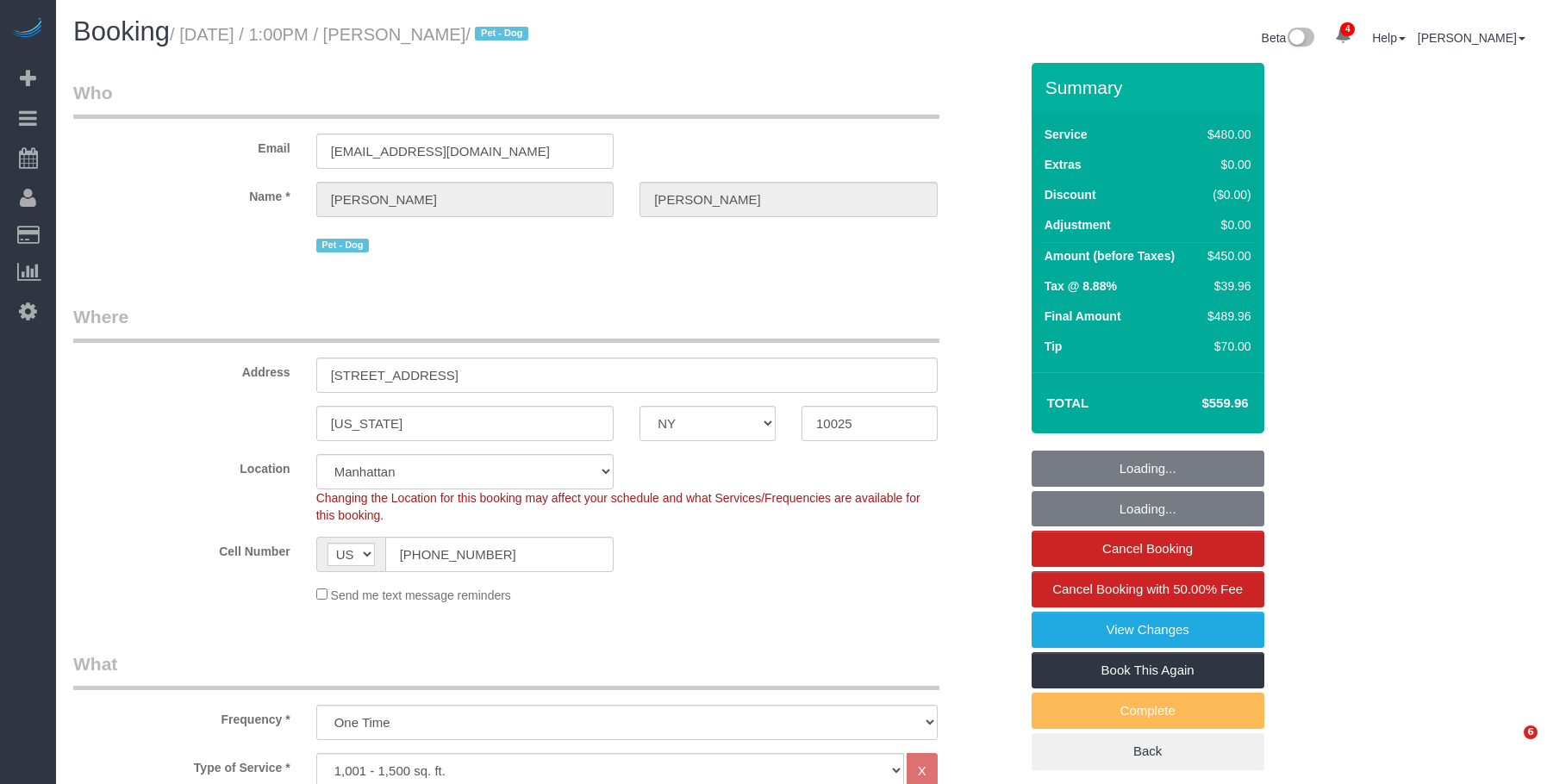
select select "number:90"
select select "number:15"
select select "number:5"
drag, startPoint x: 870, startPoint y: 257, endPoint x: 894, endPoint y: 255, distance: 24.1
click at [869, 257] on fieldset "Who Email mcurry1@mac.com Name * Michele Curry Pet - Dog" at bounding box center [546, 175] width 946 height 190
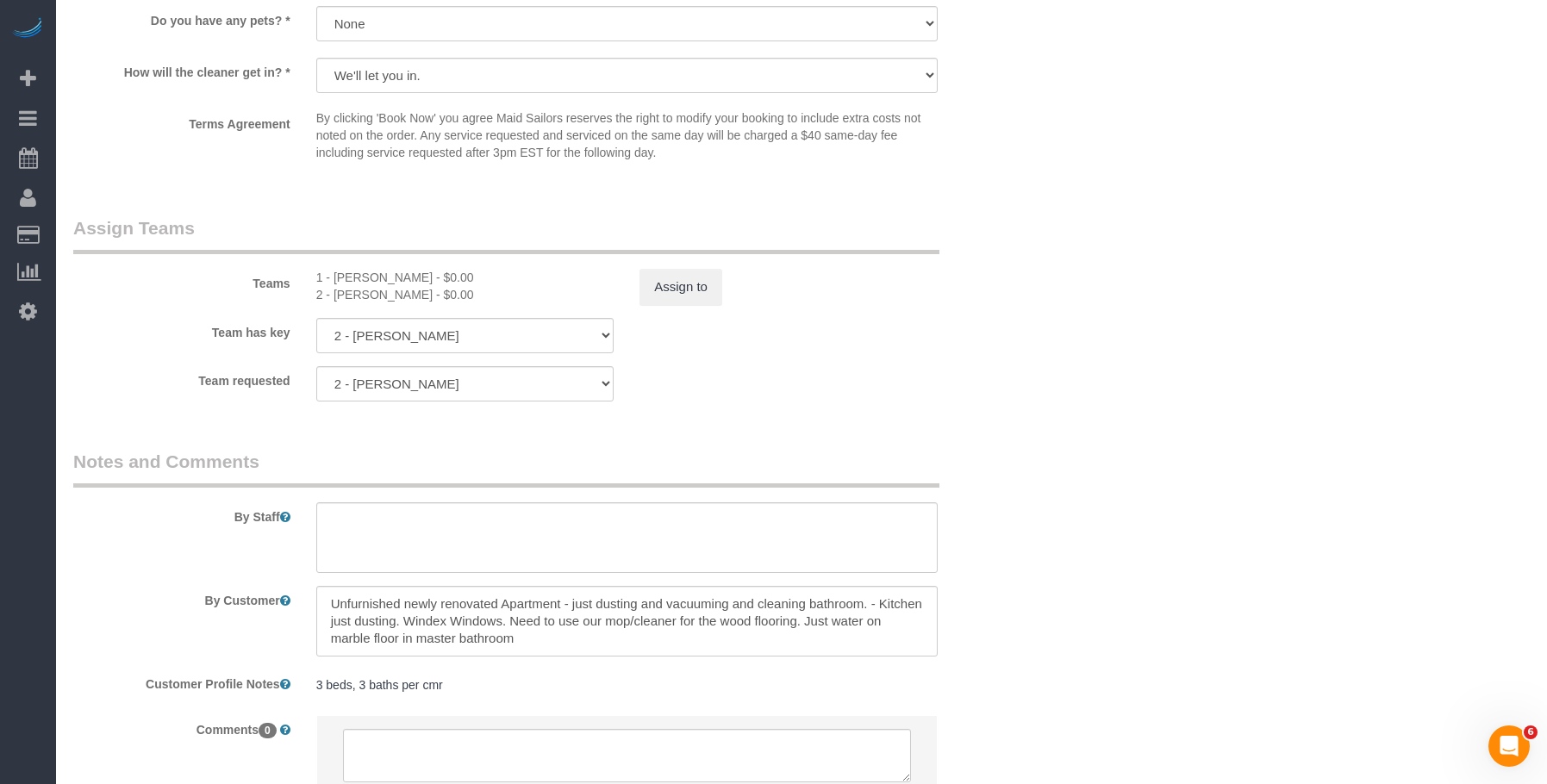
scroll to position [1861, 0]
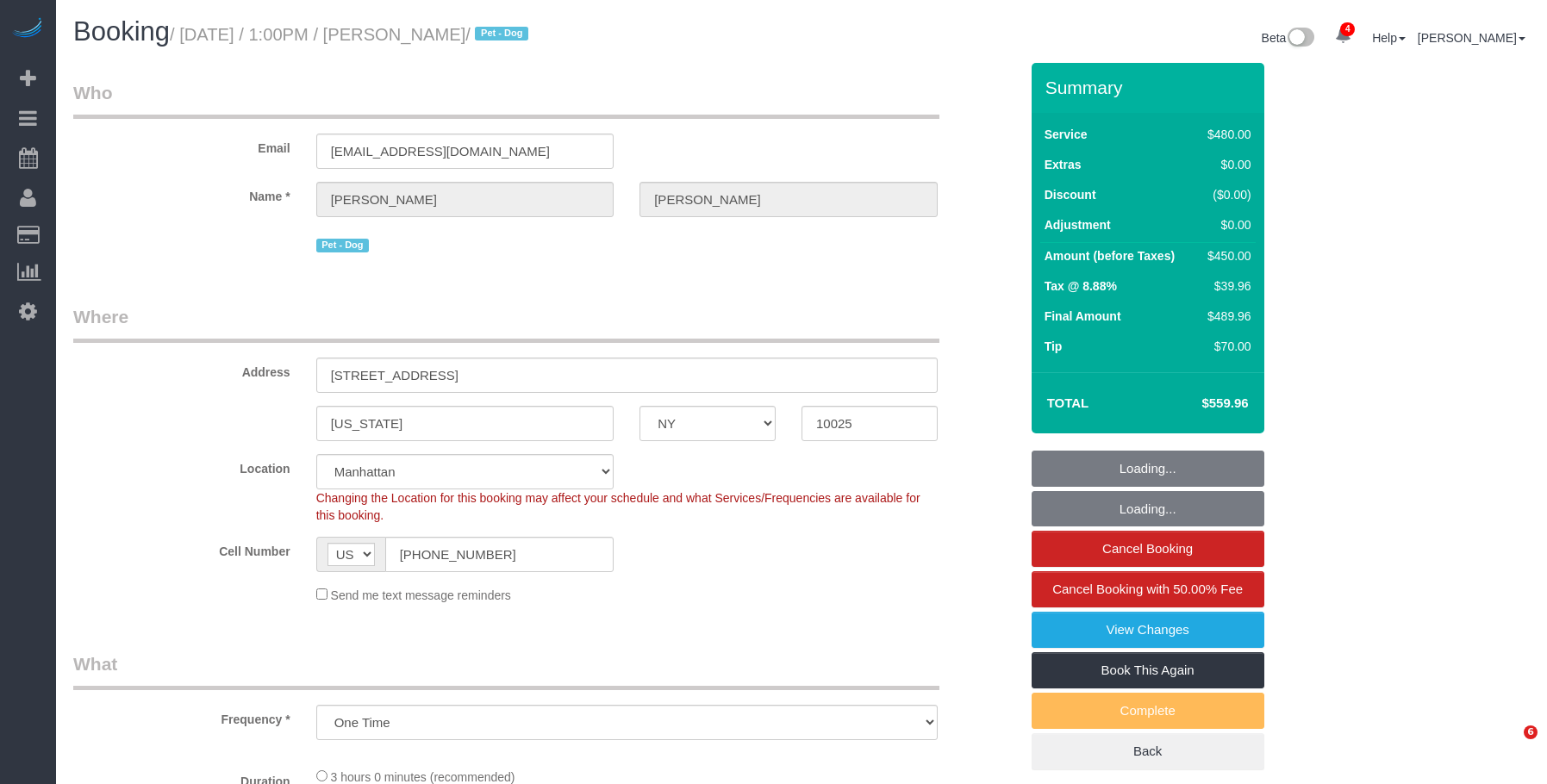
select select "NY"
select select "number:89"
select select "number:90"
select select "number:15"
select select "number:5"
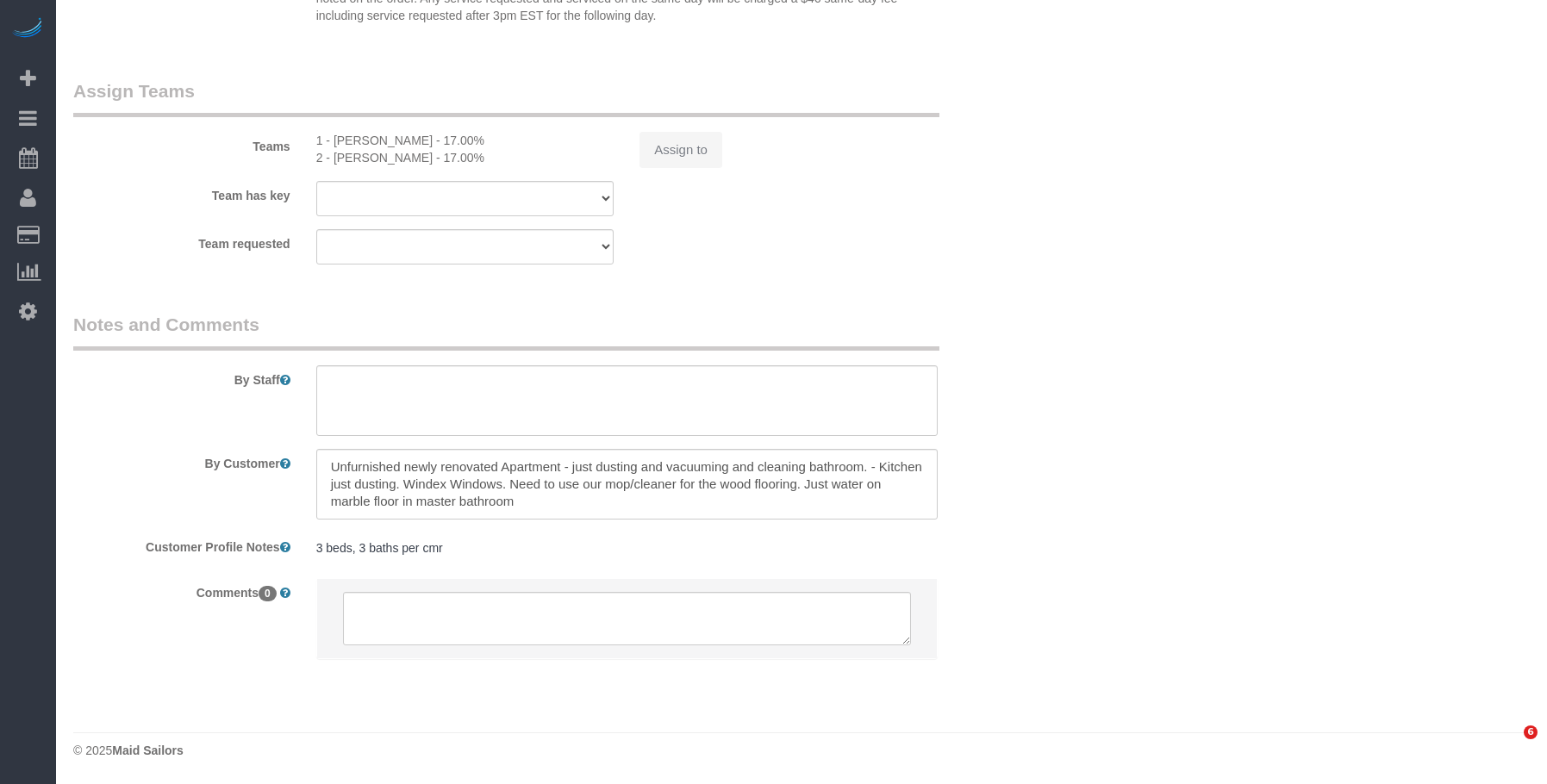
select select "spot1"
select select "2"
select select "180"
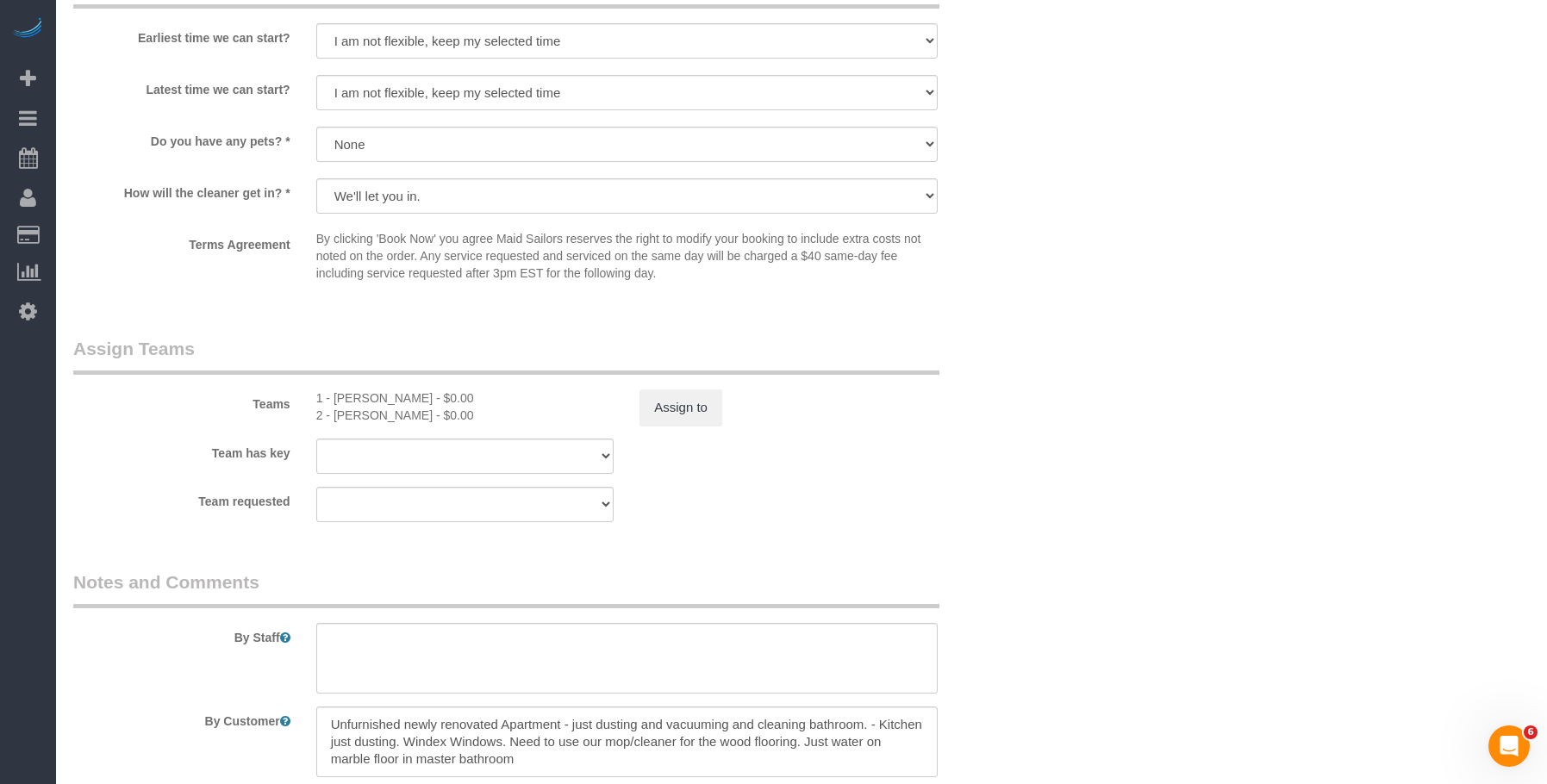
scroll to position [1602, 0]
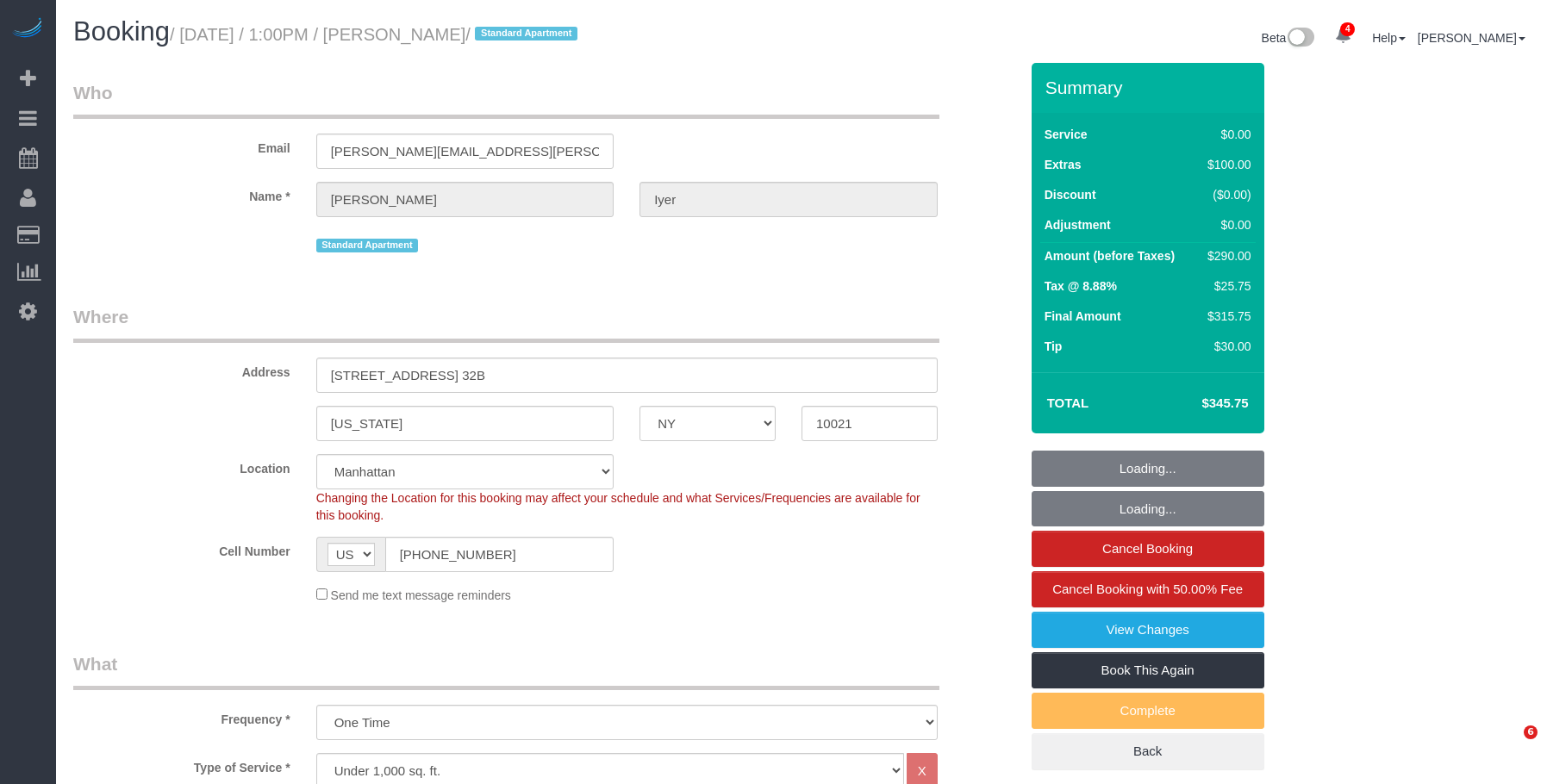
select select "NY"
select select "1"
select select "2"
select select "string:stripe-pm_1S0AUR4VGloSiKo7NTpcqTIx"
select select "spot1"
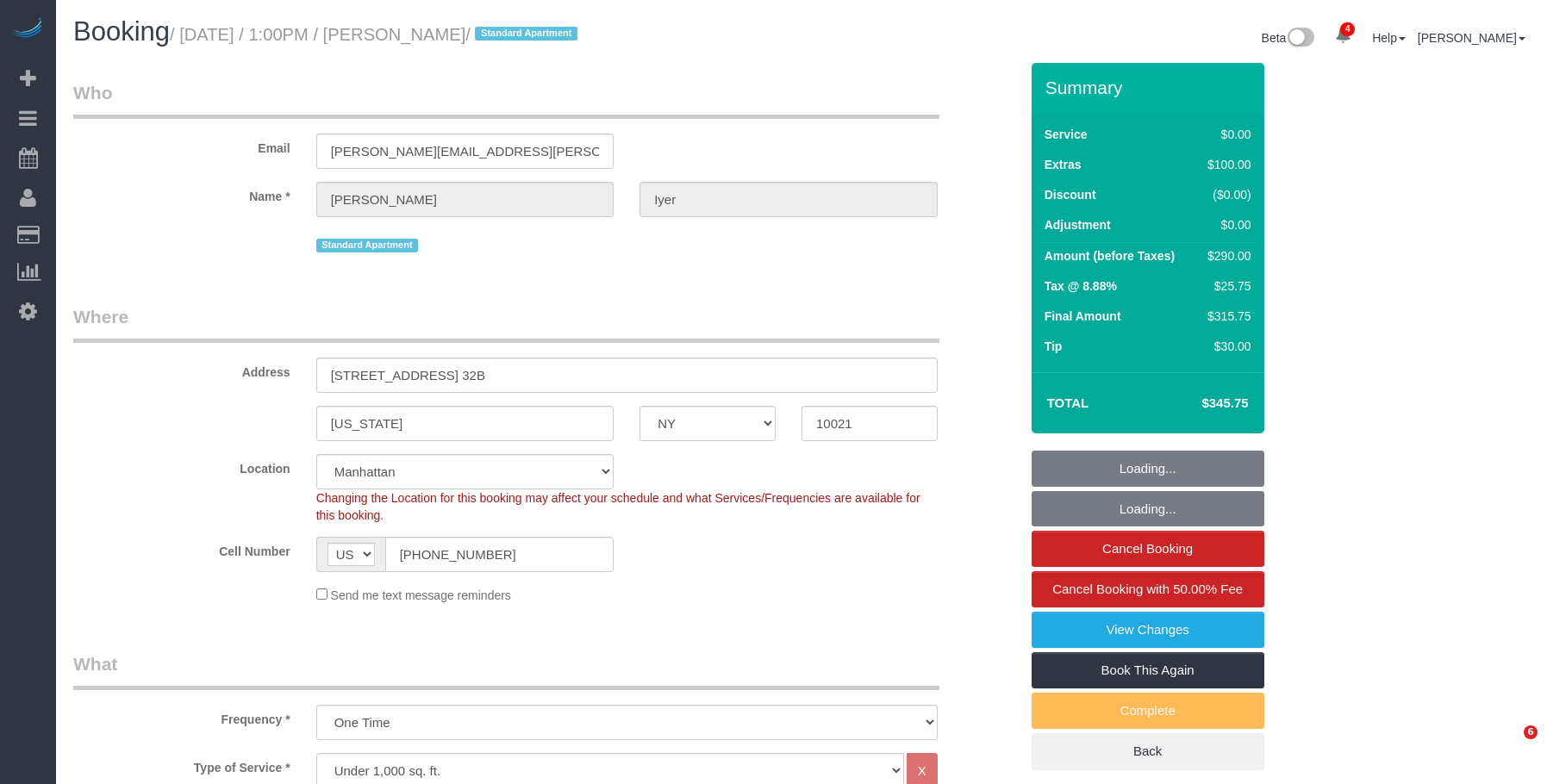
select select "number:57"
select select "number:75"
select select "number:15"
select select "number:6"
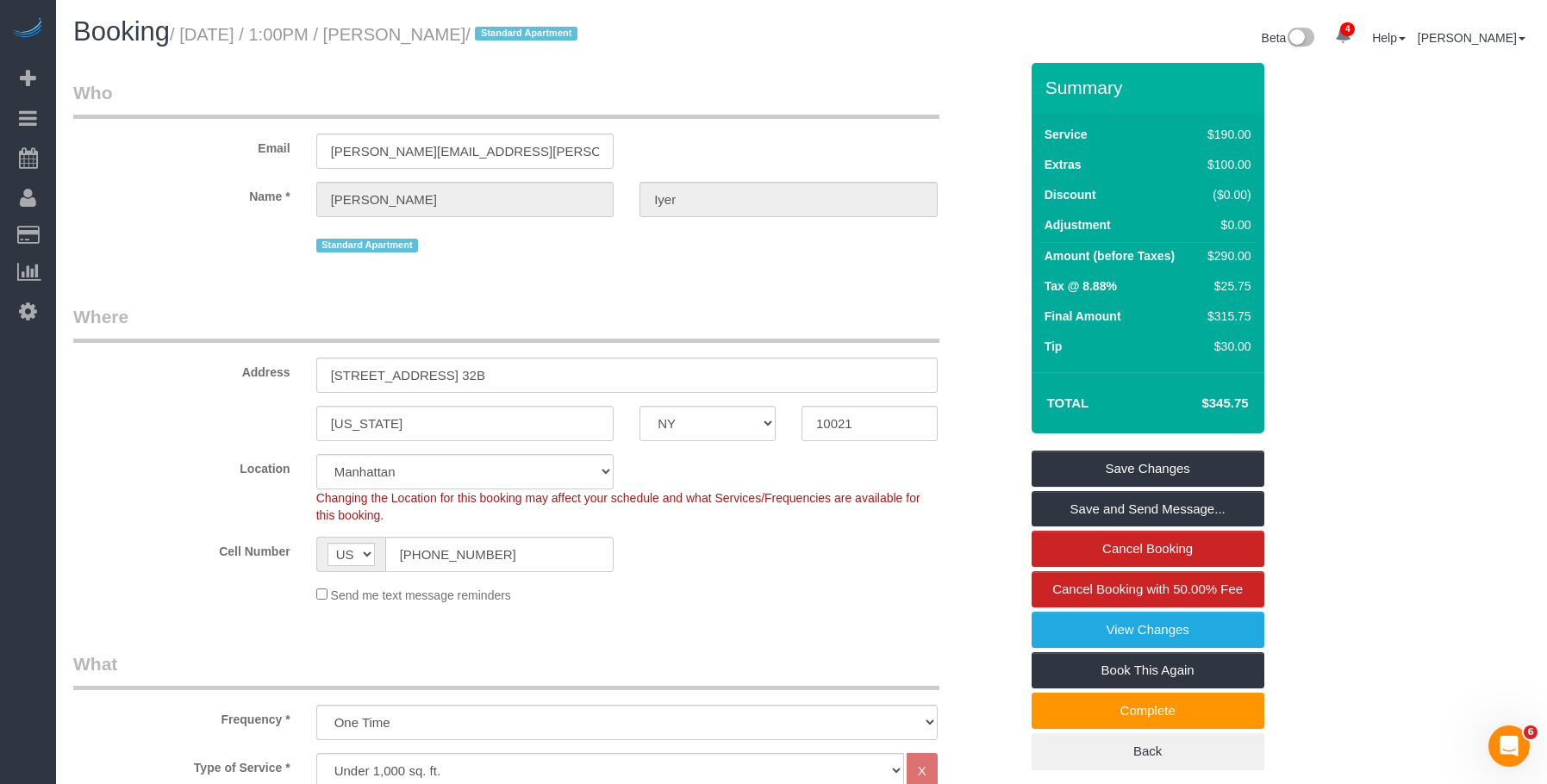
drag, startPoint x: 776, startPoint y: 356, endPoint x: 754, endPoint y: 376, distance: 29.7
click at [776, 356] on div "Address 524 East 72nd Street, Apt. 32B" at bounding box center [546, 349] width 972 height 89
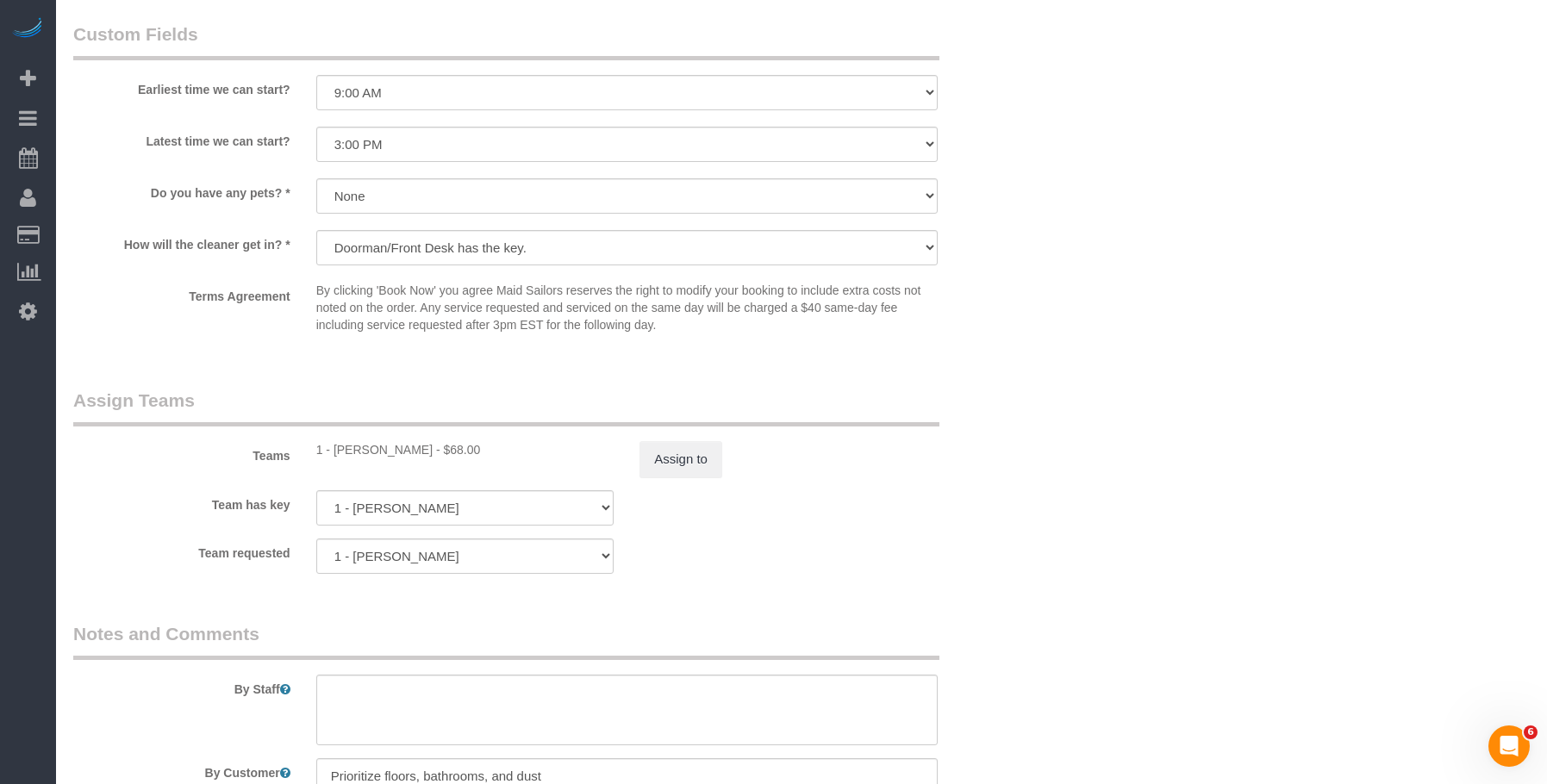
scroll to position [2241, 0]
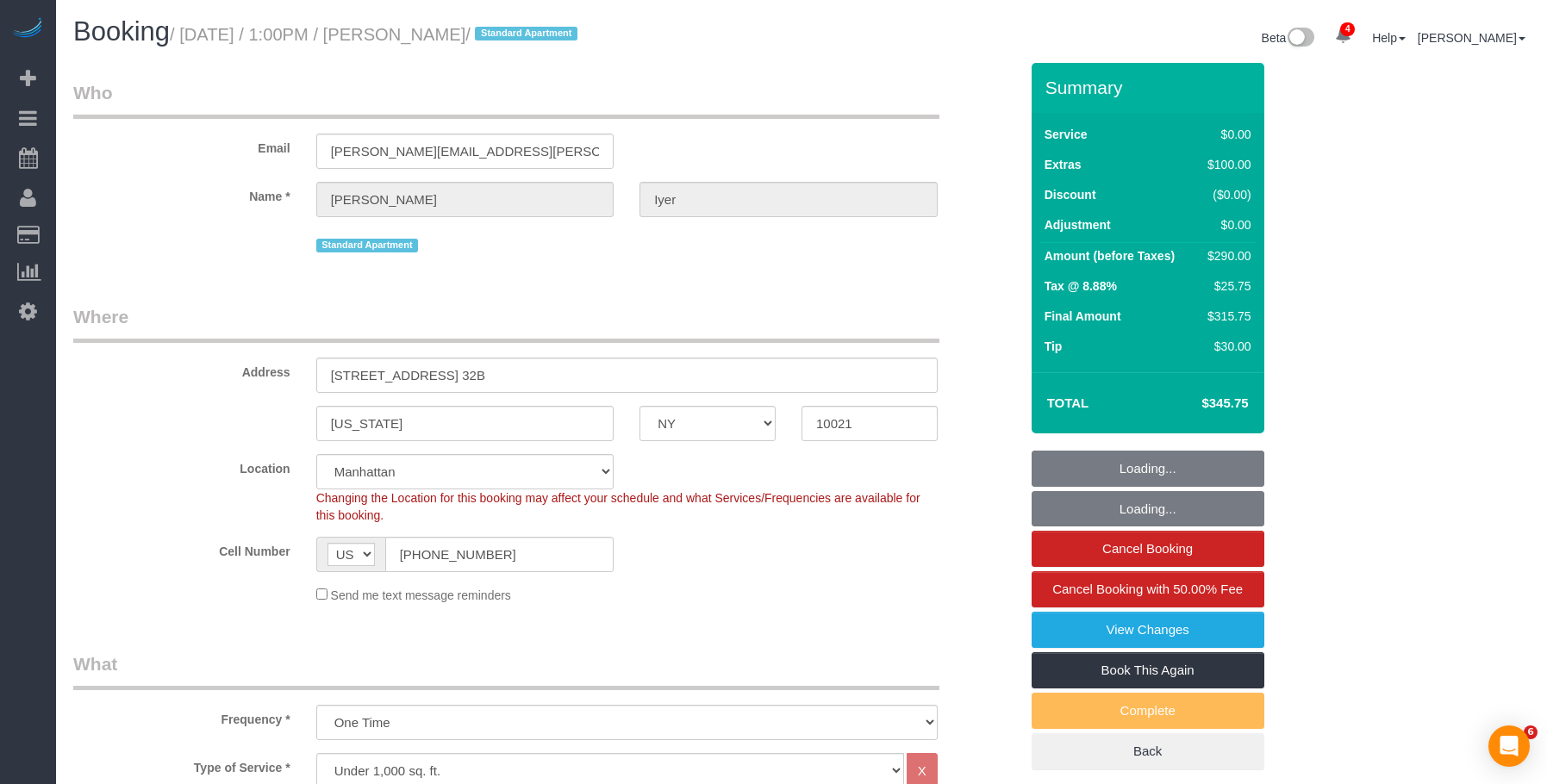
select select "NY"
select select "1"
select select "2"
select select "string:stripe-pm_1S0AUR4VGloSiKo7NTpcqTIx"
select select "spot1"
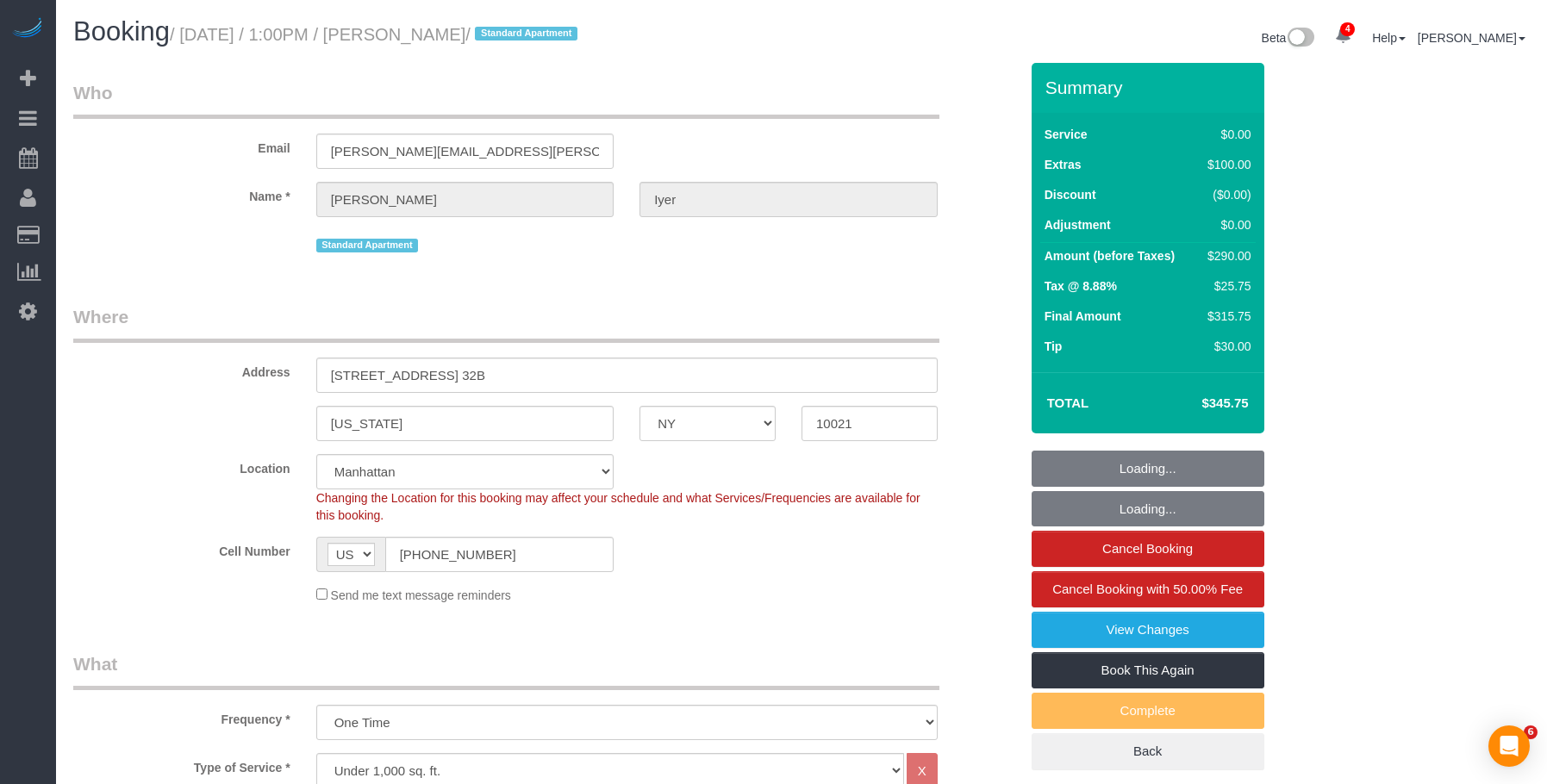
select select "number:57"
select select "number:75"
select select "number:15"
select select "number:6"
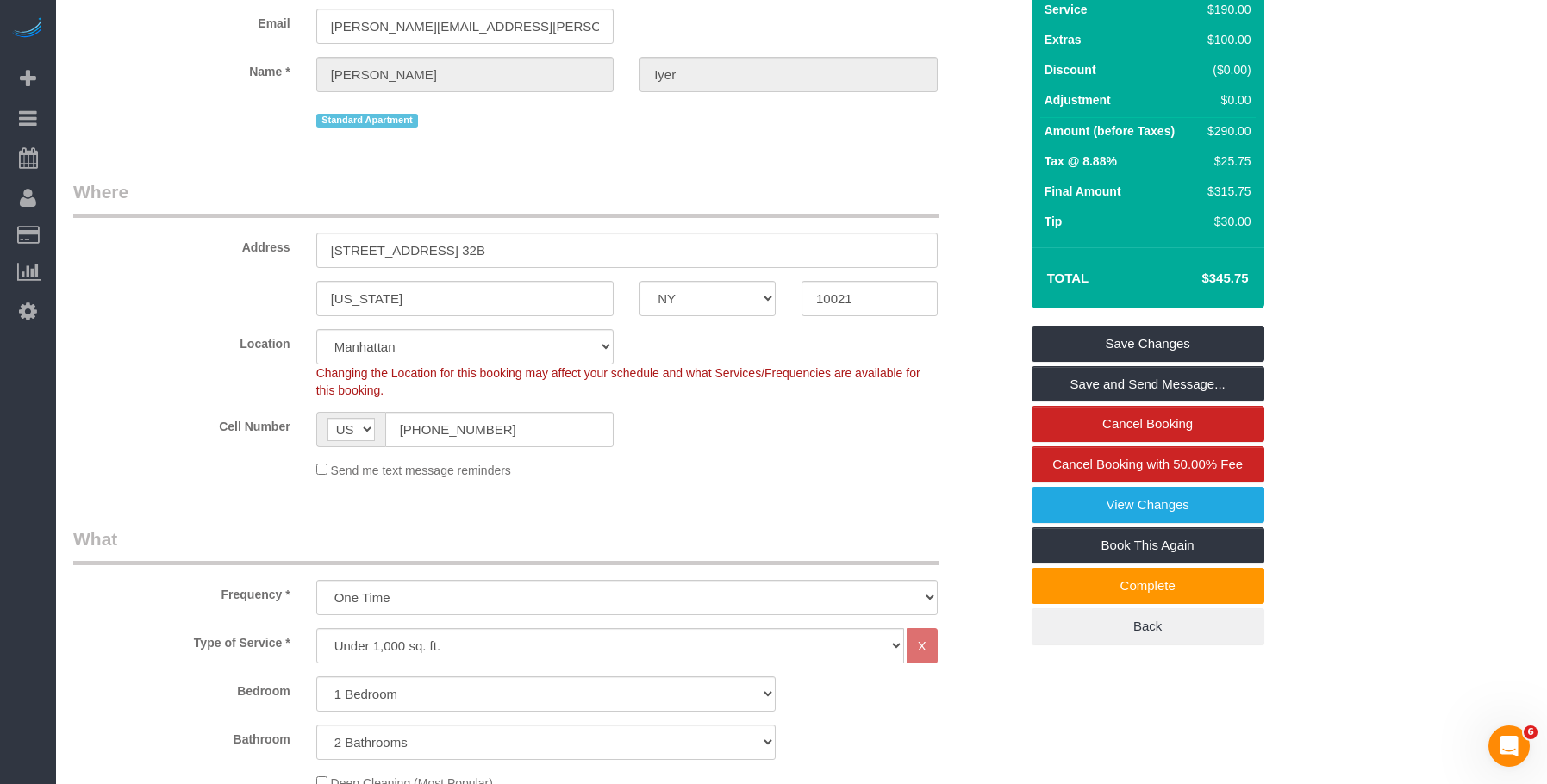
scroll to position [517, 0]
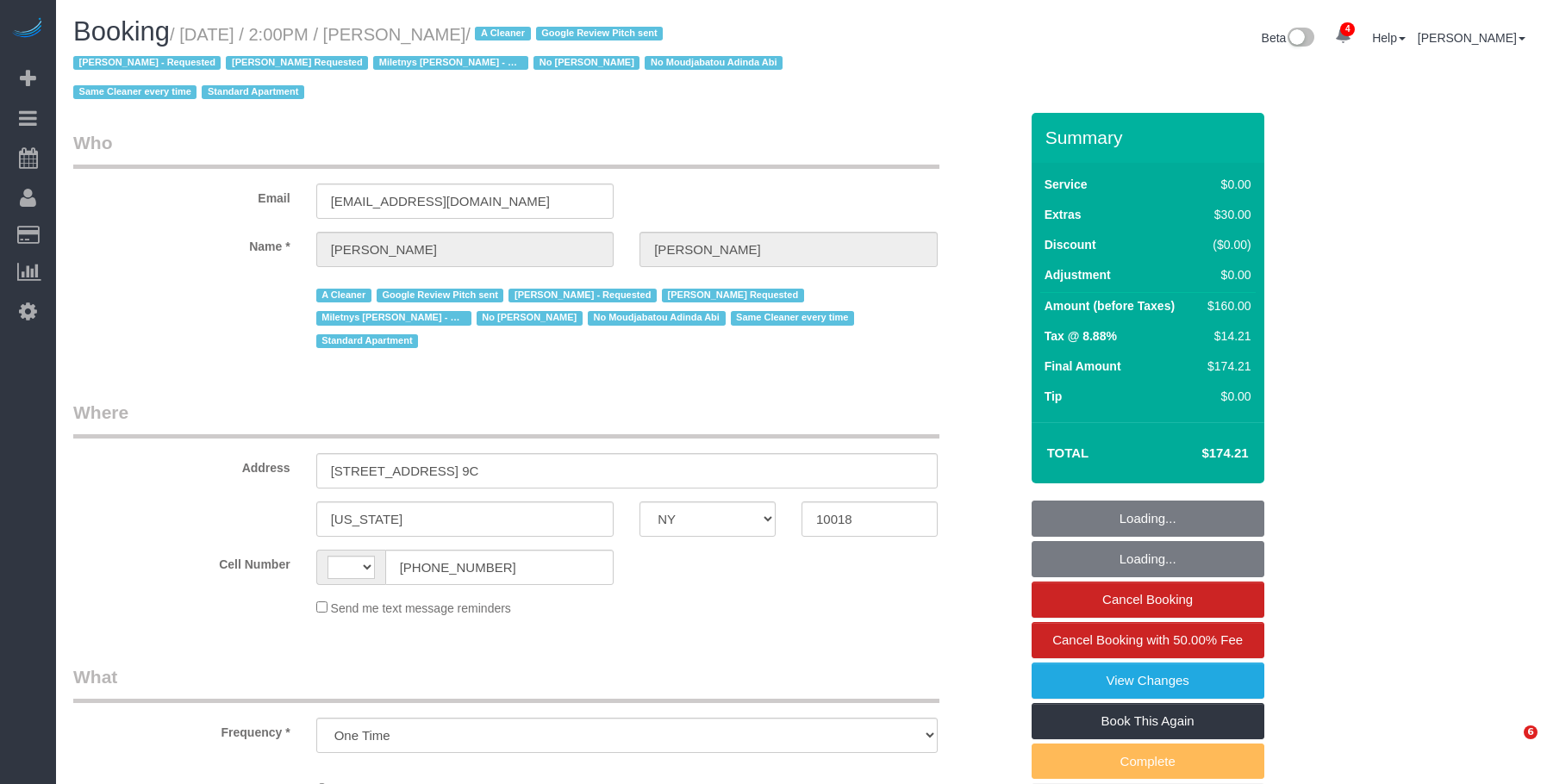
select select "NY"
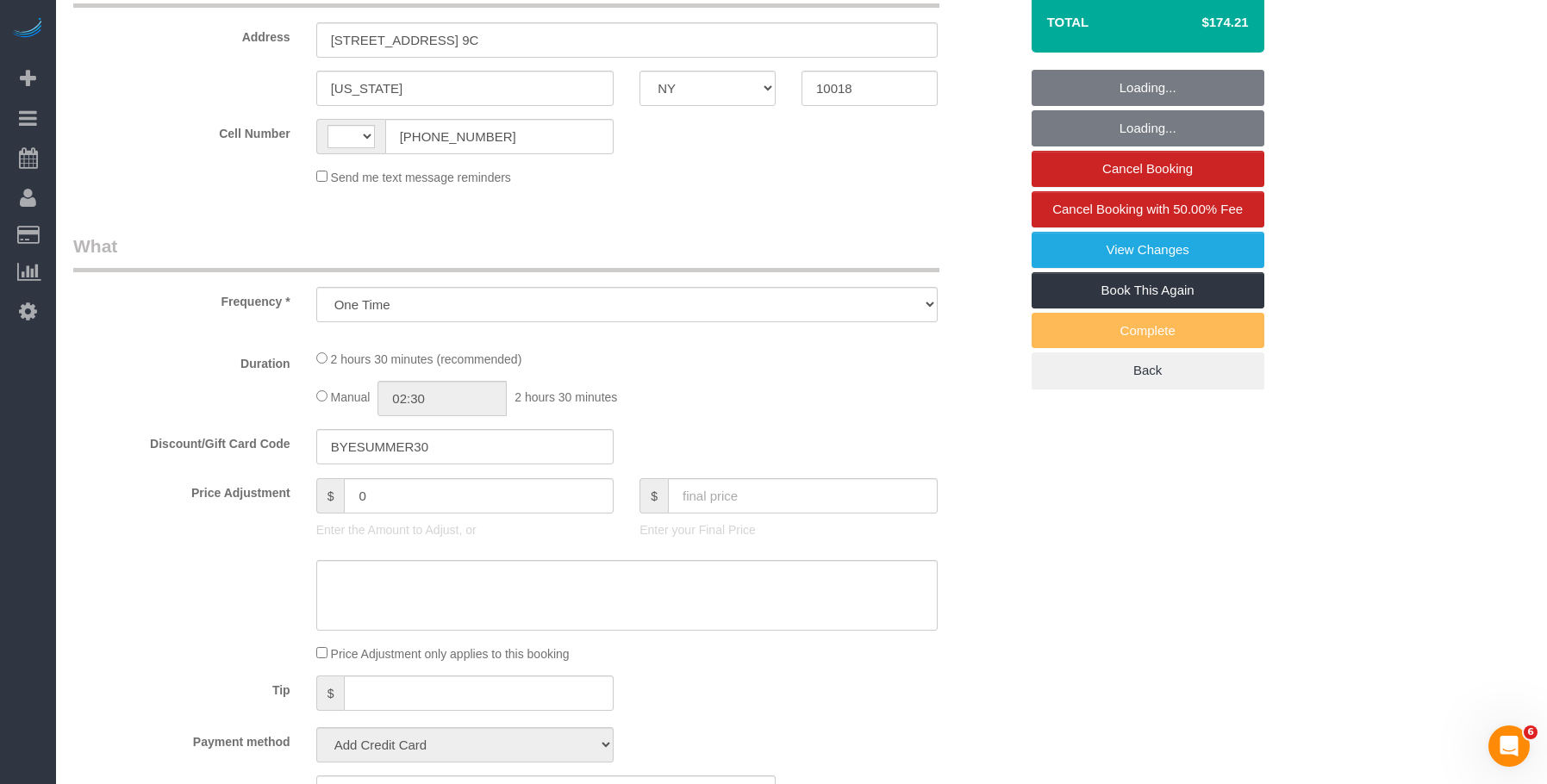
select select "number:56"
select select "number:75"
select select "number:13"
select select "number:5"
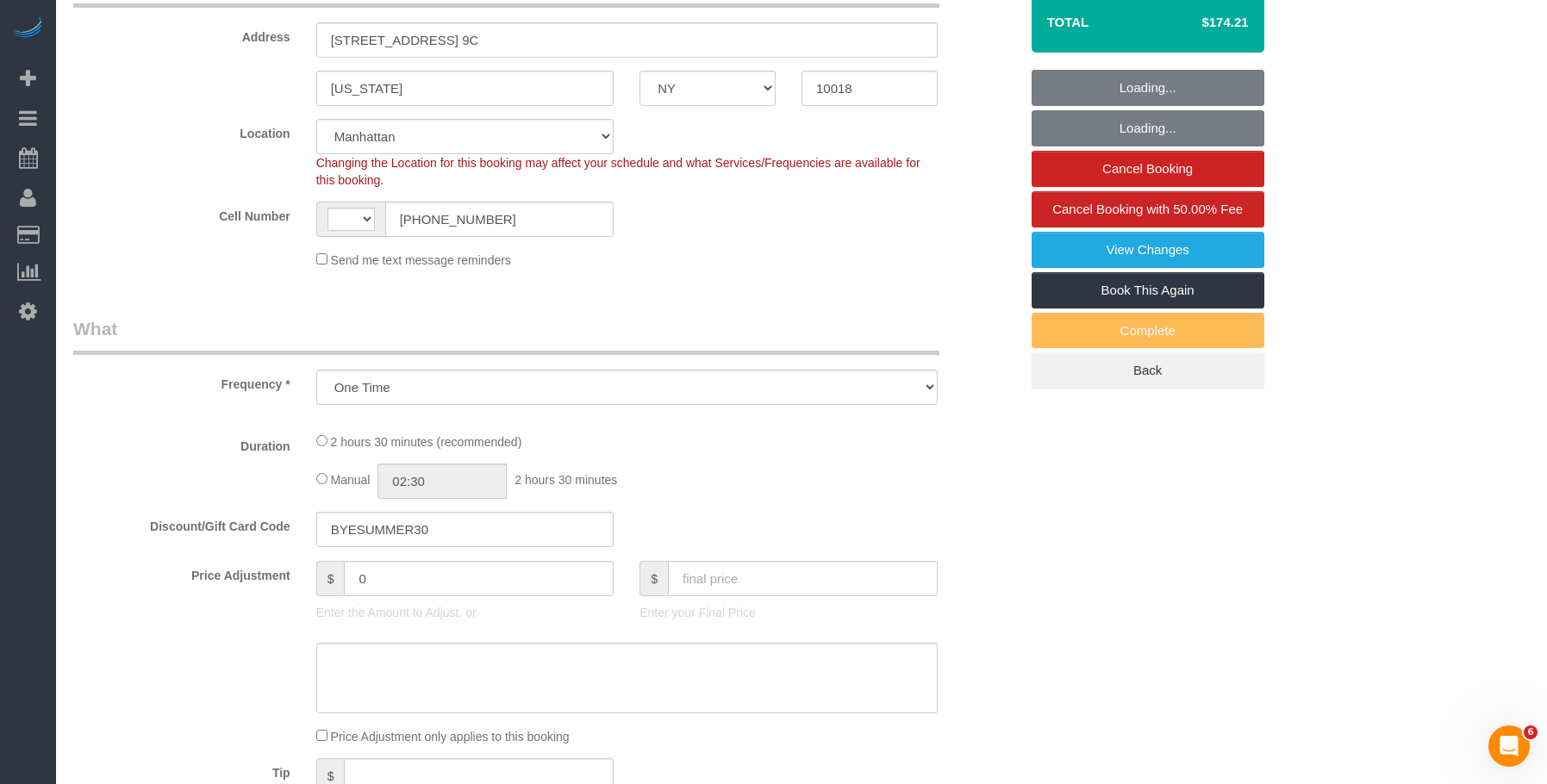
select select "object:596"
select select "string:[GEOGRAPHIC_DATA]"
select select "string:stripe-pm_1Qwq4X4VGloSiKo7oXPvKvA0"
select select "1"
select select "spot1"
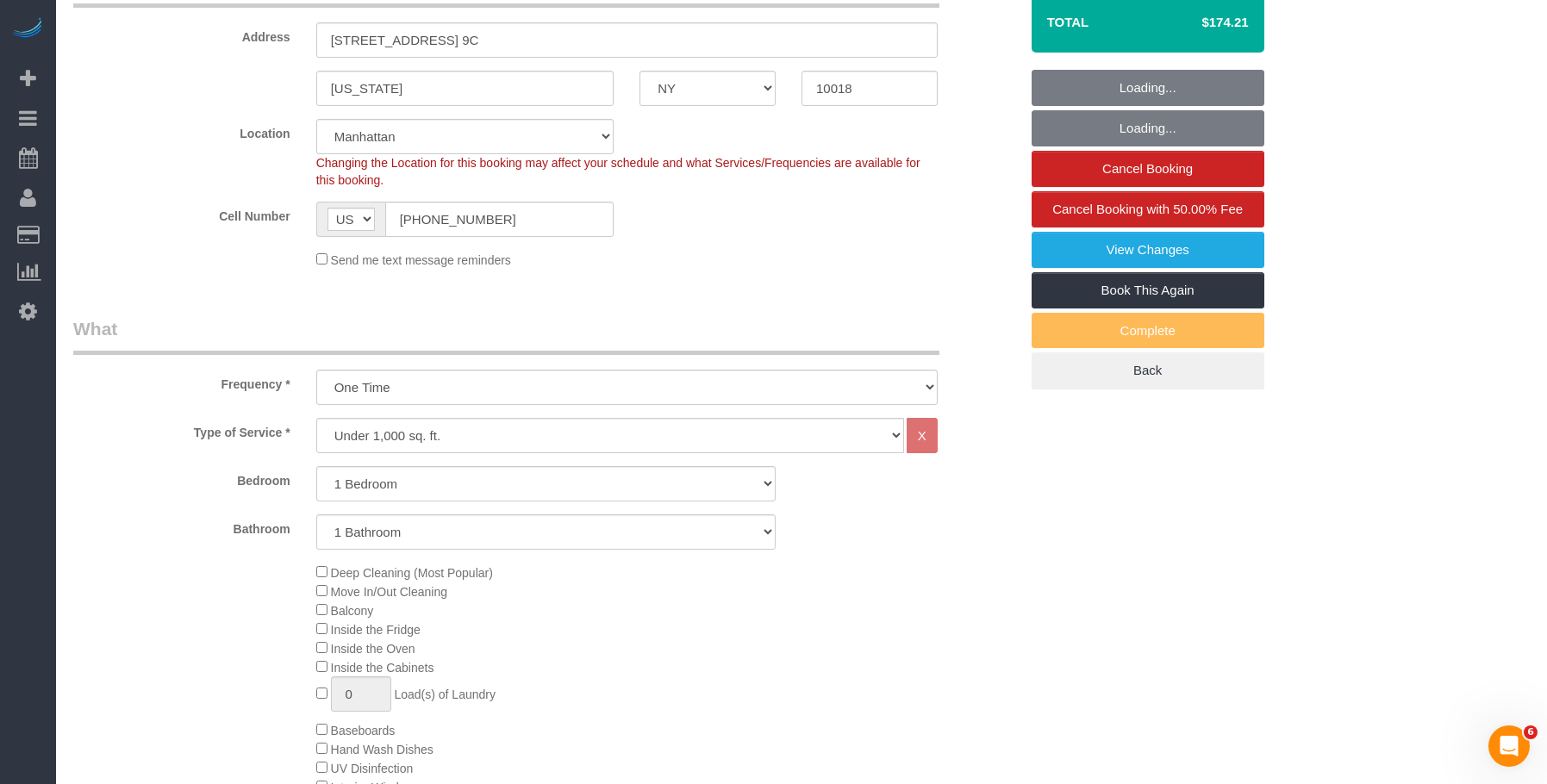
select select "1"
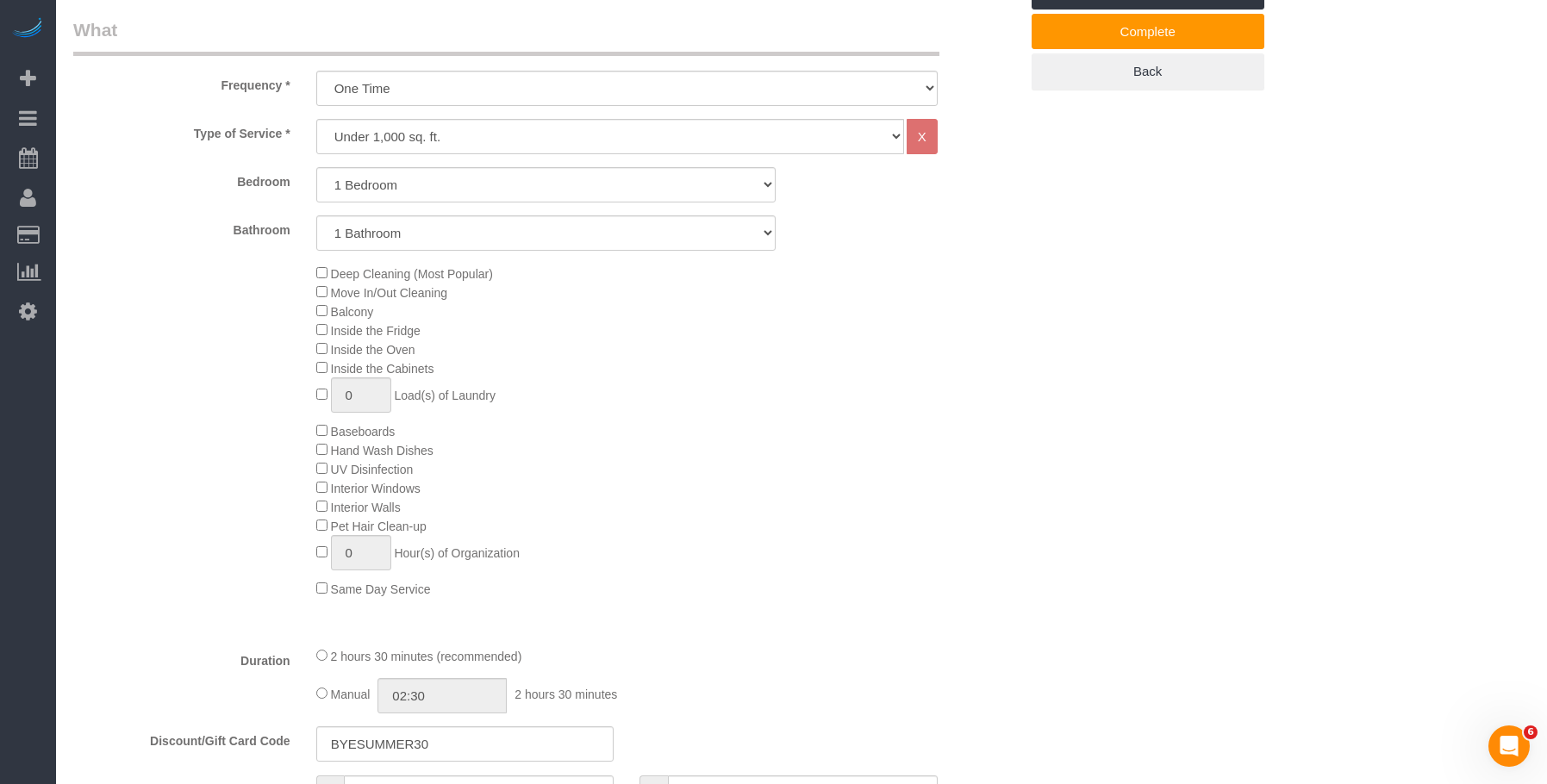
scroll to position [431, 0]
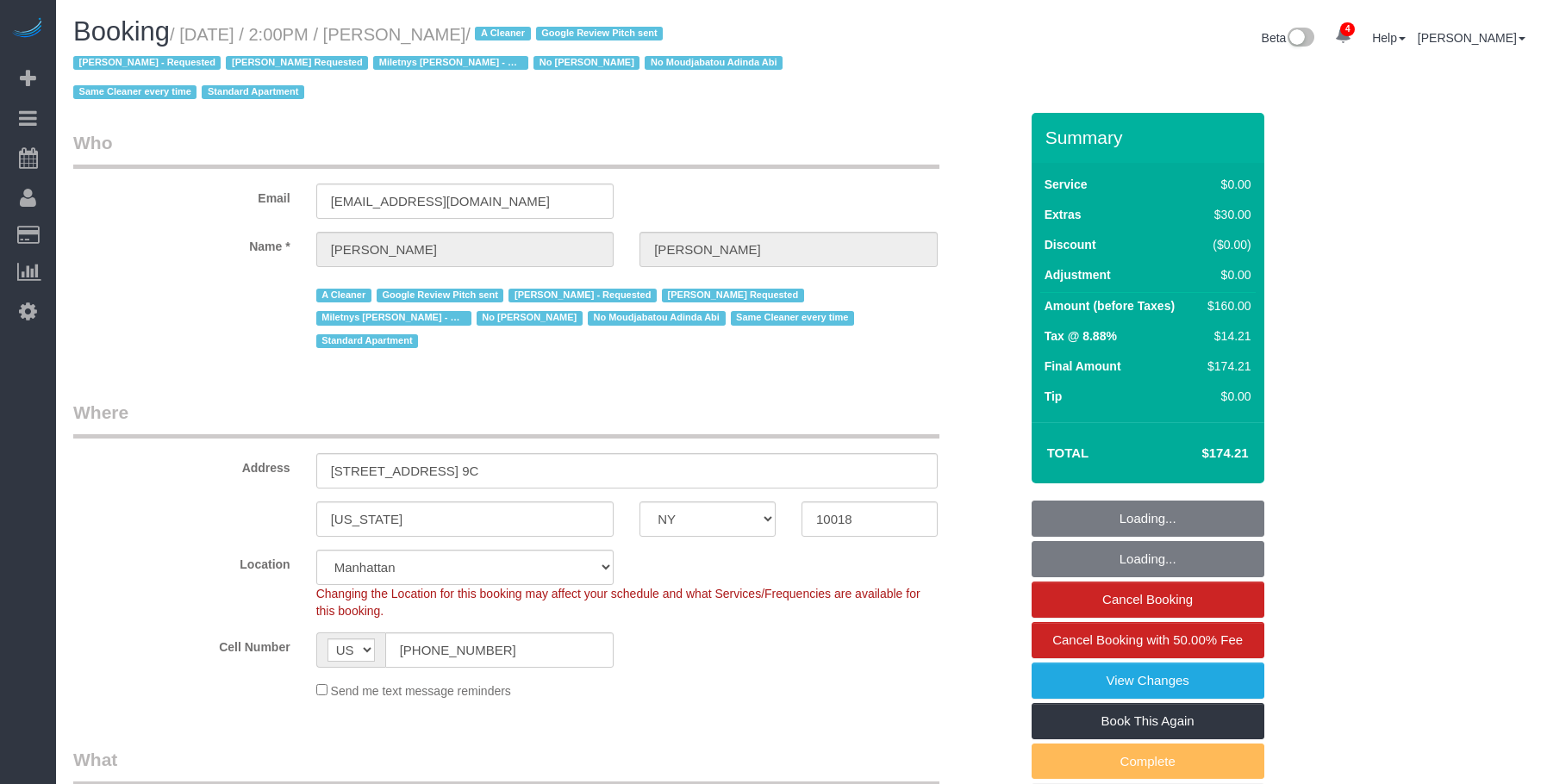
select select "NY"
select select "1"
select select "string:stripe-pm_1Qwq4X4VGloSiKo7oXPvKvA0"
select select "spot1"
select select "number:56"
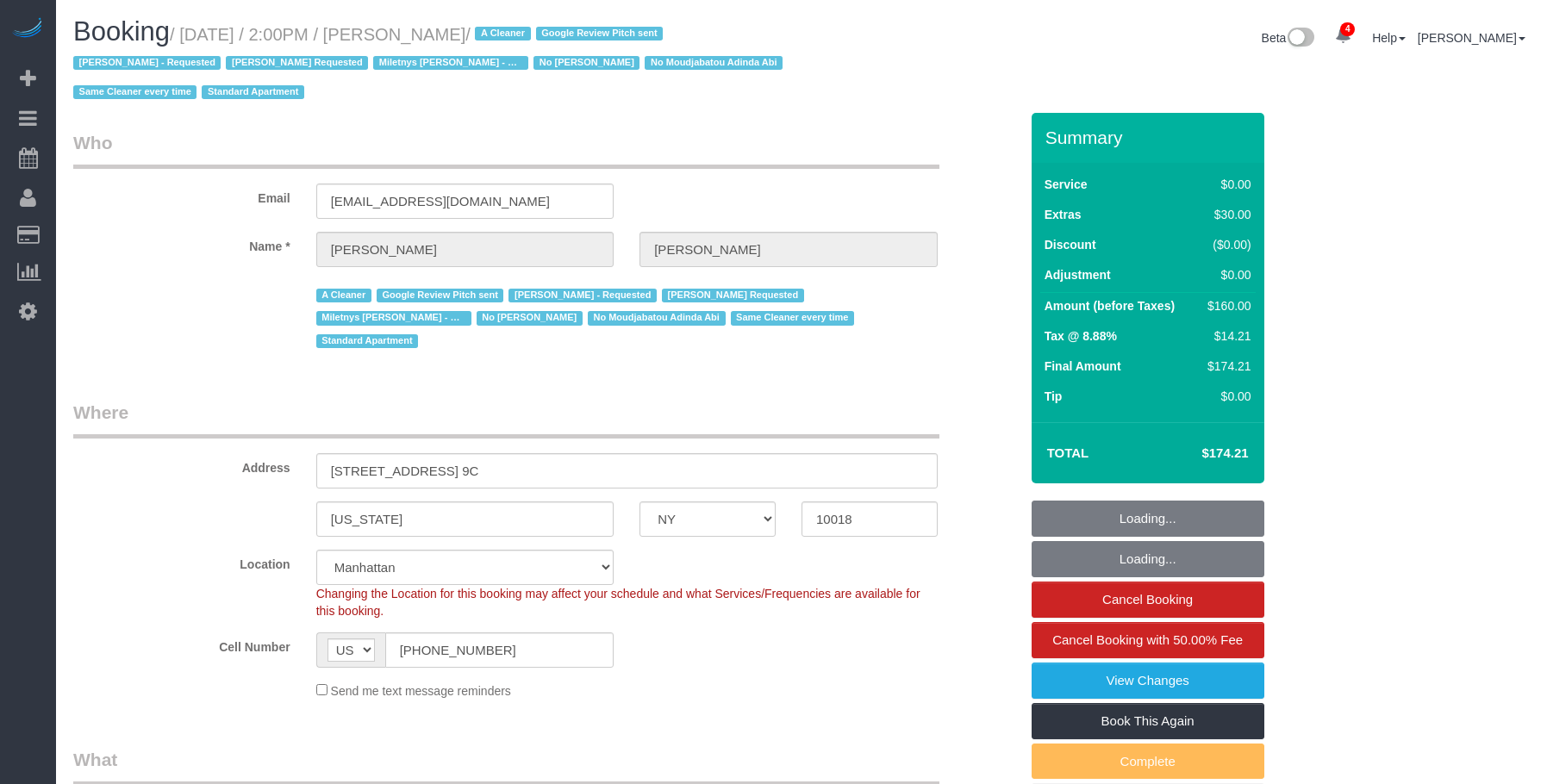
select select "number:75"
select select "number:13"
select select "number:5"
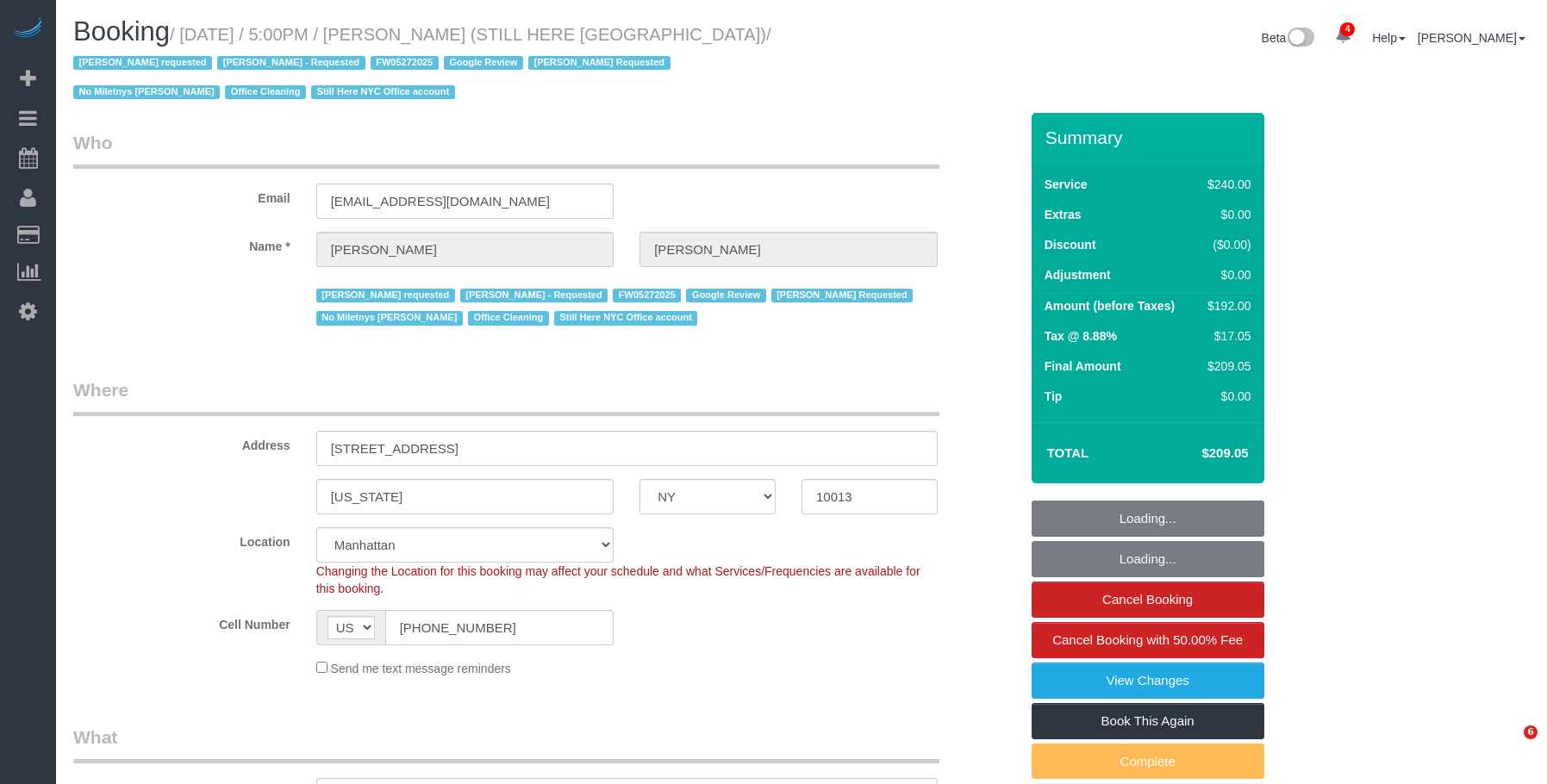
select select "NY"
select select "number:89"
select select "number:90"
select select "number:15"
select select "number:5"
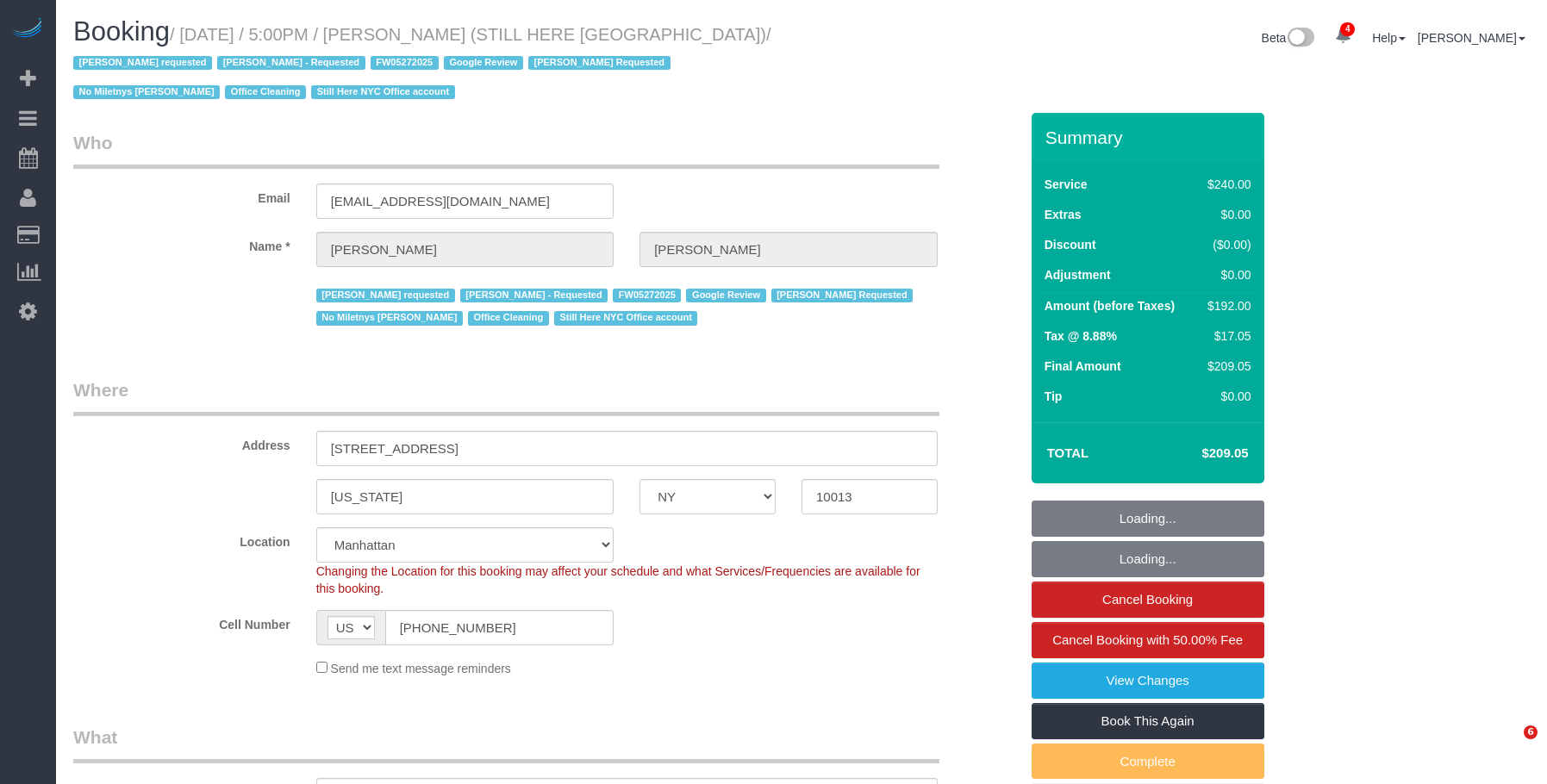
select select "object:1369"
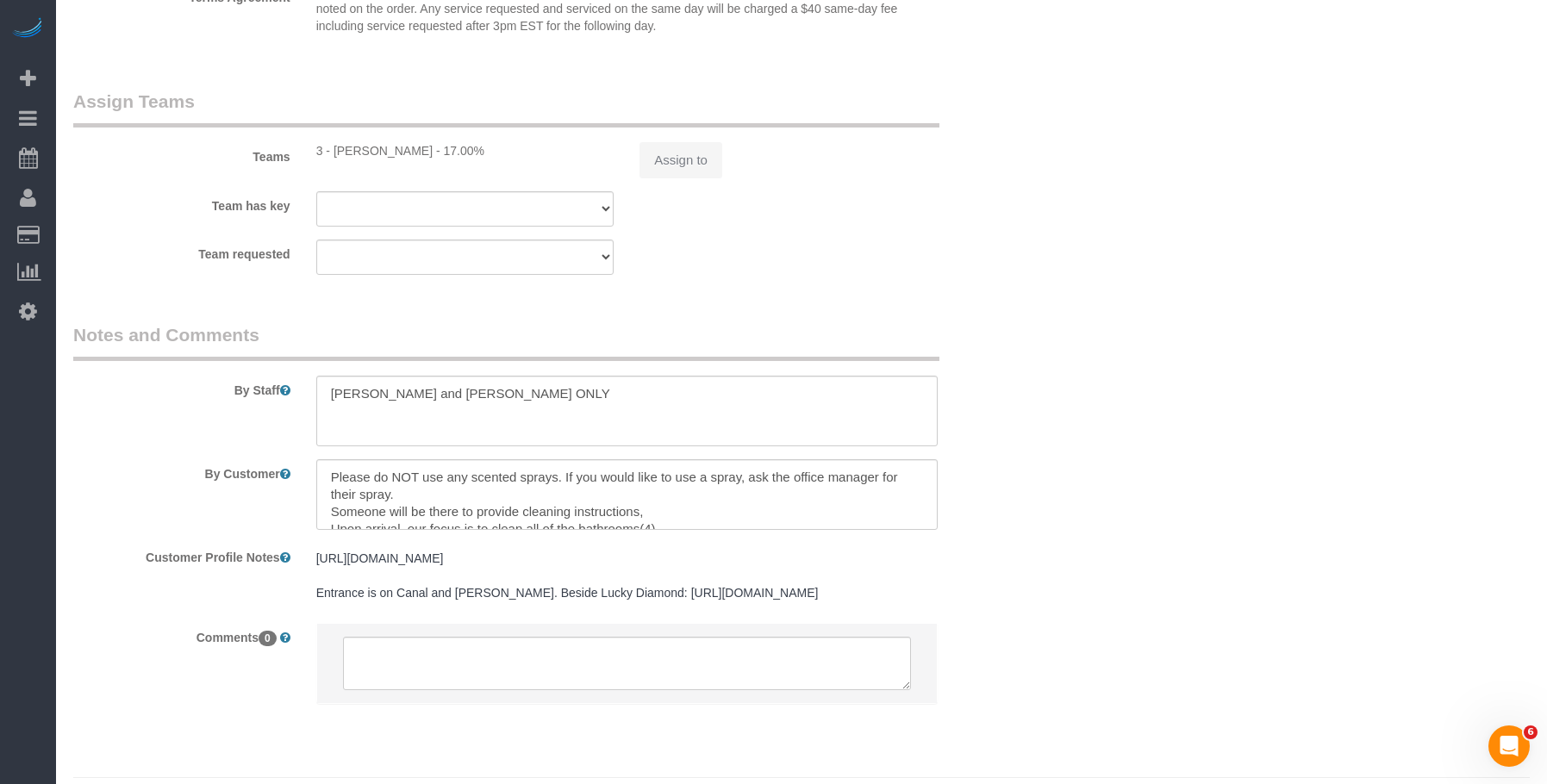
select select "spot1"
select select "180"
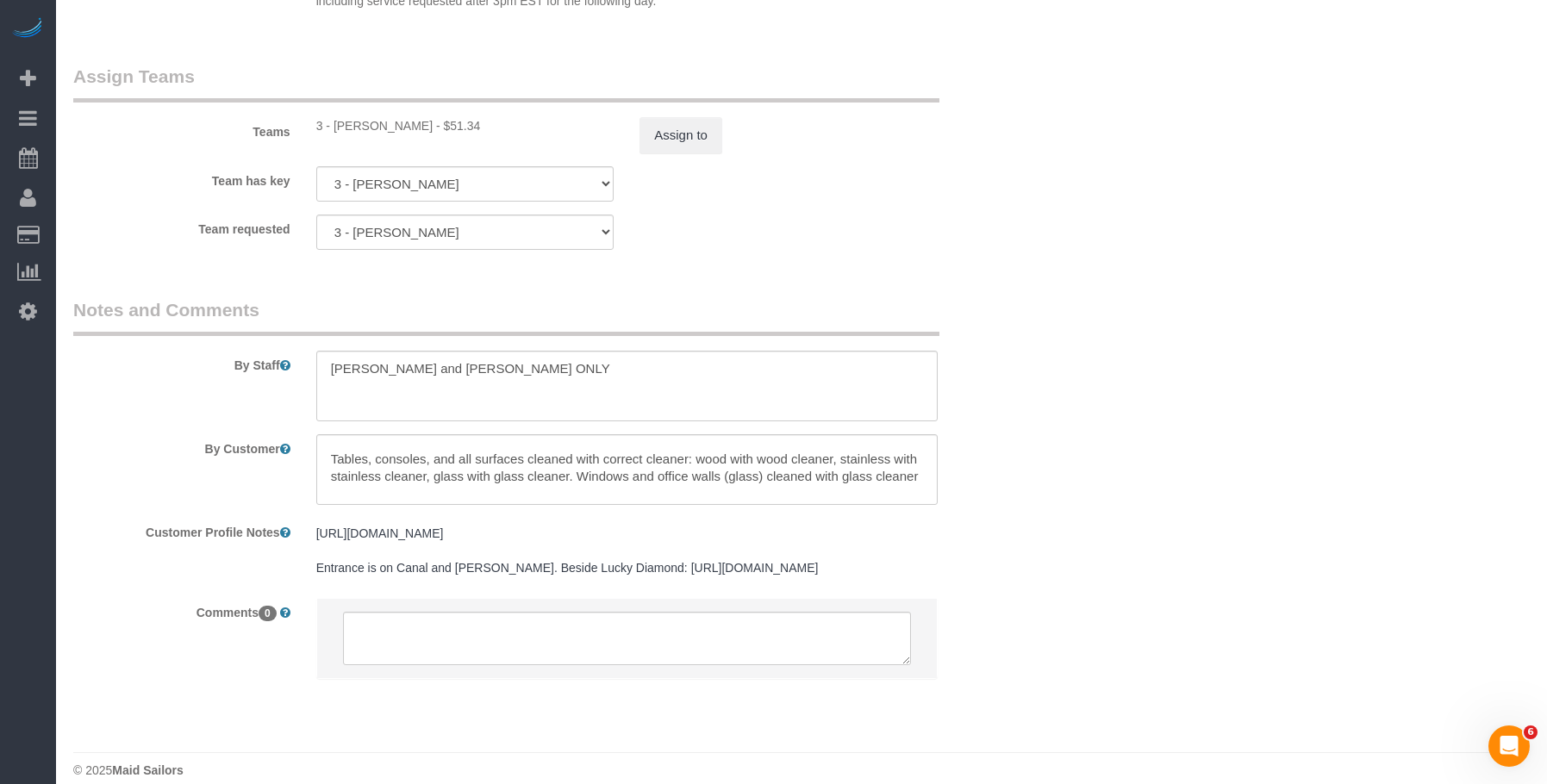
scroll to position [172, 0]
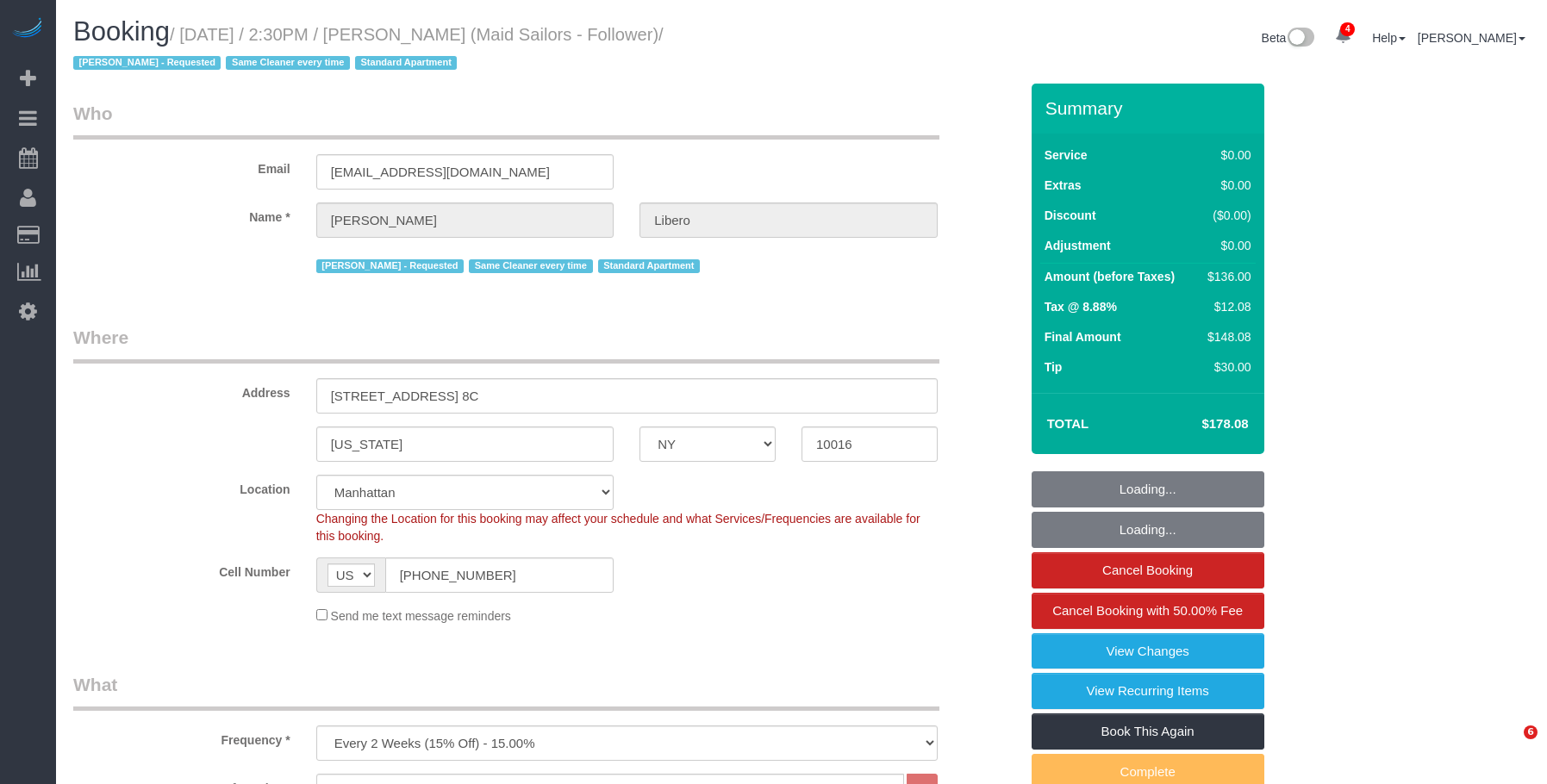
select select "NY"
select select "1"
select select "number:57"
select select "number:90"
select select "number:15"
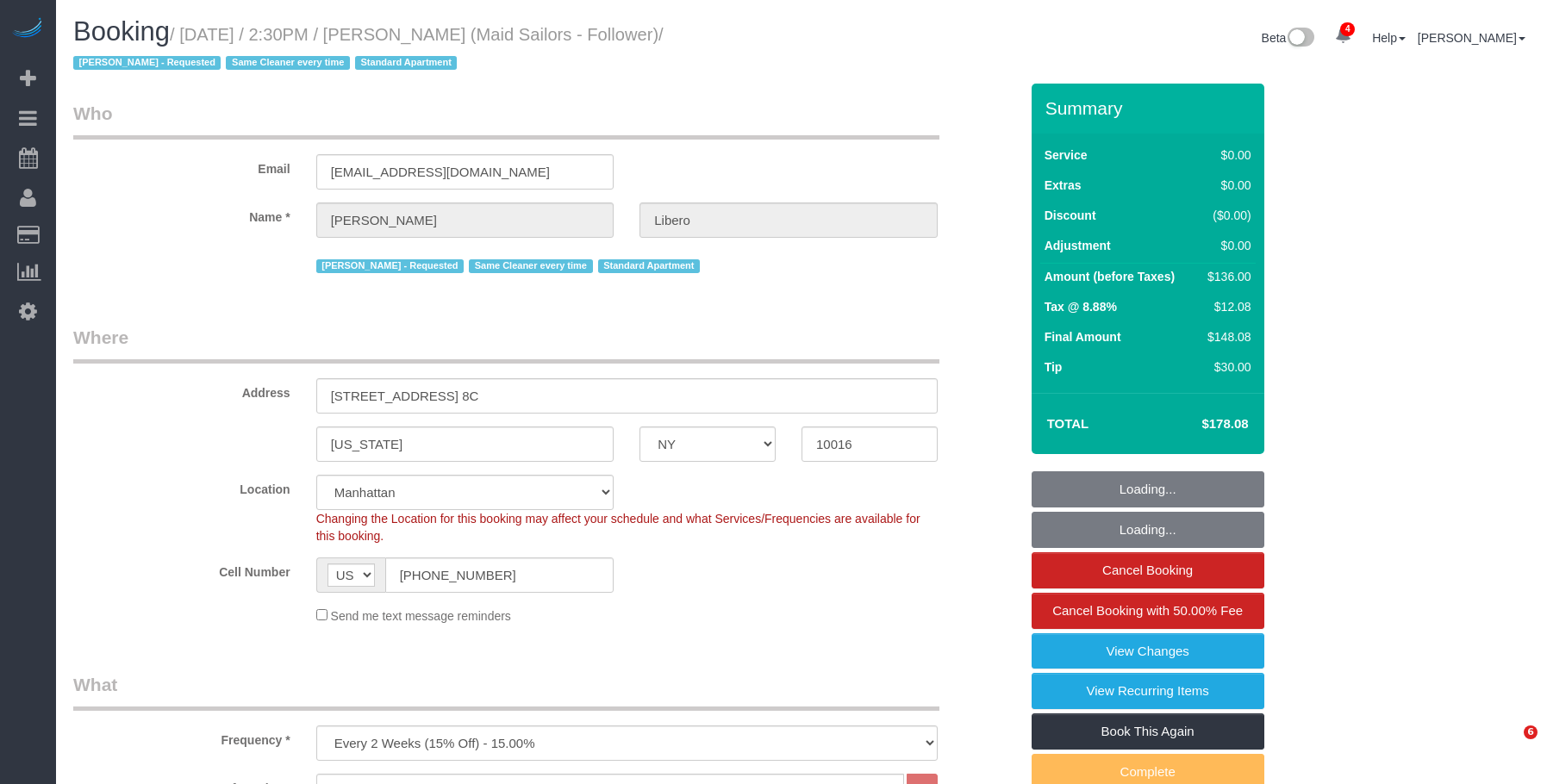
select select "number:6"
select select "1"
click at [530, 42] on small "/ August 27, 2025 / 2:30PM / Madeleine Libero (Maid Sailors - Follower) / Maril…" at bounding box center [369, 49] width 591 height 48
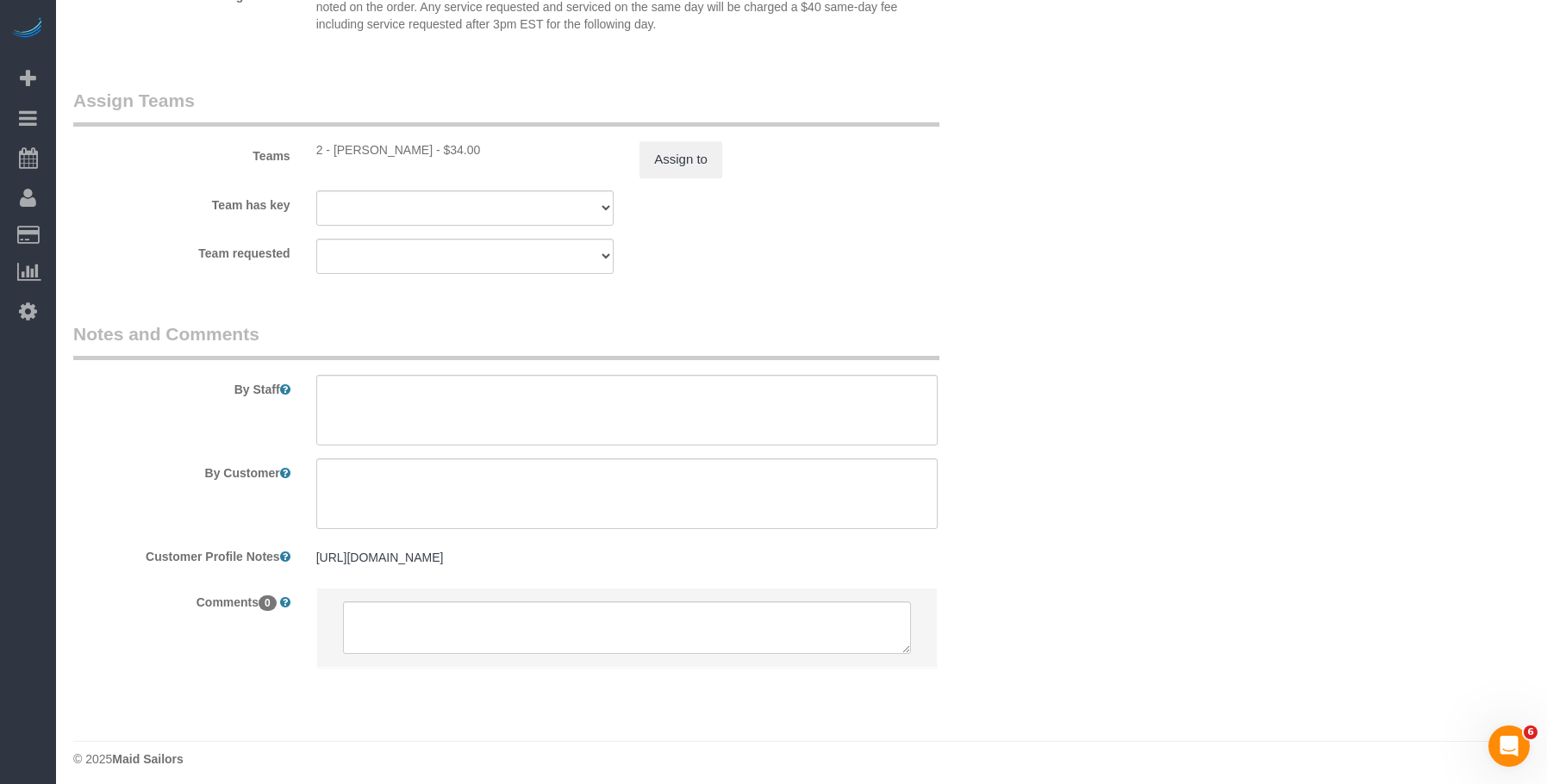
scroll to position [2350, 0]
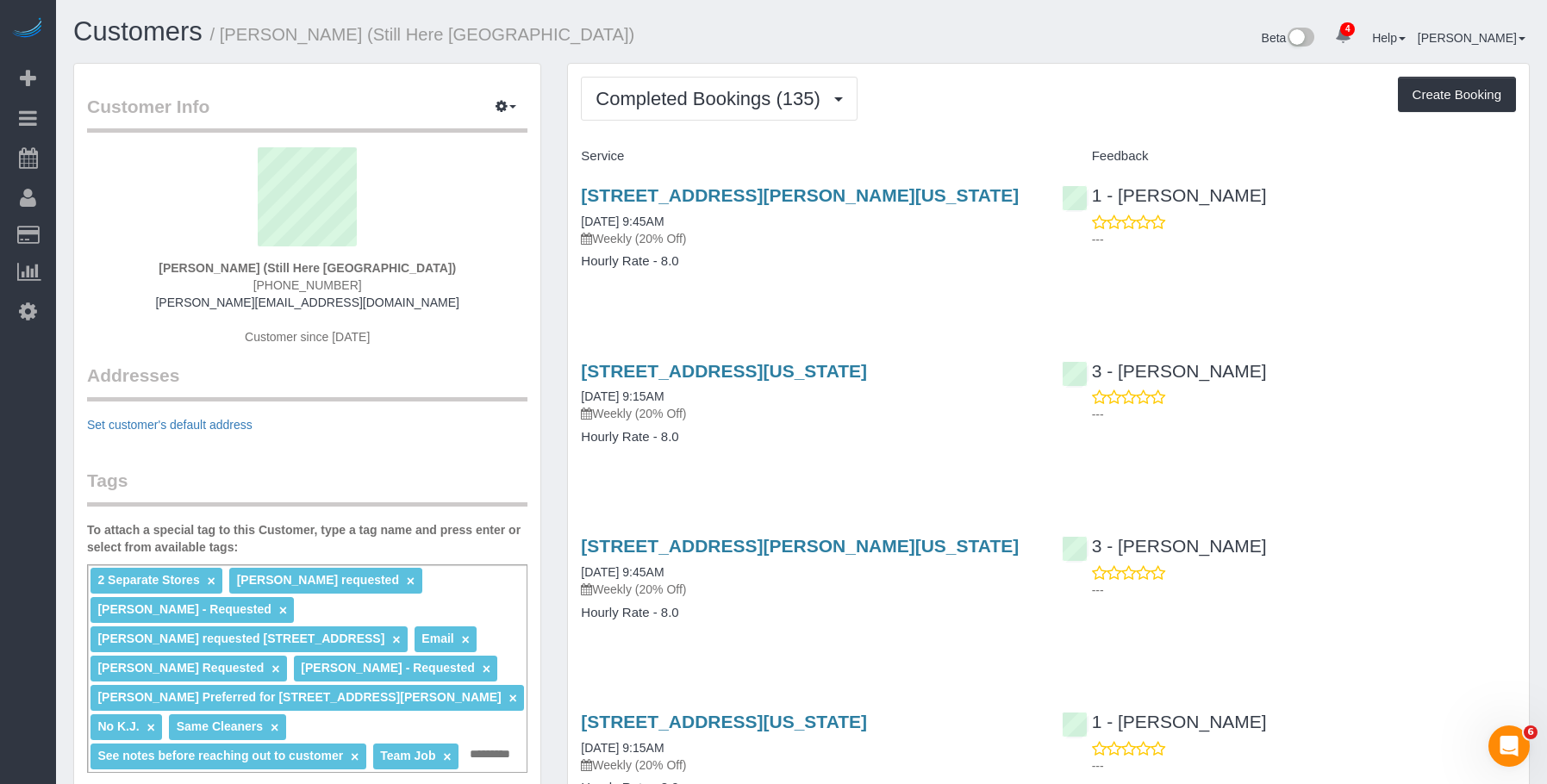
click at [925, 286] on div "[STREET_ADDRESS][PERSON_NAME][US_STATE] [DATE] 9:45AM Weekly (20% Off) Hourly R…" at bounding box center [808, 236] width 480 height 132
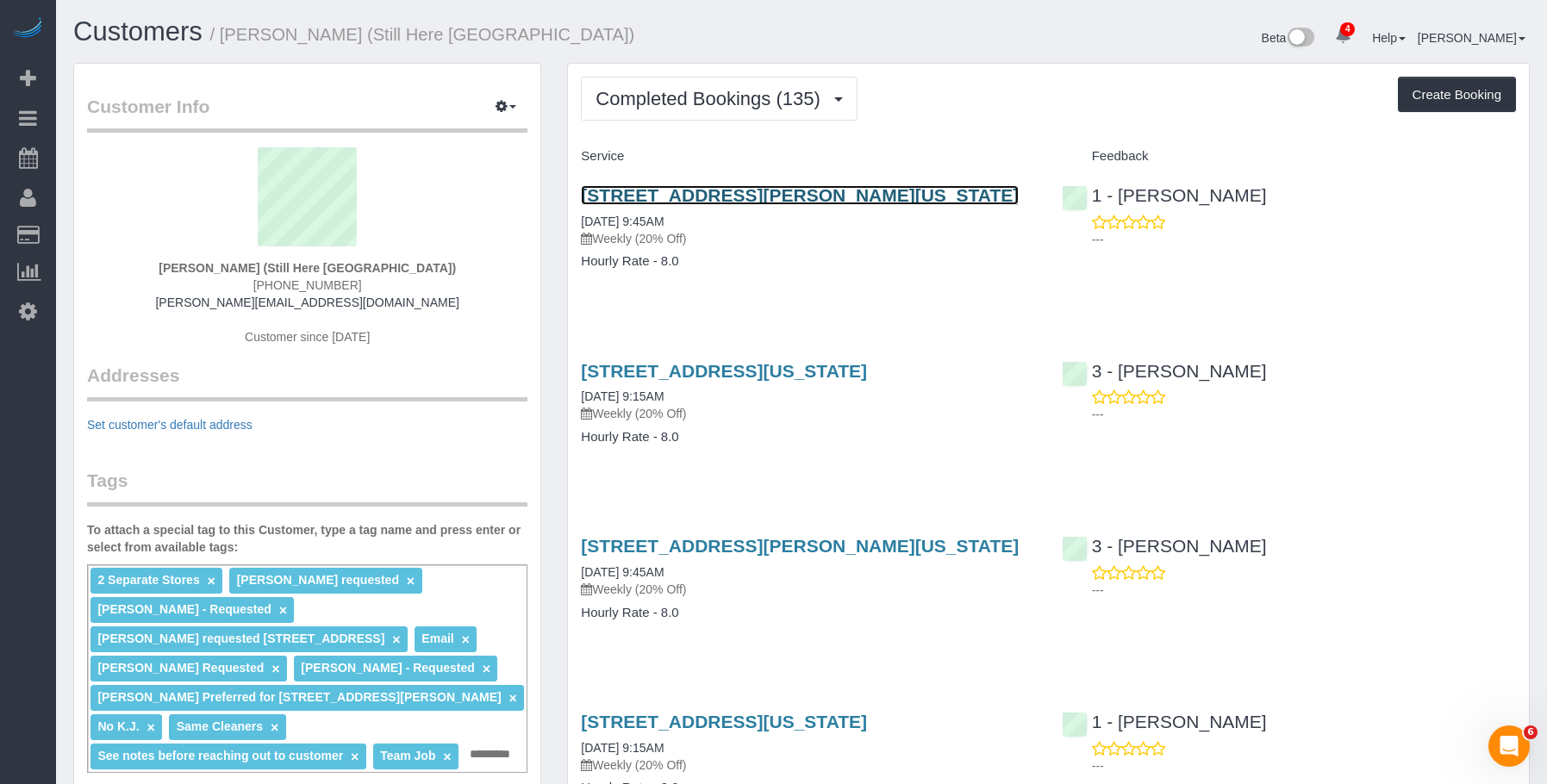
click at [871, 194] on link "268 Elizabeth Street, New York, NY 10012" at bounding box center [799, 195] width 438 height 20
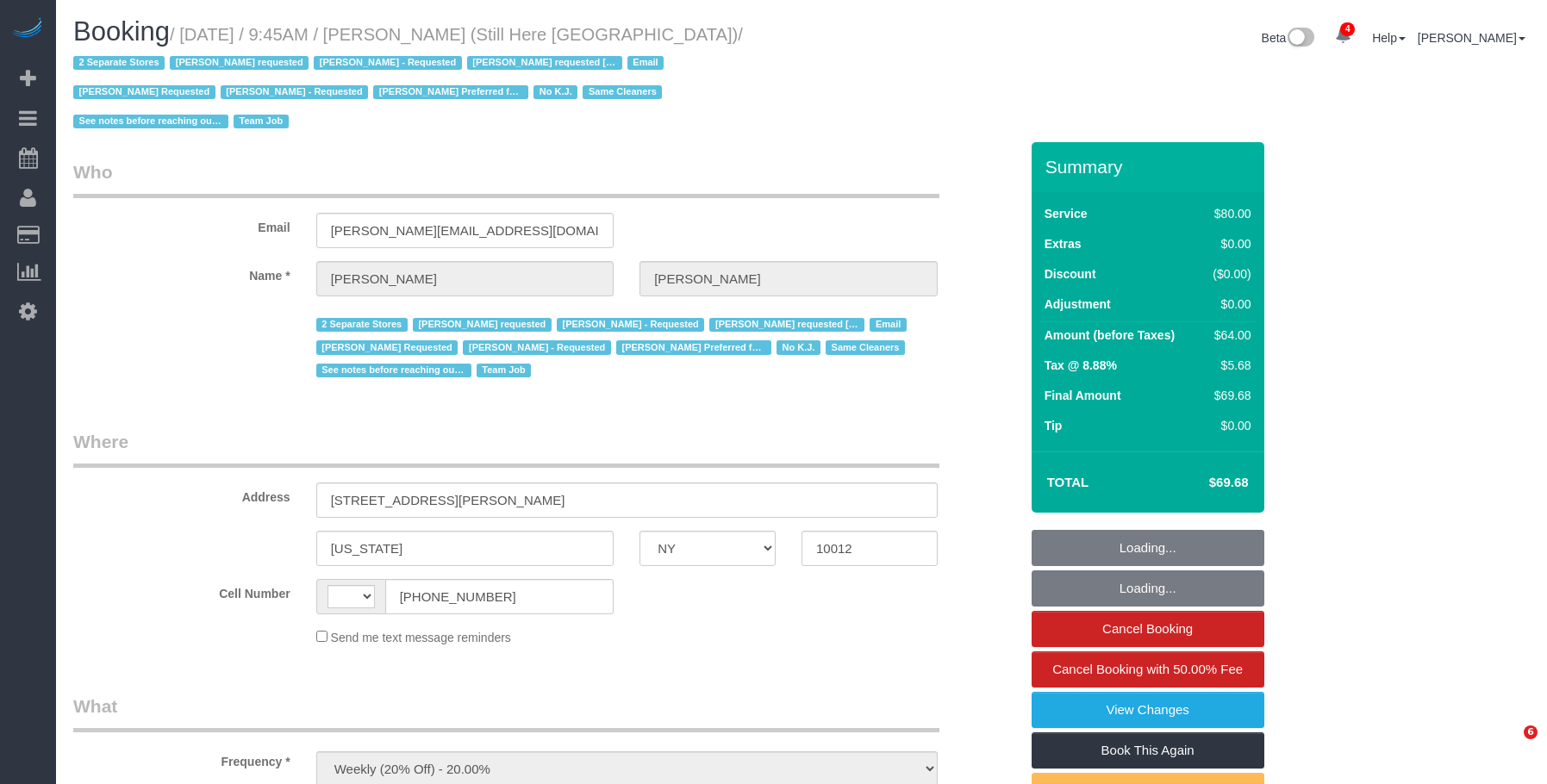
select select "NY"
select select "number:89"
select select "number:90"
select select "number:15"
select select "number:5"
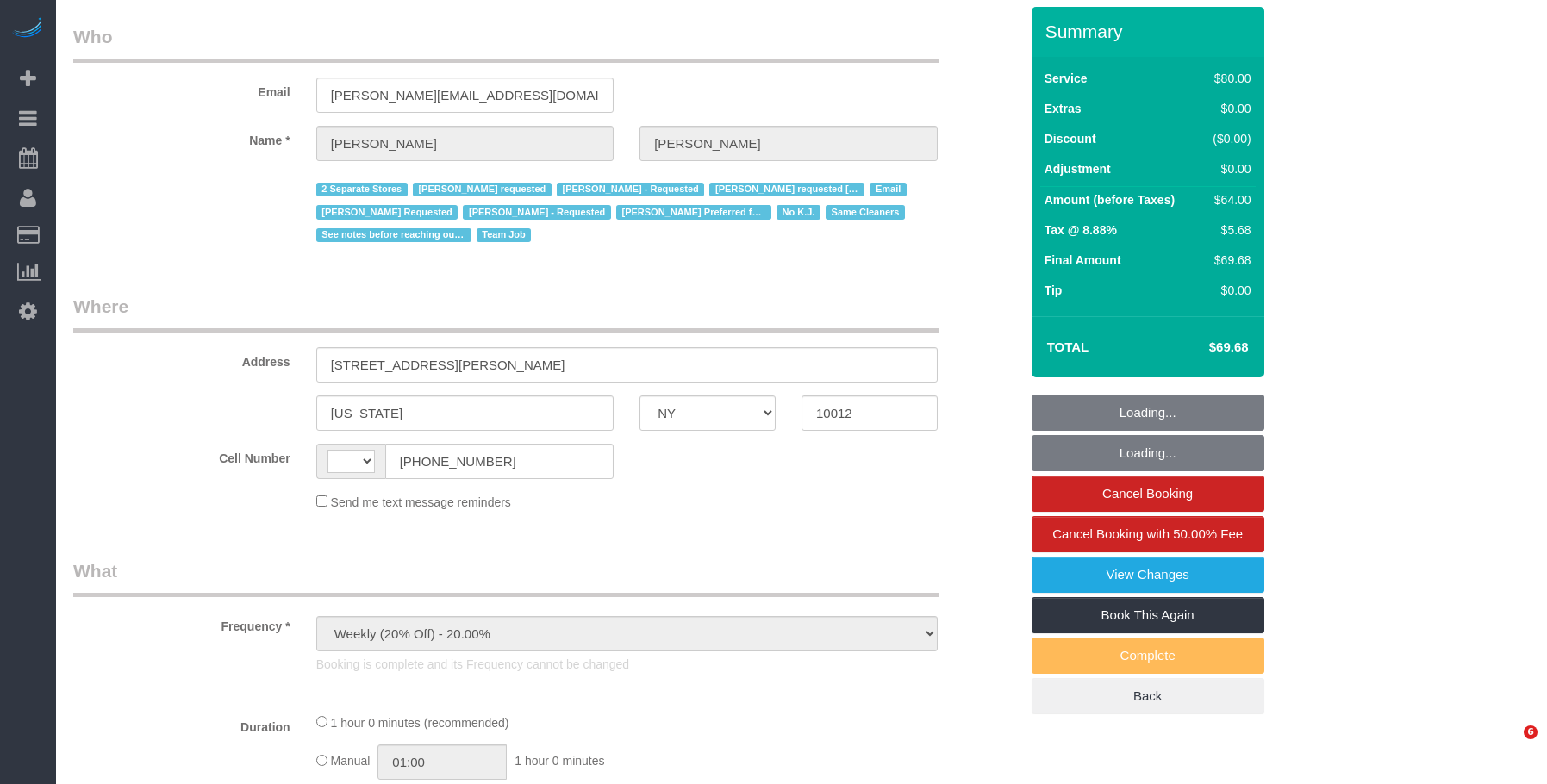
select select "string:[GEOGRAPHIC_DATA]"
select select "string:stripe-pm_1Oyz8t4VGloSiKo71skqOF54"
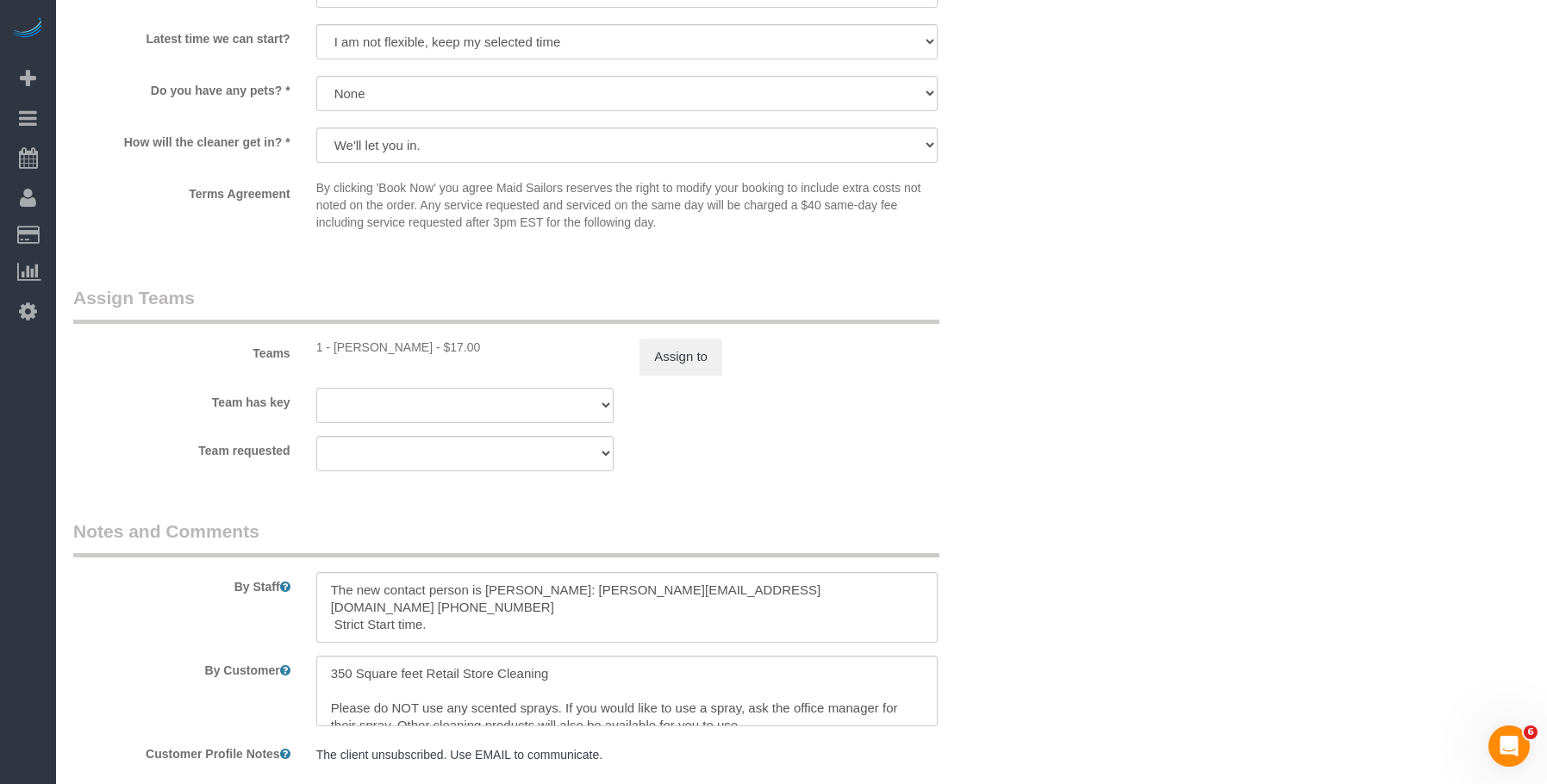
select select "object:1419"
